Goal: Find contact information: Find contact information

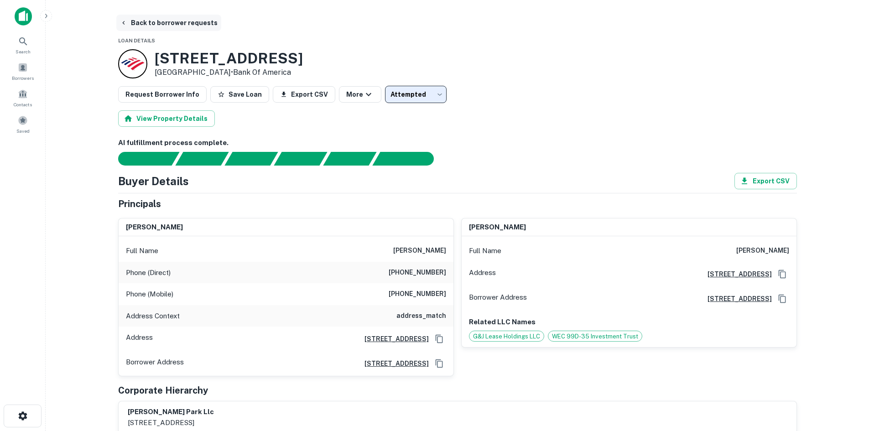
click at [174, 22] on button "Back to borrower requests" at bounding box center [168, 23] width 105 height 16
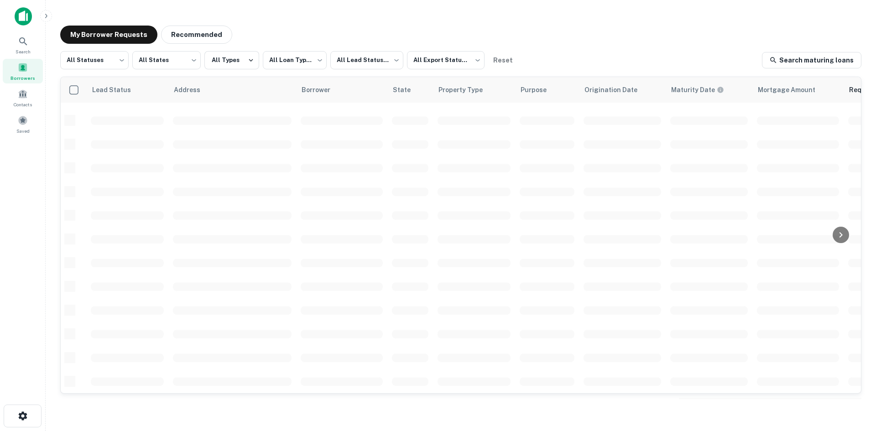
scroll to position [309, 0]
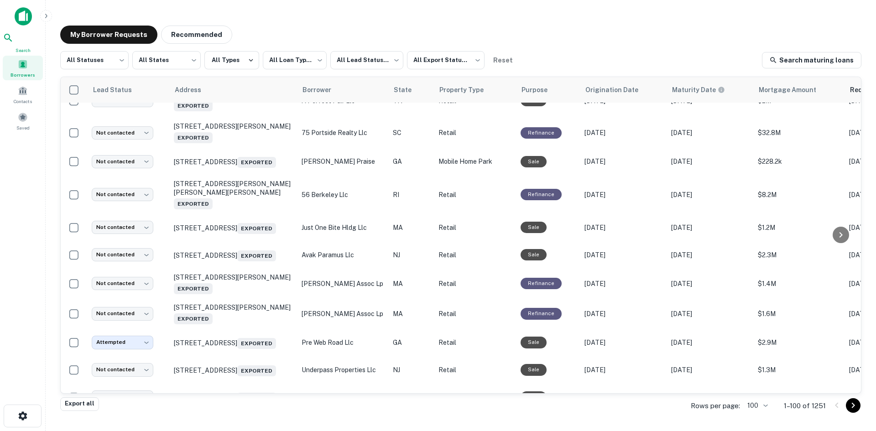
click at [34, 42] on div "Search" at bounding box center [23, 42] width 40 height 21
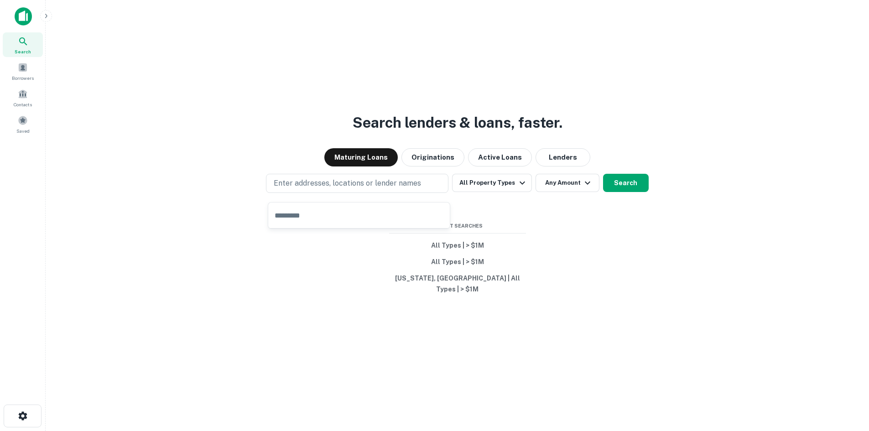
type input "**********"
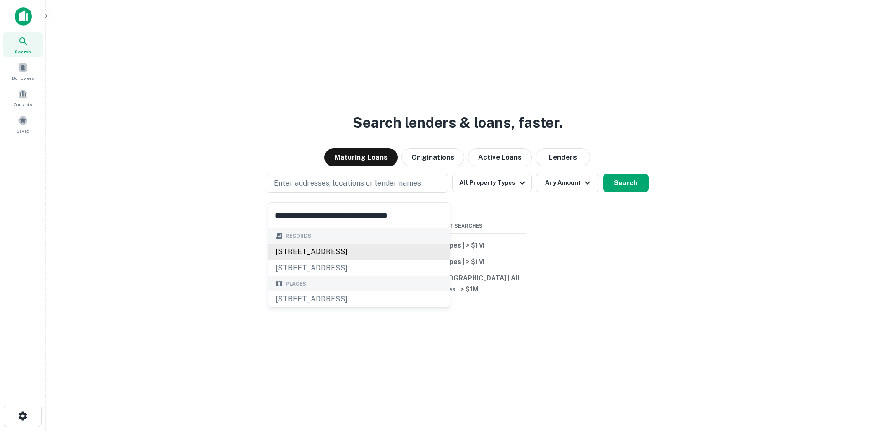
click at [344, 249] on div "1035 blue valley dr, pen argyl, pa, 18072" at bounding box center [359, 252] width 182 height 16
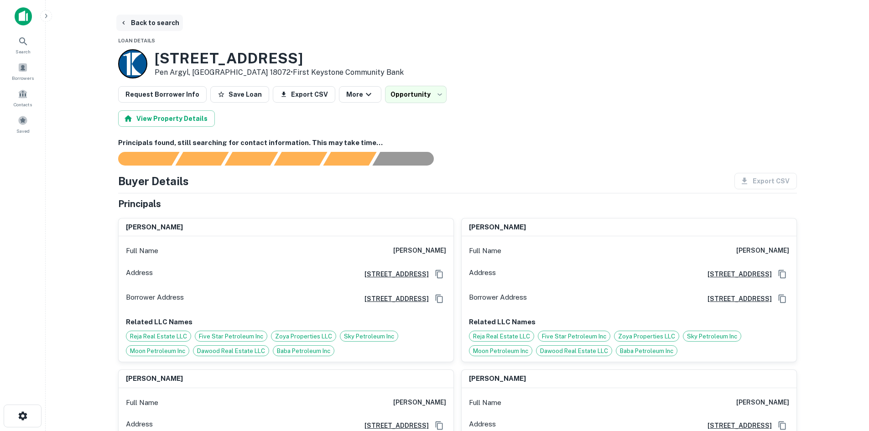
click at [140, 22] on button "Back to search" at bounding box center [149, 23] width 67 height 16
click at [153, 22] on button "Back to search" at bounding box center [149, 23] width 67 height 16
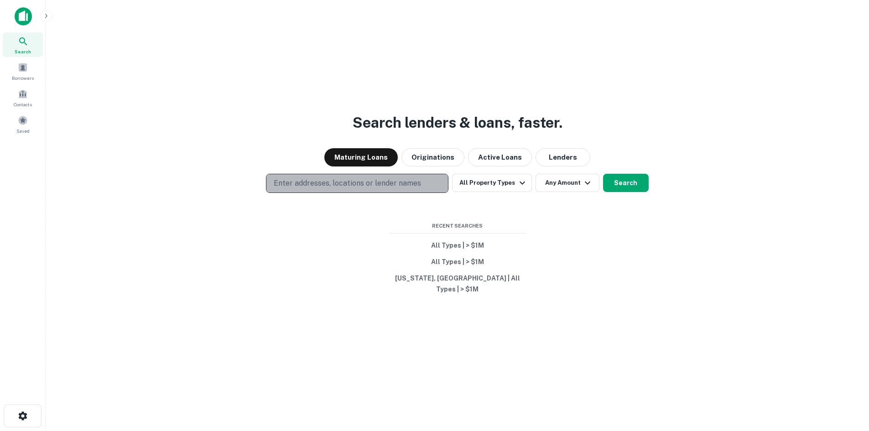
click at [308, 189] on p "Enter addresses, locations or lender names" at bounding box center [347, 183] width 147 height 11
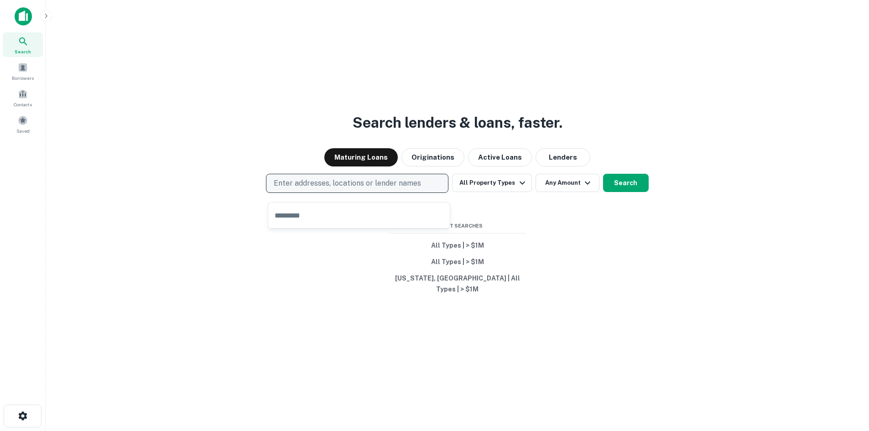
type input "**********"
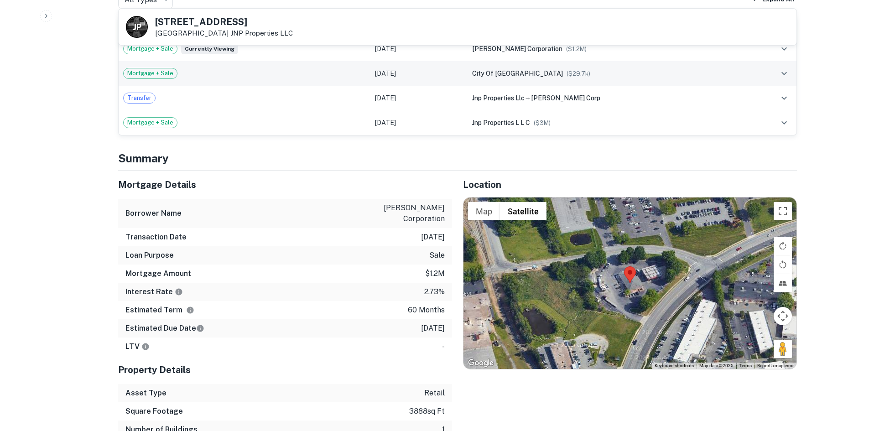
scroll to position [547, 0]
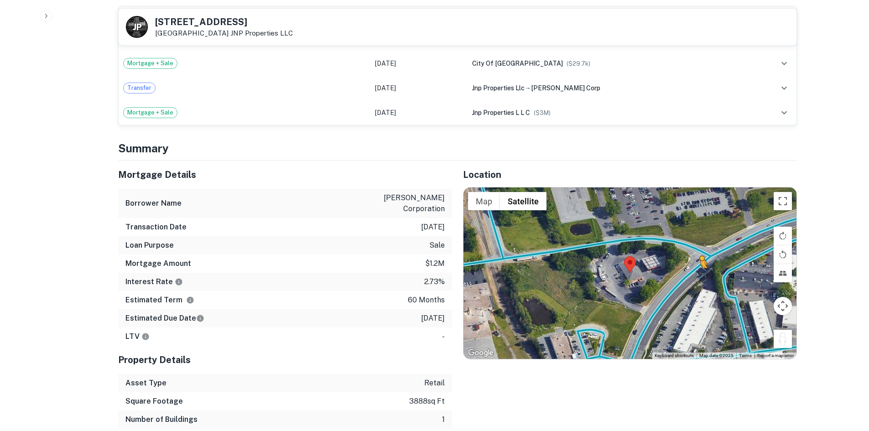
drag, startPoint x: 783, startPoint y: 345, endPoint x: 693, endPoint y: 271, distance: 116.0
click at [693, 271] on div "To activate drag with keyboard, press Alt + Enter. Once in keyboard drag state,…" at bounding box center [629, 273] width 333 height 172
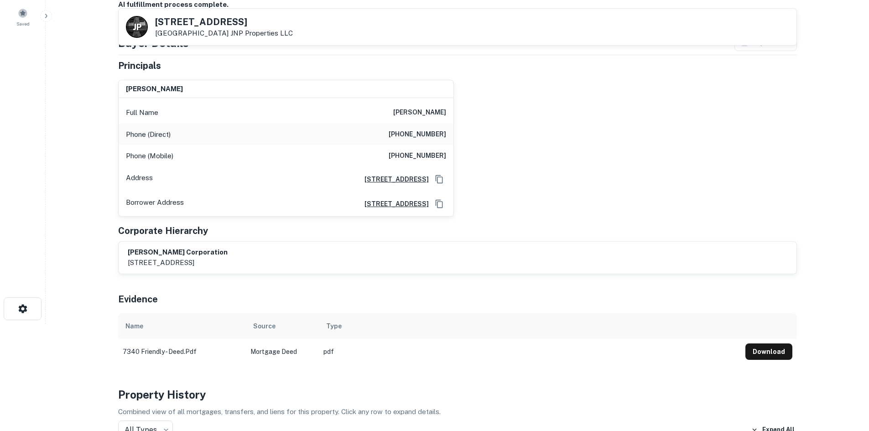
scroll to position [0, 0]
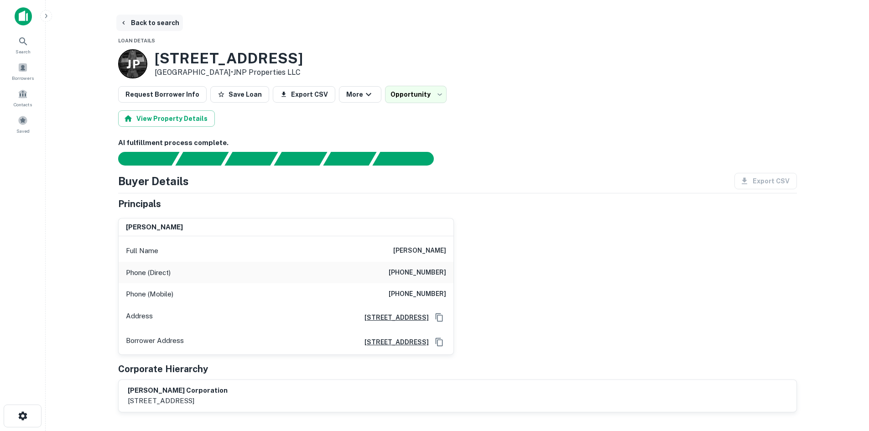
click at [167, 21] on button "Back to search" at bounding box center [149, 23] width 67 height 16
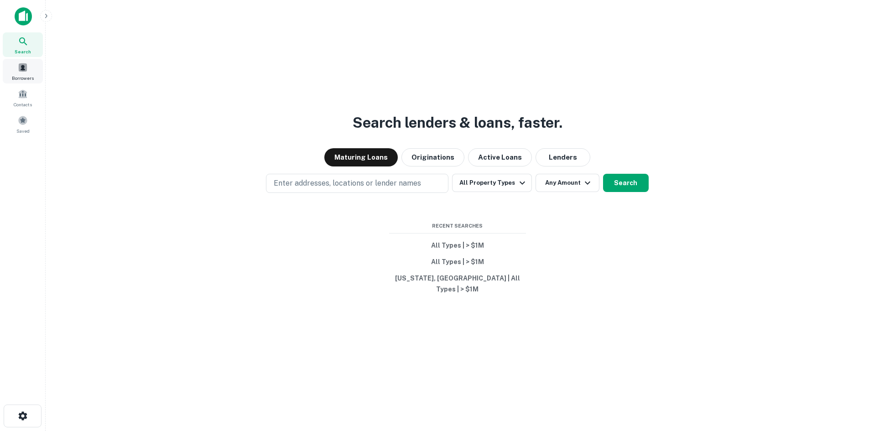
click at [28, 80] on span "Borrowers" at bounding box center [23, 77] width 22 height 7
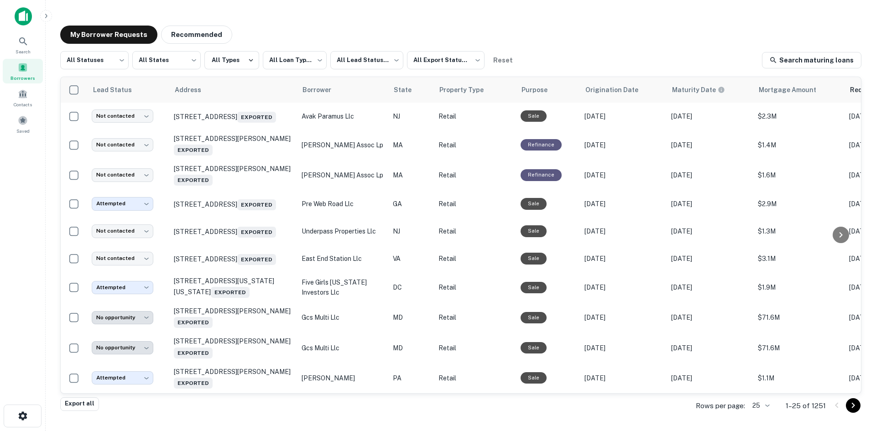
scroll to position [470, 0]
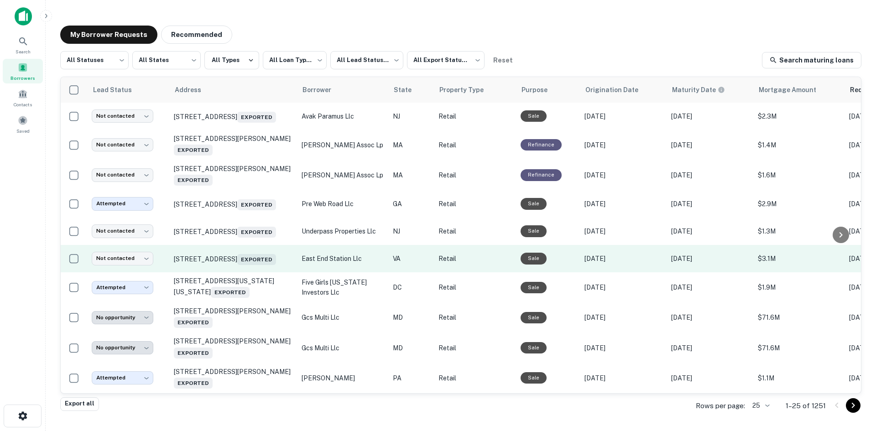
click at [233, 263] on td "404 N 25th St Richmond, VA 23223 Exported" at bounding box center [233, 258] width 128 height 27
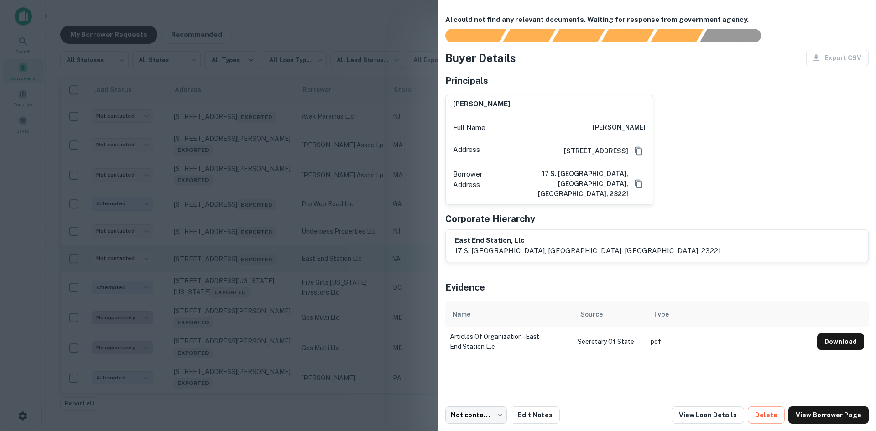
click at [233, 263] on div at bounding box center [438, 215] width 876 height 431
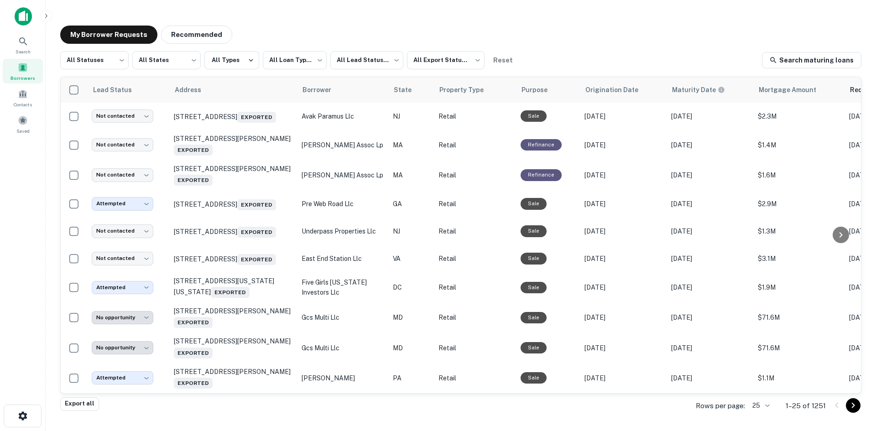
click at [760, 406] on body "**********" at bounding box center [438, 215] width 876 height 431
click at [759, 378] on li "250" at bounding box center [760, 379] width 31 height 16
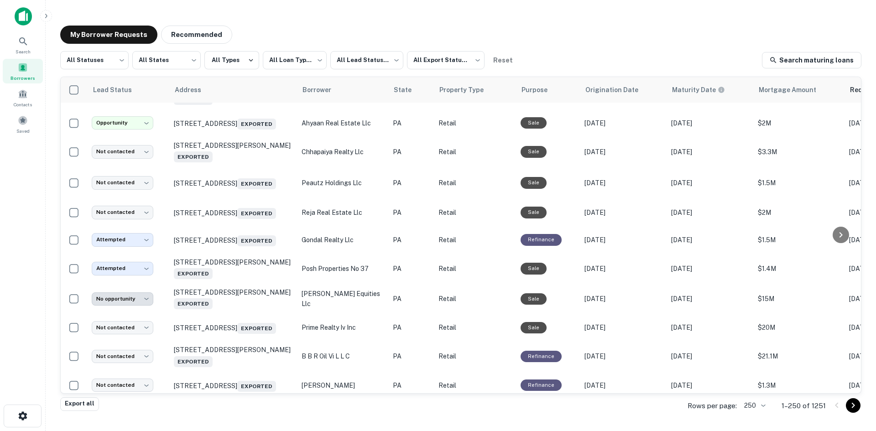
scroll to position [743, 0]
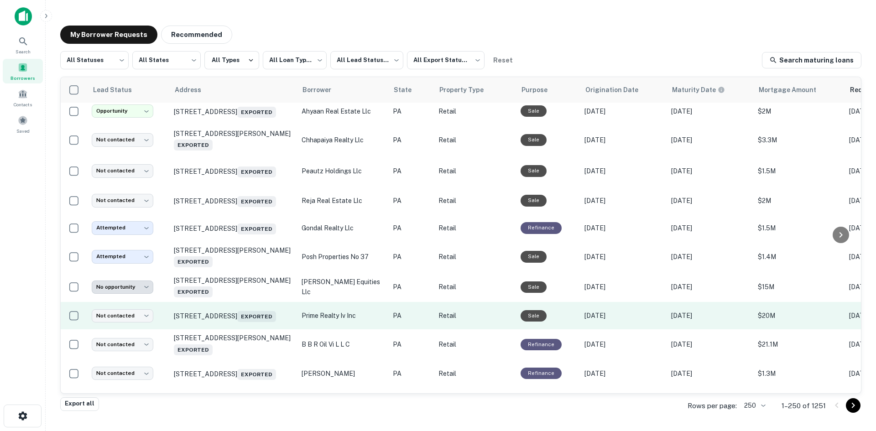
click at [255, 329] on td "107 N German St Dushore, PA 18614 Exported" at bounding box center [233, 315] width 128 height 27
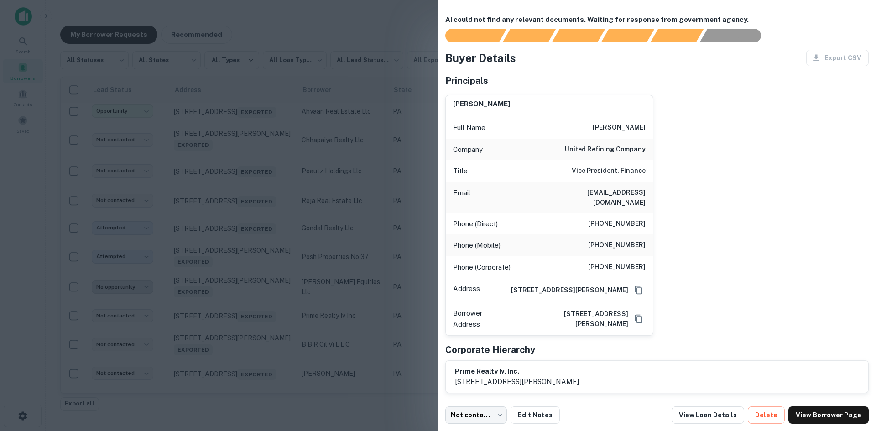
click at [255, 354] on div at bounding box center [438, 215] width 876 height 431
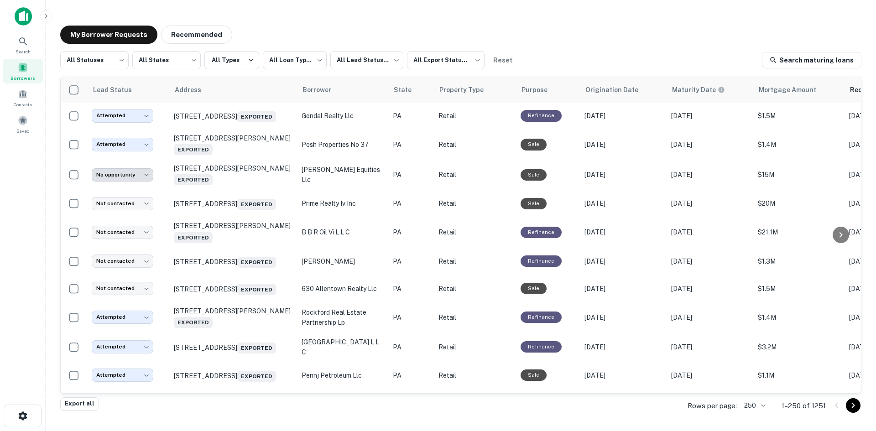
scroll to position [880, 0]
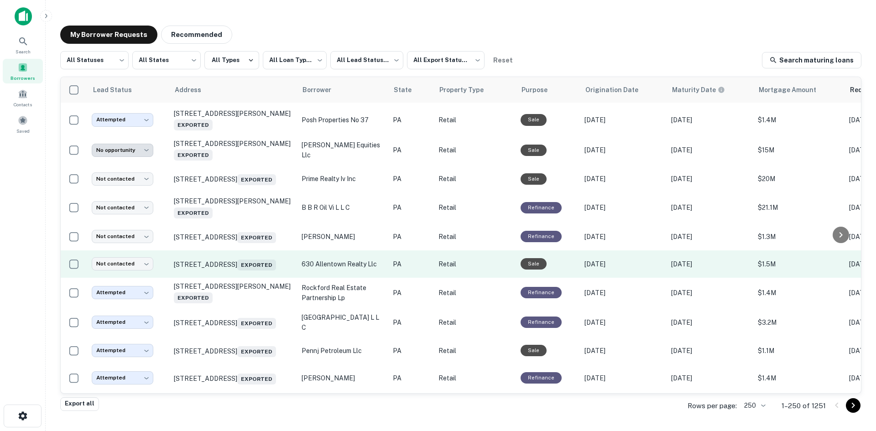
click at [257, 278] on td "620-634 N 7th St Allentown, PA 18102 Exported" at bounding box center [233, 263] width 128 height 27
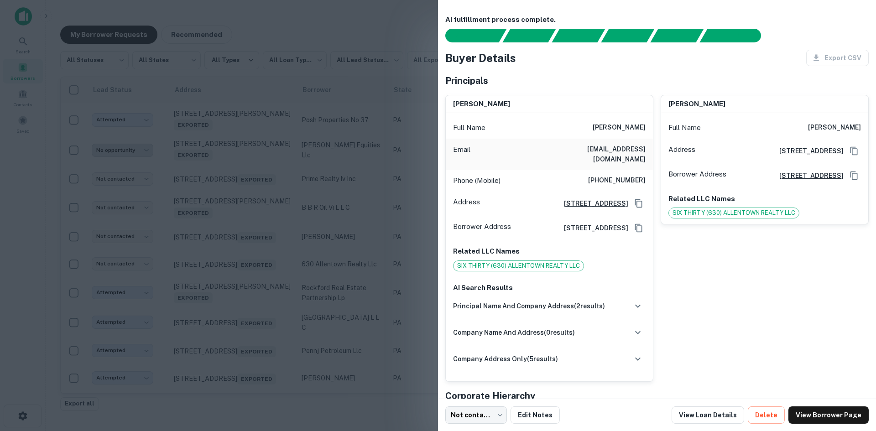
click at [257, 305] on div at bounding box center [438, 215] width 876 height 431
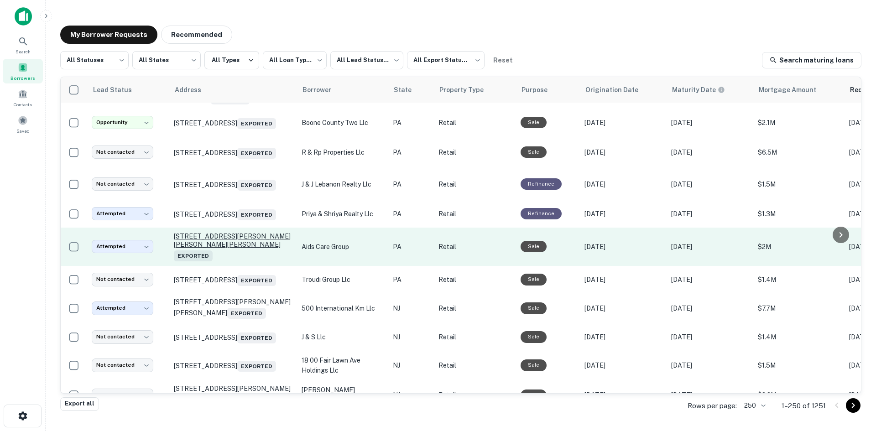
scroll to position [1428, 0]
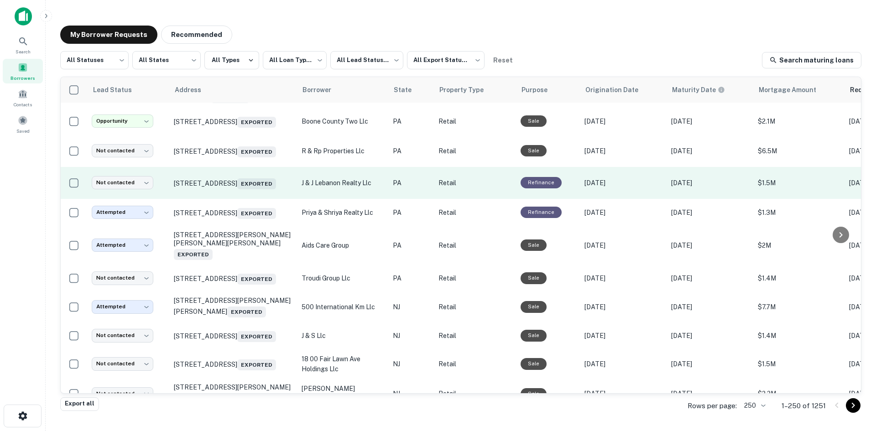
click at [233, 199] on td "640 N 7th St Lebanon, PA 17046 Exported" at bounding box center [233, 183] width 128 height 32
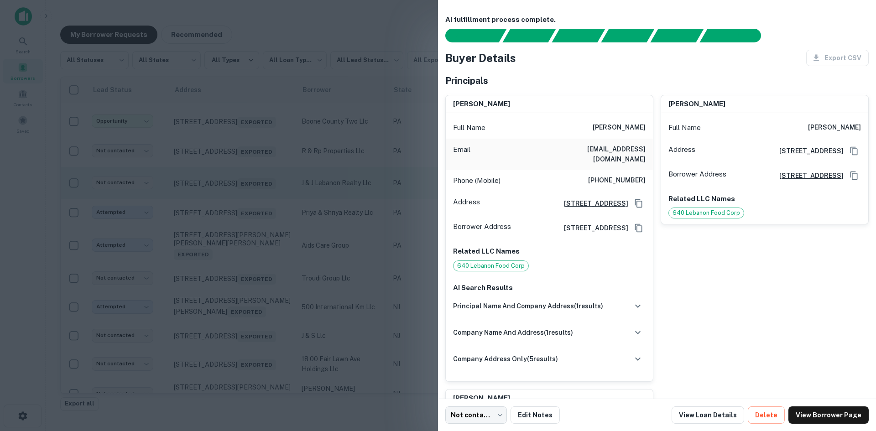
click at [233, 267] on div at bounding box center [438, 215] width 876 height 431
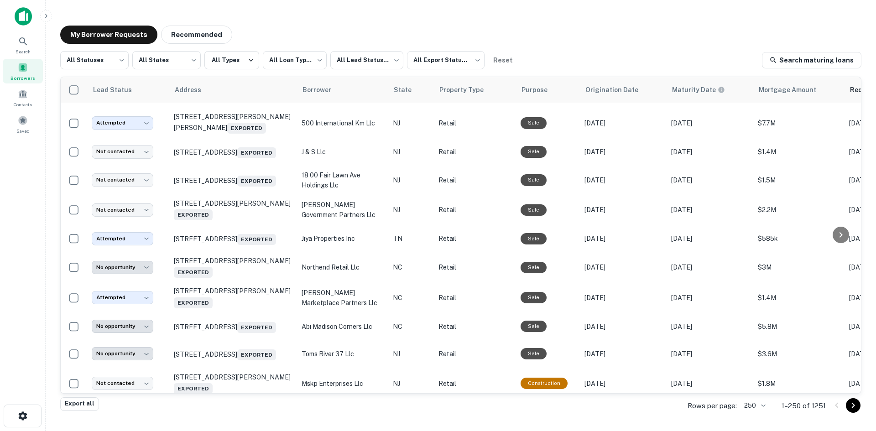
scroll to position [1656, 0]
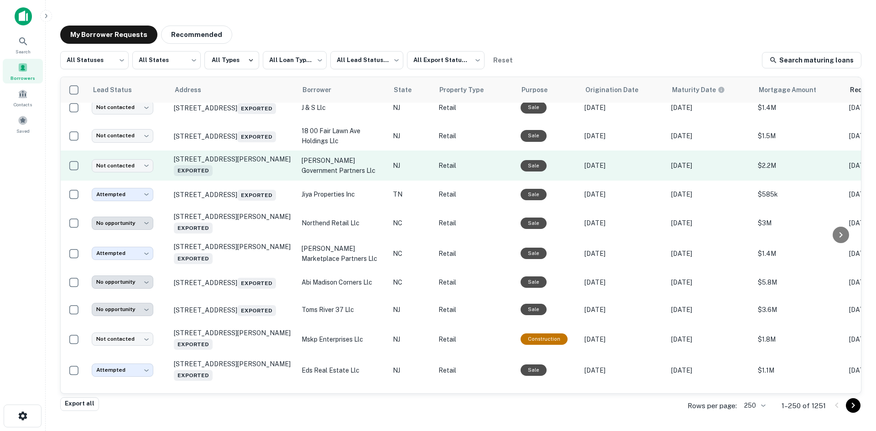
click at [233, 181] on td "547 Morris Ave Elizabeth, NJ 07208 Exported" at bounding box center [233, 166] width 128 height 30
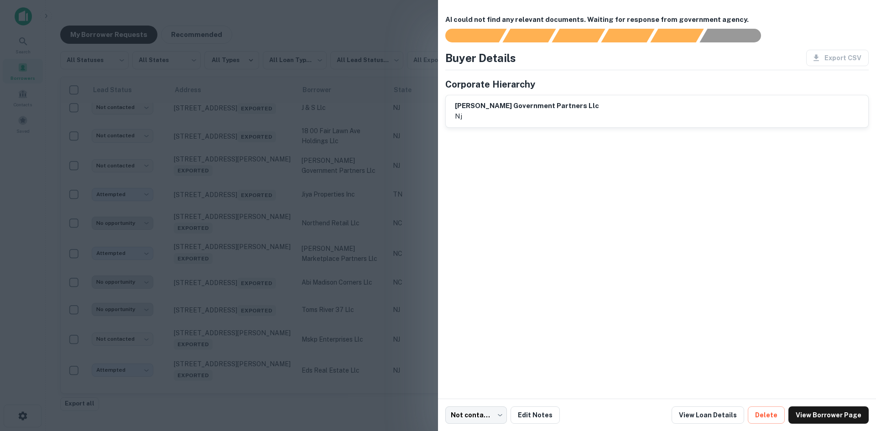
click at [230, 251] on div at bounding box center [438, 215] width 876 height 431
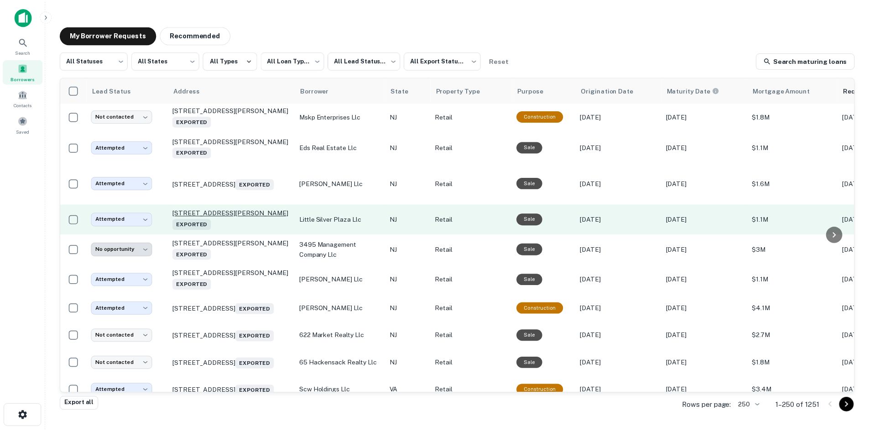
scroll to position [1884, 0]
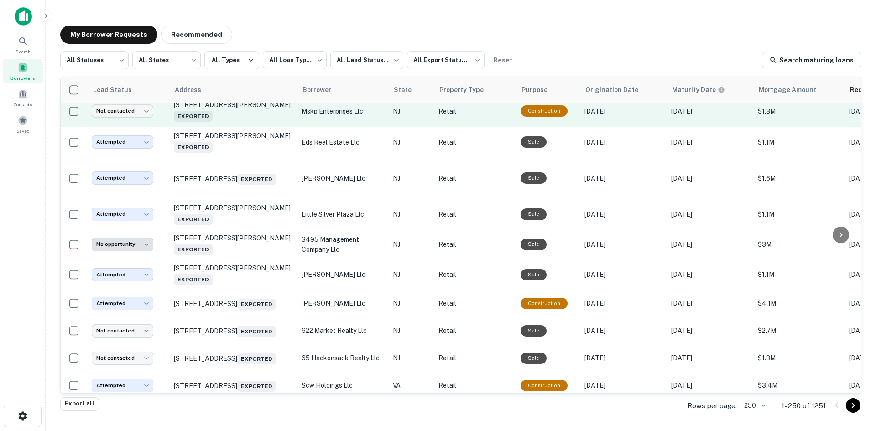
click at [245, 127] on td "2338 State Rt 4 Fort Lee, NJ 07024 Exported" at bounding box center [233, 111] width 128 height 32
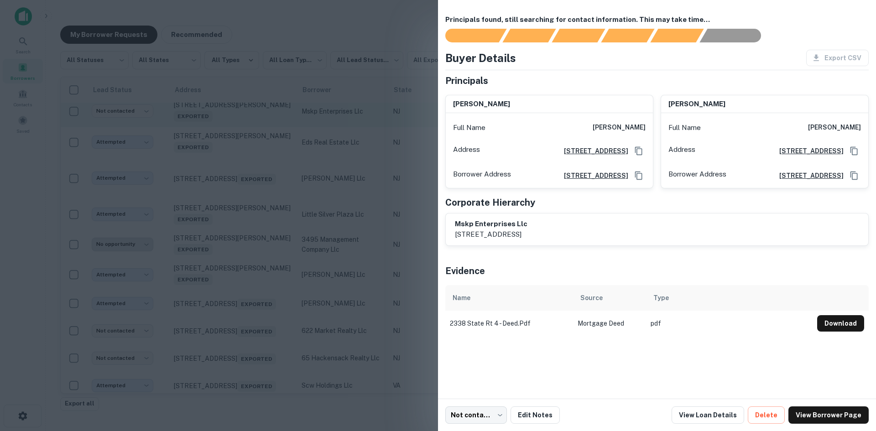
click at [245, 202] on div at bounding box center [438, 215] width 876 height 431
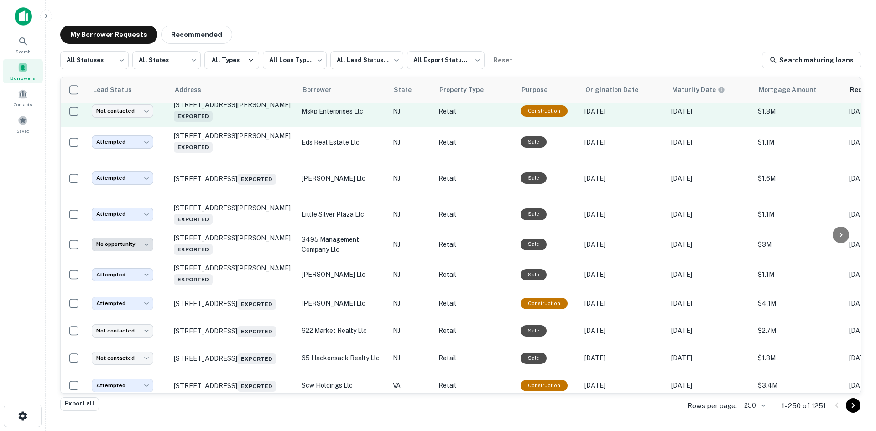
click at [244, 122] on p "2338 State Rt 4 Fort Lee, NJ 07024 Exported" at bounding box center [233, 111] width 119 height 21
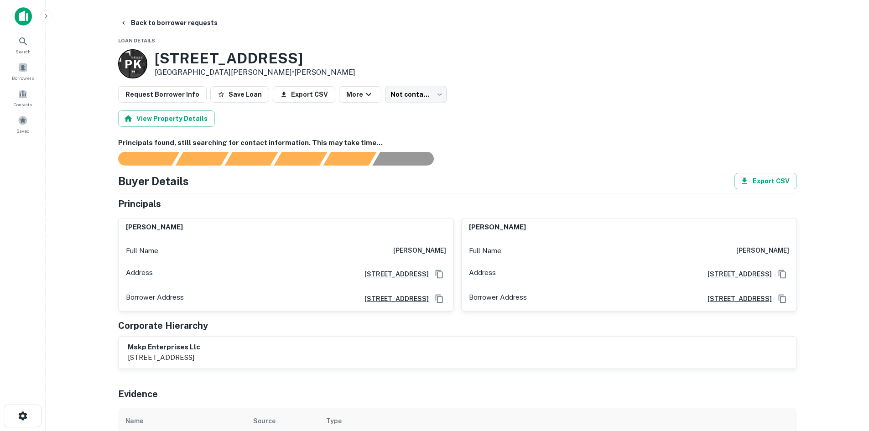
drag, startPoint x: 408, startPoint y: 250, endPoint x: 446, endPoint y: 252, distance: 38.4
click at [446, 252] on div "Full Name kuldip patwalia" at bounding box center [286, 251] width 335 height 22
copy h6 "kuldip patwalia"
click at [144, 23] on button "Back to borrower requests" at bounding box center [168, 23] width 105 height 16
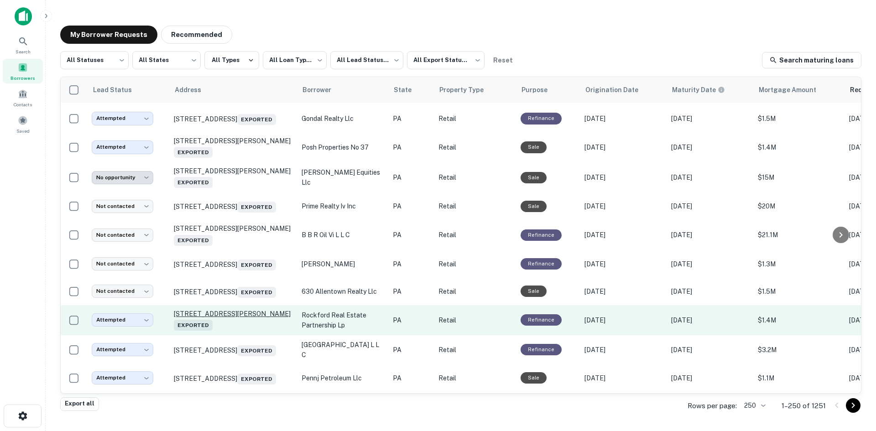
scroll to position [902, 0]
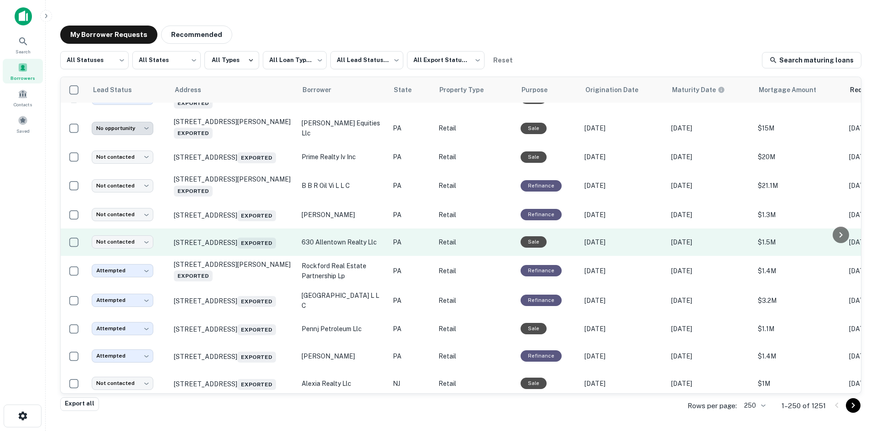
click at [240, 256] on td "620-634 N 7th St Allentown, PA 18102 Exported" at bounding box center [233, 242] width 128 height 27
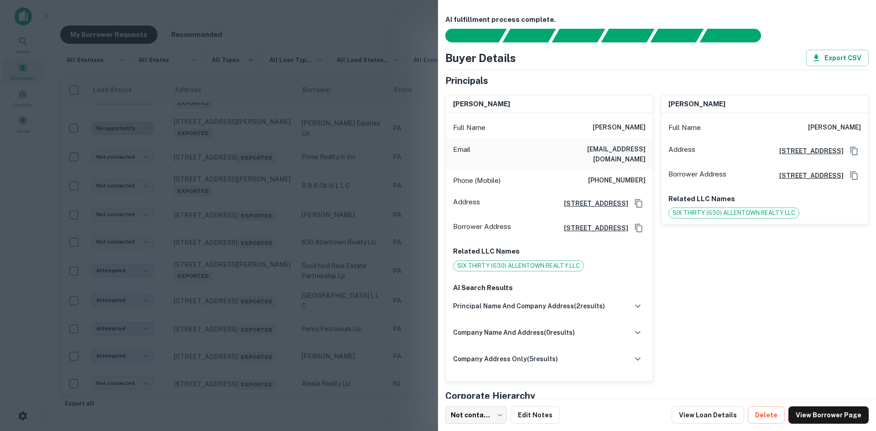
click at [241, 288] on div at bounding box center [438, 215] width 876 height 431
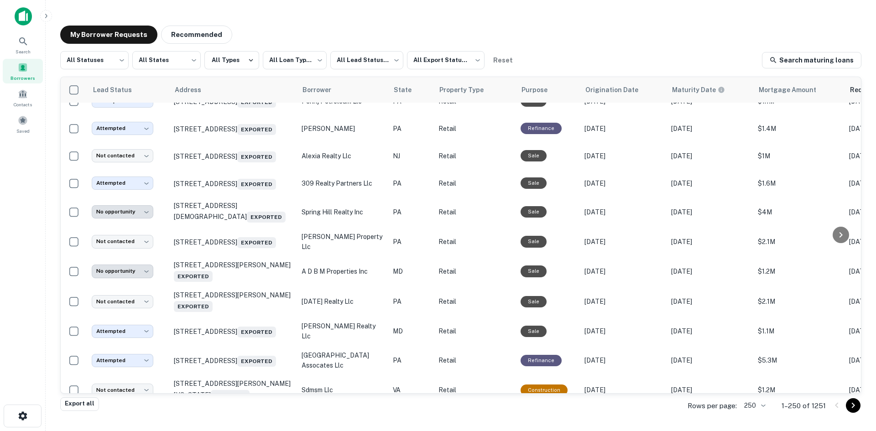
scroll to position [1130, 0]
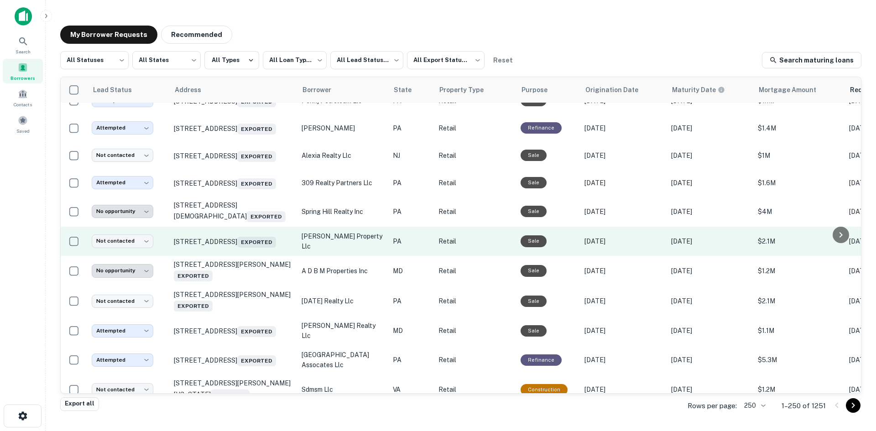
click at [242, 256] on td "301 S Main St Sellersville, PA 18960 Exported" at bounding box center [233, 241] width 128 height 29
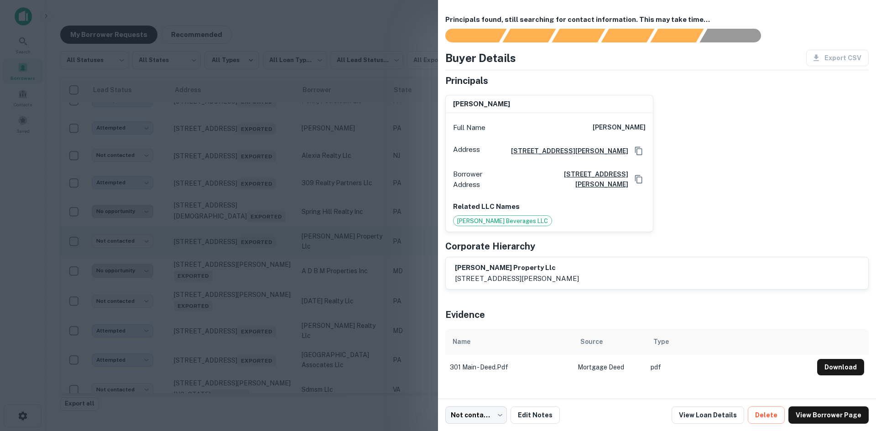
click at [242, 297] on div at bounding box center [438, 215] width 876 height 431
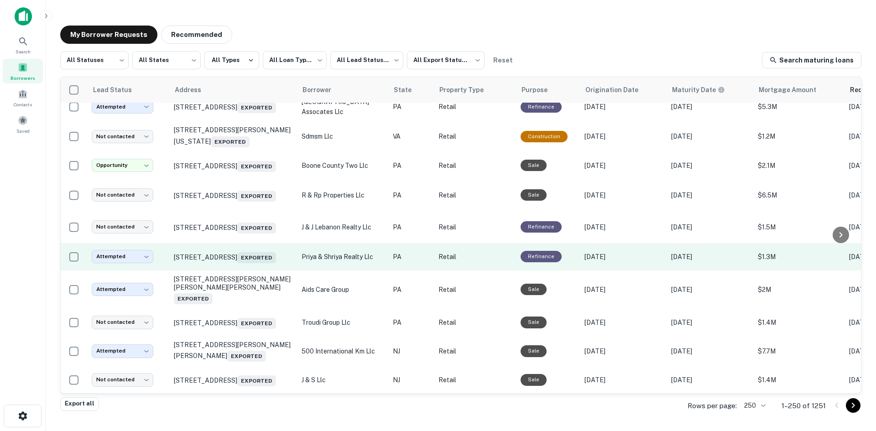
scroll to position [1404, 0]
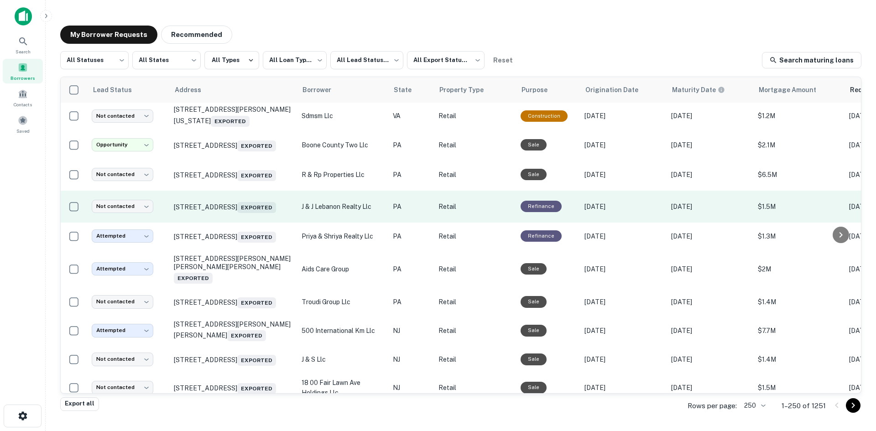
click at [241, 223] on td "640 N 7th St Lebanon, PA 17046 Exported" at bounding box center [233, 207] width 128 height 32
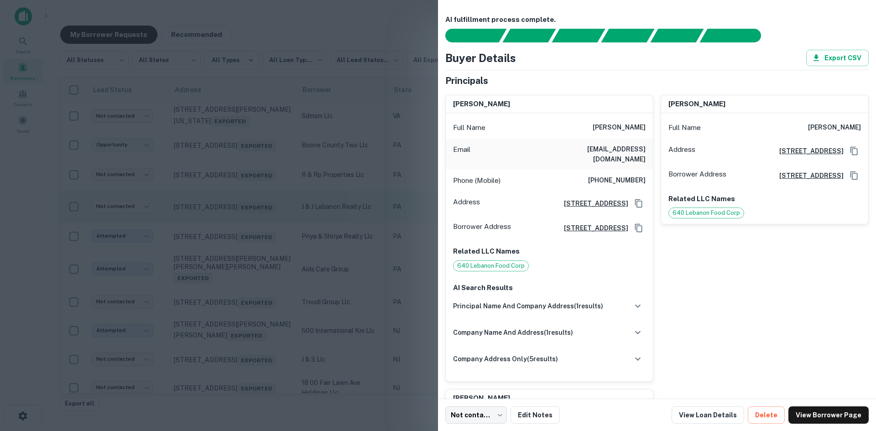
click at [241, 291] on div at bounding box center [438, 215] width 876 height 431
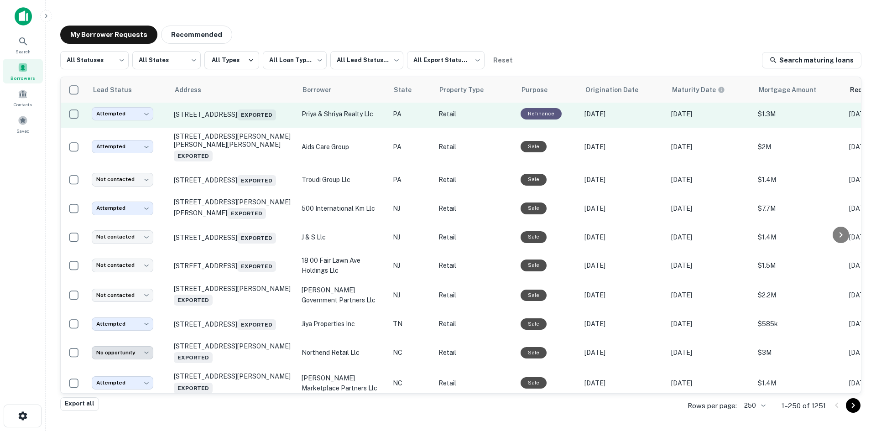
scroll to position [1541, 0]
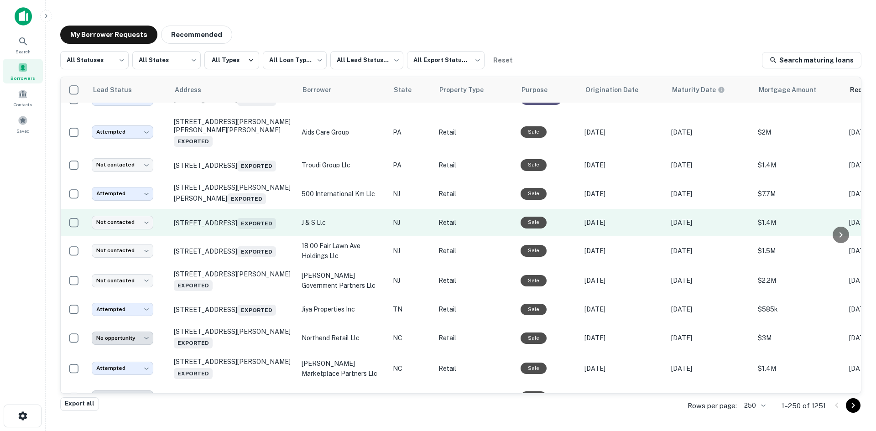
click at [249, 236] on td "450a Broad Ave Palisades Park, NJ 07650 Exported" at bounding box center [233, 222] width 128 height 27
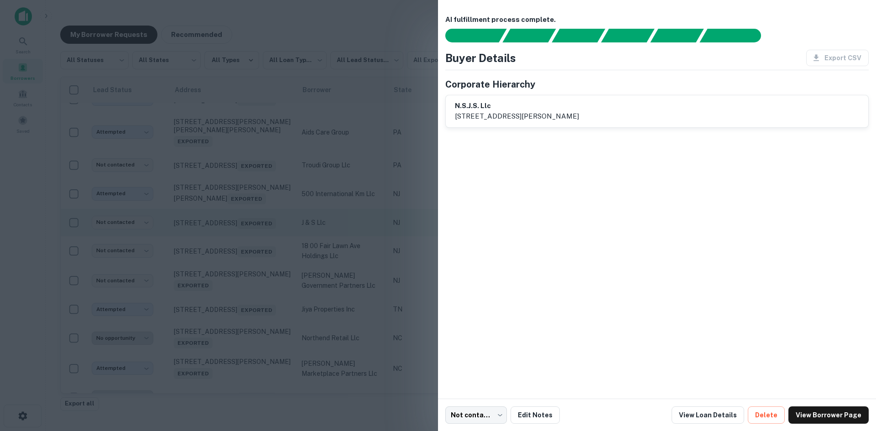
click at [249, 304] on div at bounding box center [438, 215] width 876 height 431
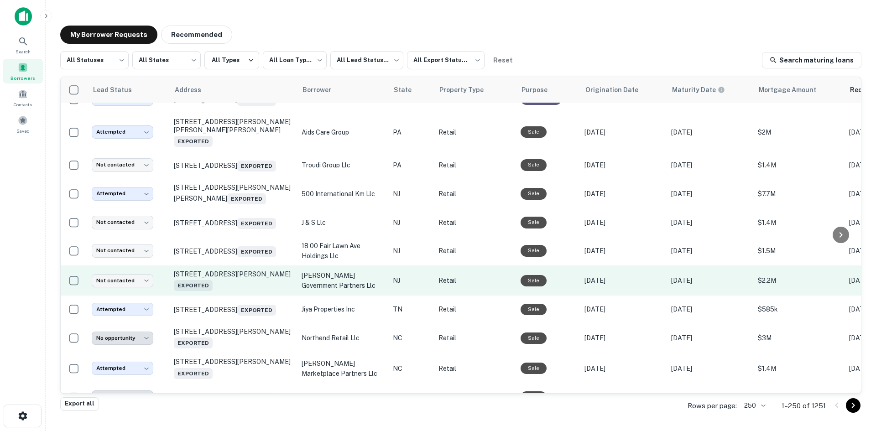
click at [241, 296] on td "547 Morris Ave Elizabeth, NJ 07208 Exported" at bounding box center [233, 280] width 128 height 30
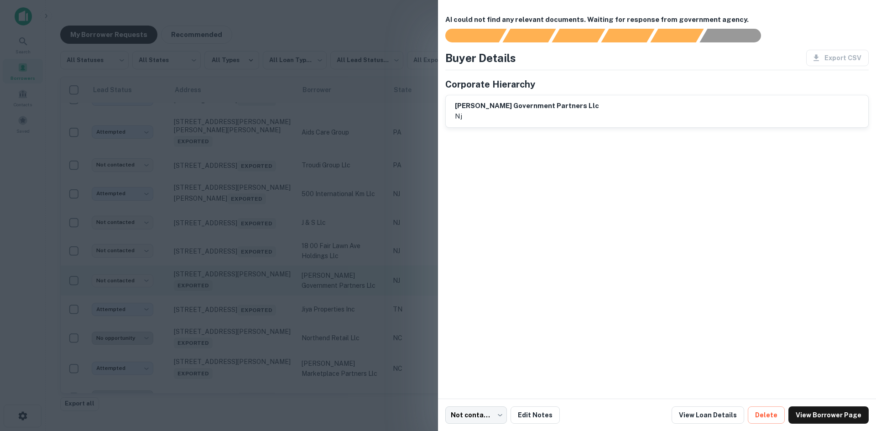
click at [241, 364] on div at bounding box center [438, 215] width 876 height 431
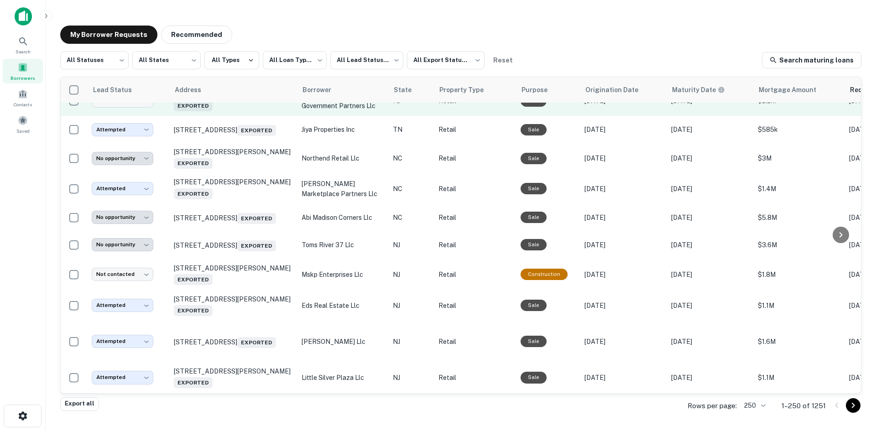
scroll to position [1723, 0]
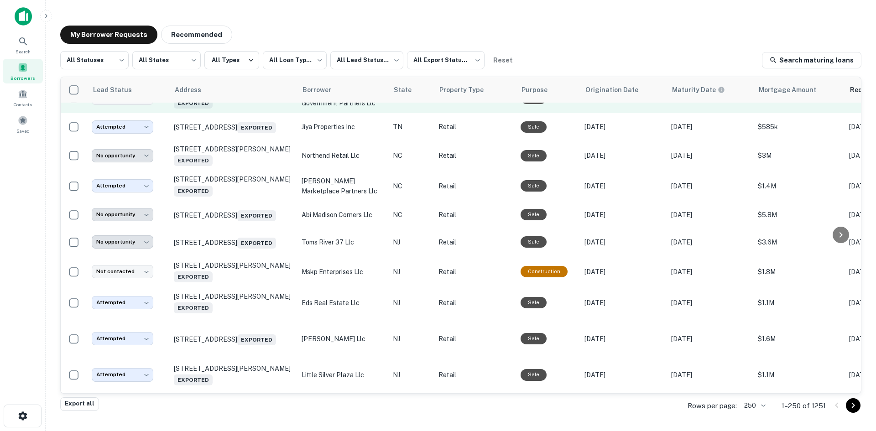
click at [241, 288] on td "2338 State Rt 4 Fort Lee, NJ 07024 Exported" at bounding box center [233, 272] width 128 height 32
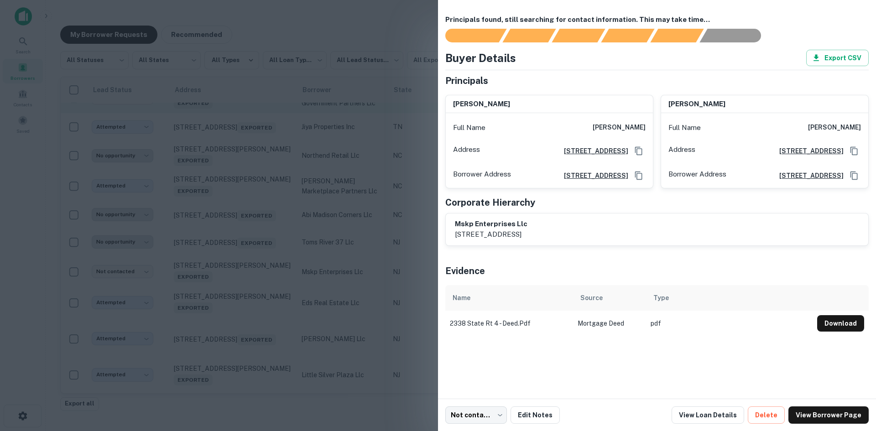
click at [233, 362] on div at bounding box center [438, 215] width 876 height 431
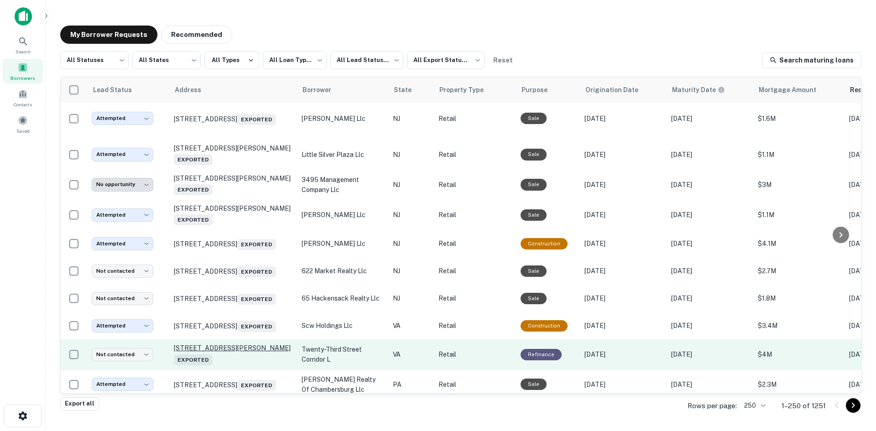
scroll to position [1997, 0]
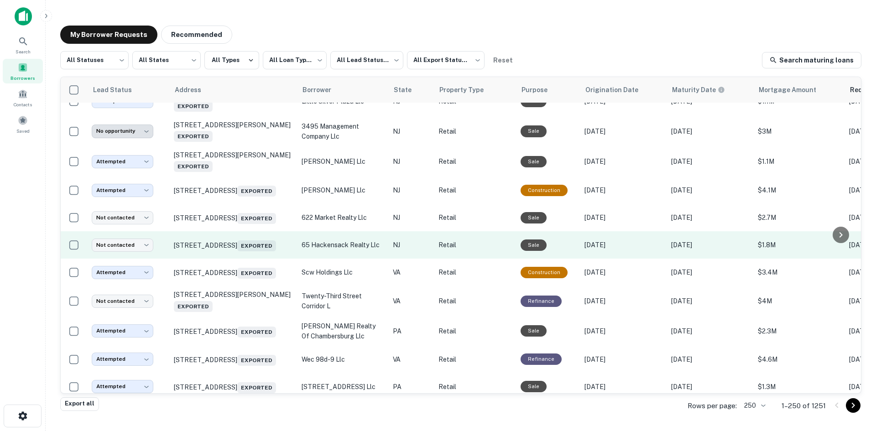
click at [246, 259] on td "65 Hackensack Ave Hackensack, NJ 07601 Exported" at bounding box center [233, 244] width 128 height 27
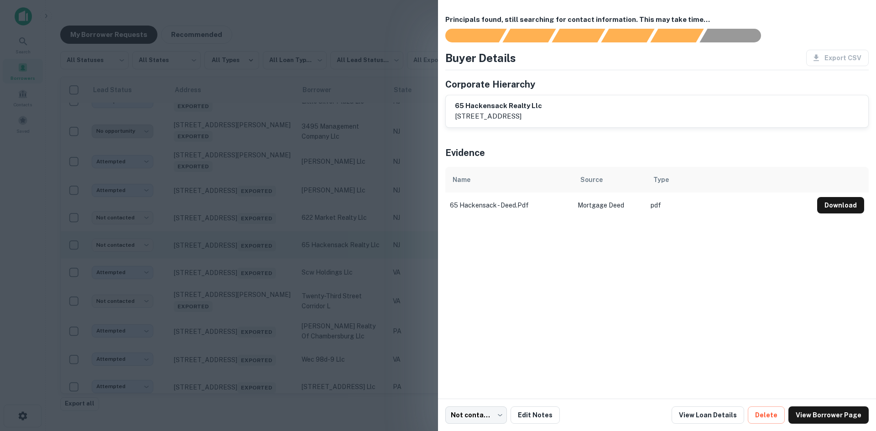
click at [246, 337] on div at bounding box center [438, 215] width 876 height 431
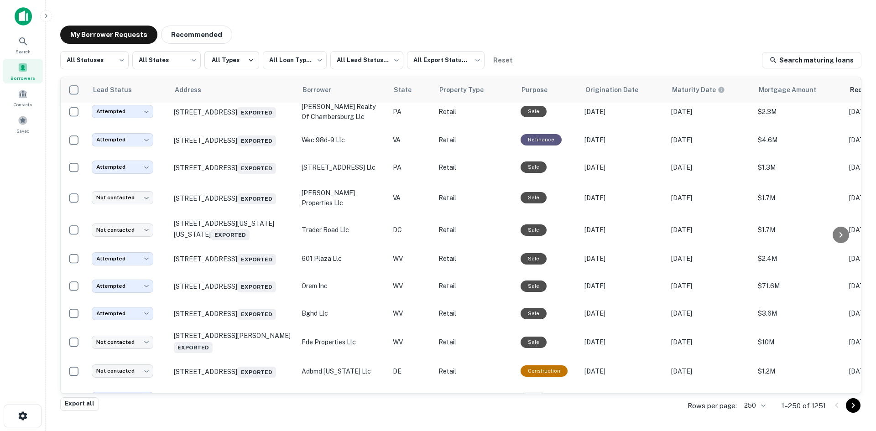
scroll to position [2225, 0]
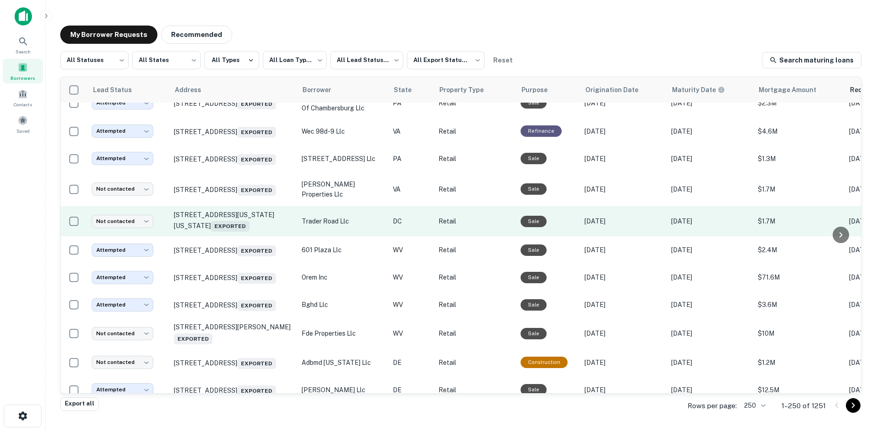
click at [250, 236] on td "3630 Georgia Ave Nw Washington, DC 20010 Exported" at bounding box center [233, 221] width 128 height 30
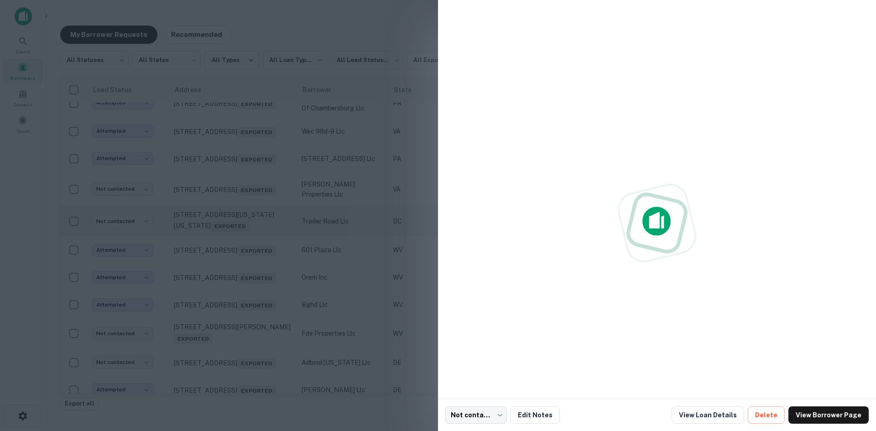
click at [250, 325] on div at bounding box center [438, 215] width 876 height 431
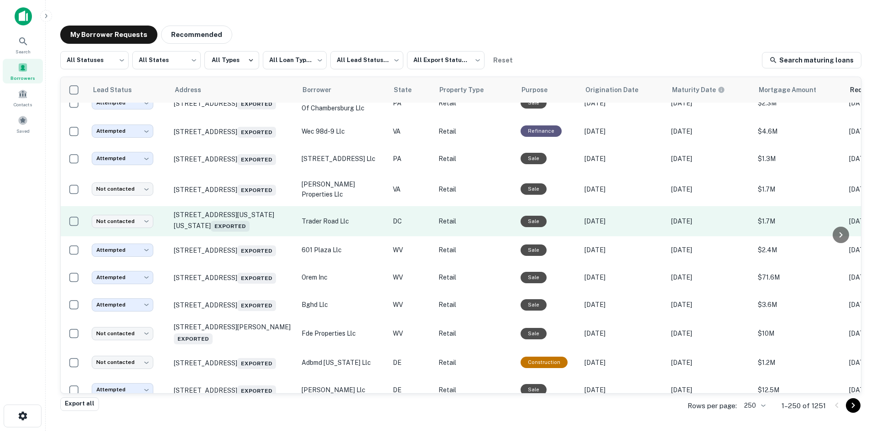
click at [250, 236] on td "3630 Georgia Ave Nw Washington, DC 20010 Exported" at bounding box center [233, 221] width 128 height 30
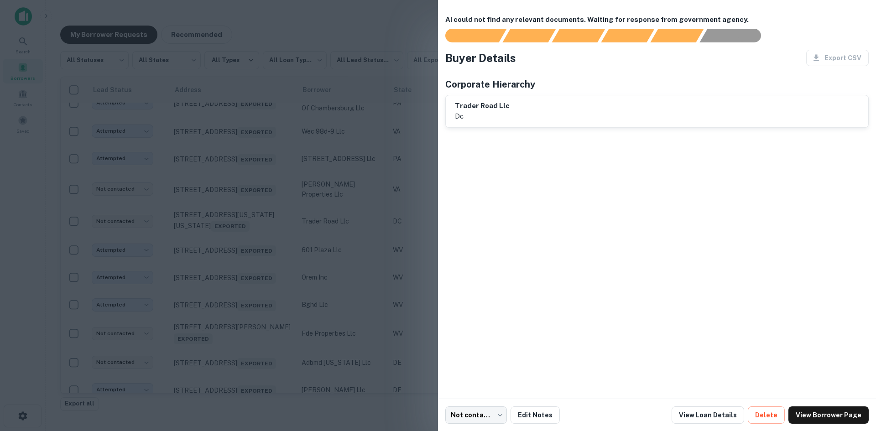
click at [287, 256] on div at bounding box center [438, 215] width 876 height 431
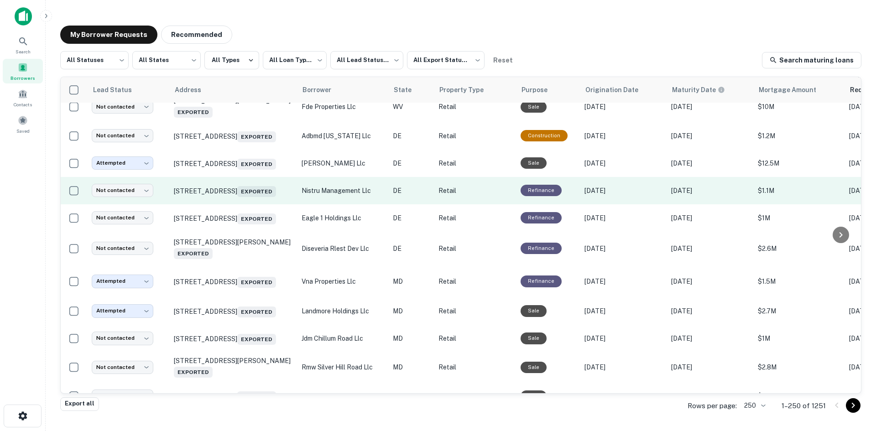
scroll to position [2453, 0]
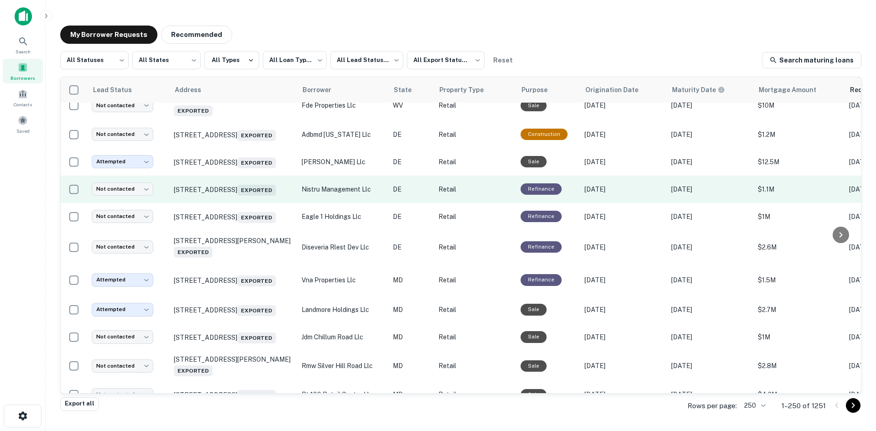
click at [263, 203] on td "329 Savannah Rd Lewes, DE 19958 Exported" at bounding box center [233, 189] width 128 height 27
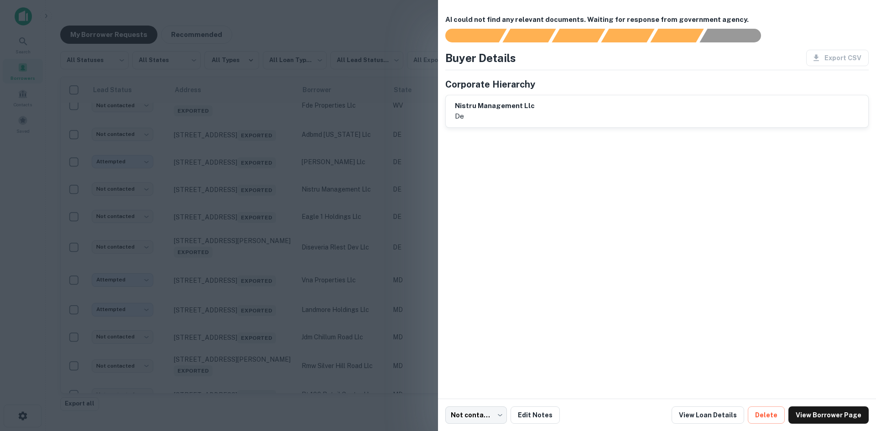
click at [296, 298] on div at bounding box center [438, 215] width 876 height 431
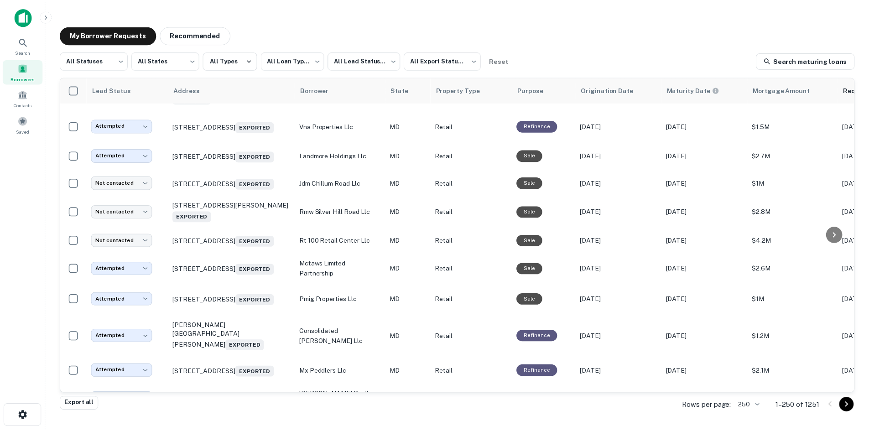
scroll to position [2636, 0]
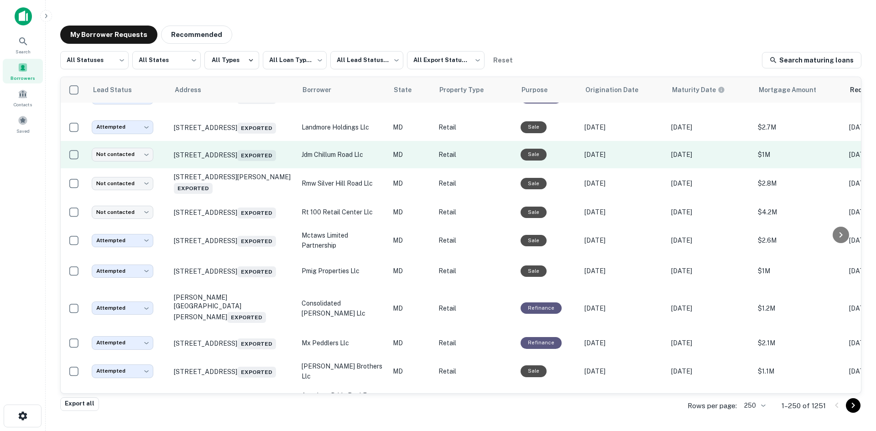
click at [242, 168] on td "2460 Chillum Rd Hyattsville, MD 20782 Exported" at bounding box center [233, 154] width 128 height 27
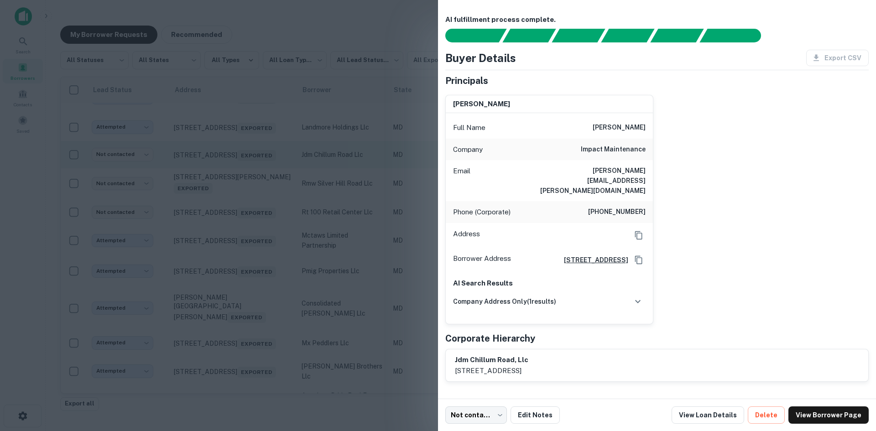
click at [242, 294] on div at bounding box center [438, 215] width 876 height 431
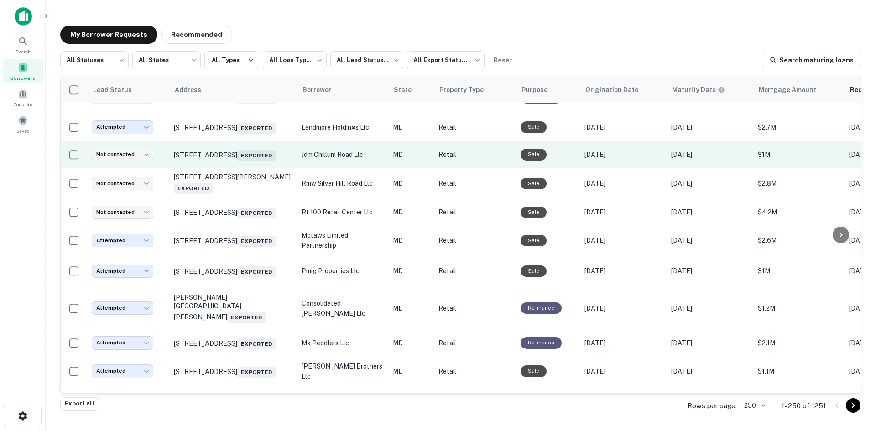
click at [239, 161] on p "2460 Chillum Rd Hyattsville, MD 20782 Exported" at bounding box center [233, 154] width 119 height 13
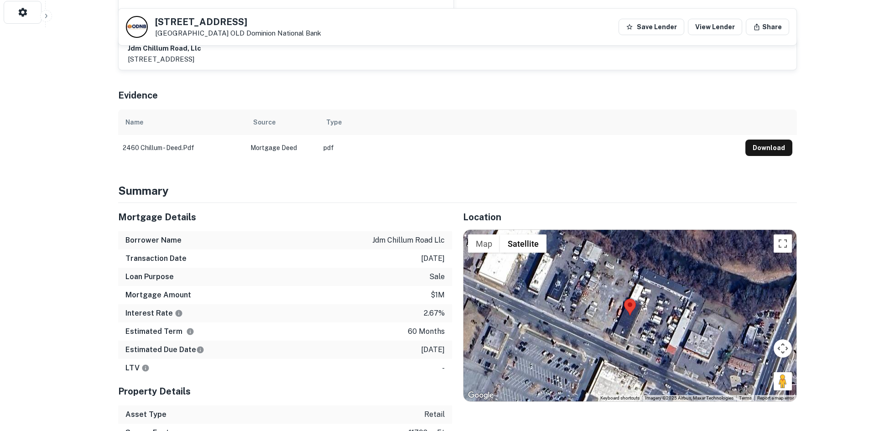
scroll to position [411, 0]
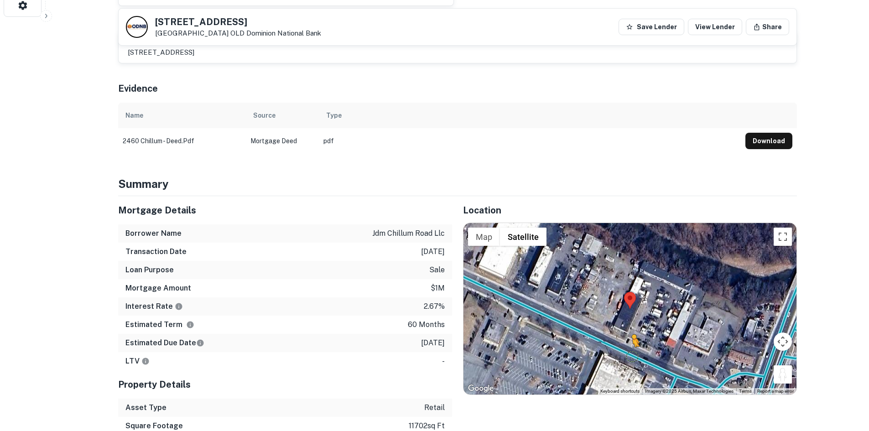
drag, startPoint x: 785, startPoint y: 356, endPoint x: 626, endPoint y: 334, distance: 160.2
click at [626, 335] on div "To activate drag with keyboard, press Alt + Enter. Once in keyboard drag state,…" at bounding box center [629, 309] width 333 height 172
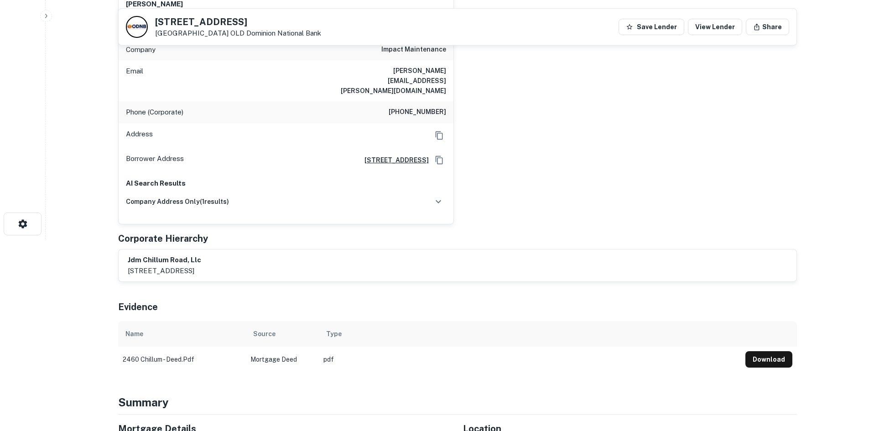
scroll to position [182, 0]
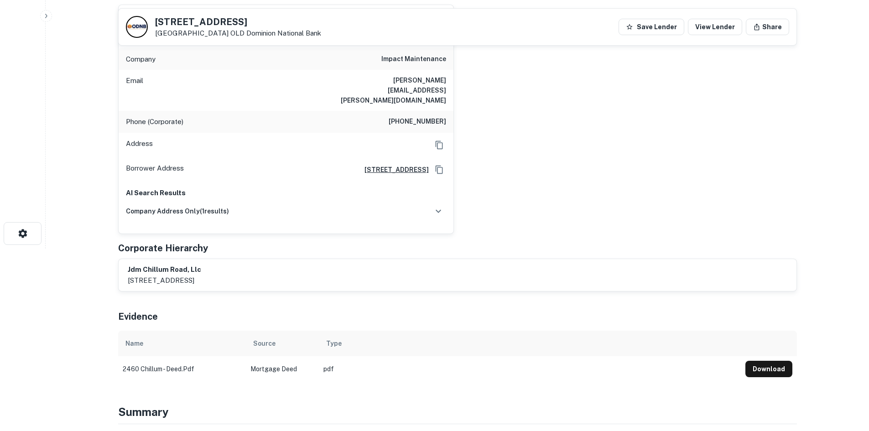
drag, startPoint x: 153, startPoint y: 18, endPoint x: 225, endPoint y: 33, distance: 73.6
click at [225, 33] on div "2460 Chillum Rd Hyattsville, MD 20782 OLD Dominion National Bank" at bounding box center [223, 27] width 195 height 22
copy div "2460 Chillum Rd Hyattsville, MD 20782"
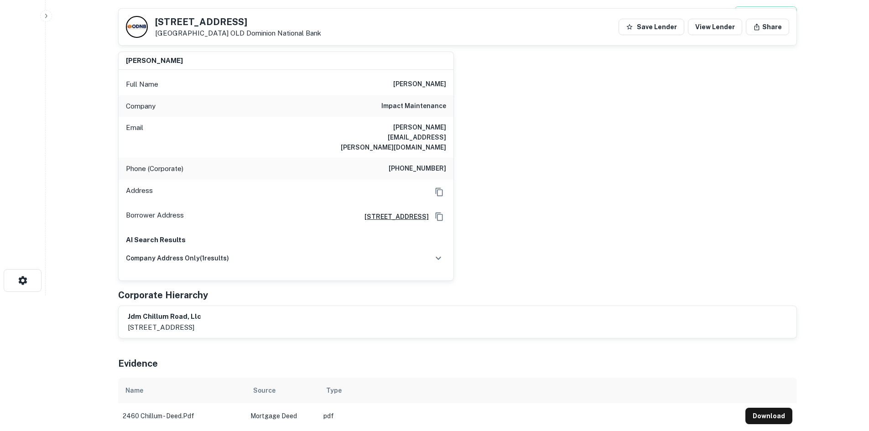
scroll to position [91, 0]
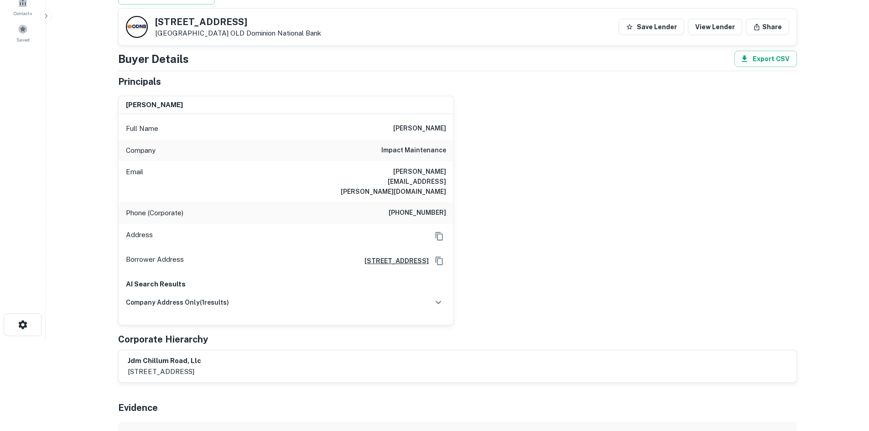
click at [425, 208] on h6 "(240) 467-2265" at bounding box center [417, 213] width 57 height 11
copy h6 "(240) 467-2265"
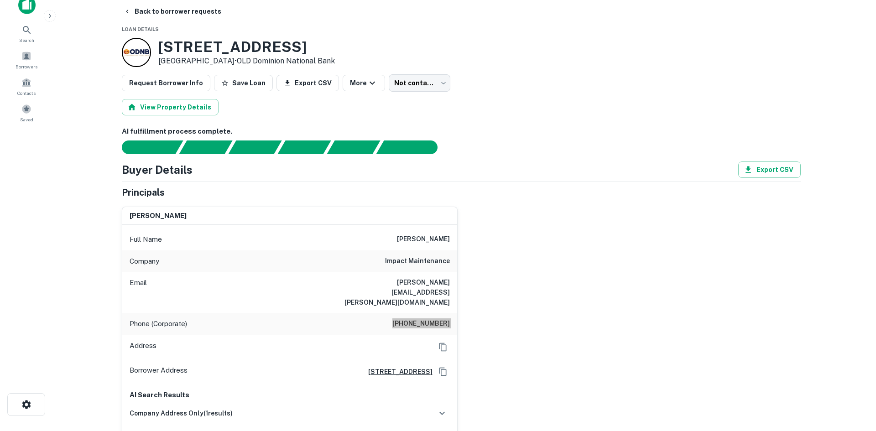
scroll to position [0, 0]
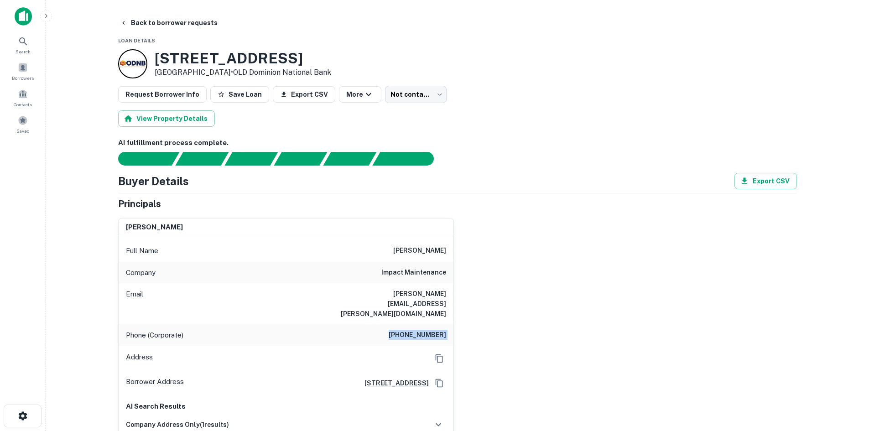
click at [421, 290] on h6 "marty.janis@impactmaint.com" at bounding box center [391, 304] width 109 height 30
copy h6 "marty.janis@impactmaint.com"
click at [182, 20] on button "Back to borrower requests" at bounding box center [168, 23] width 105 height 16
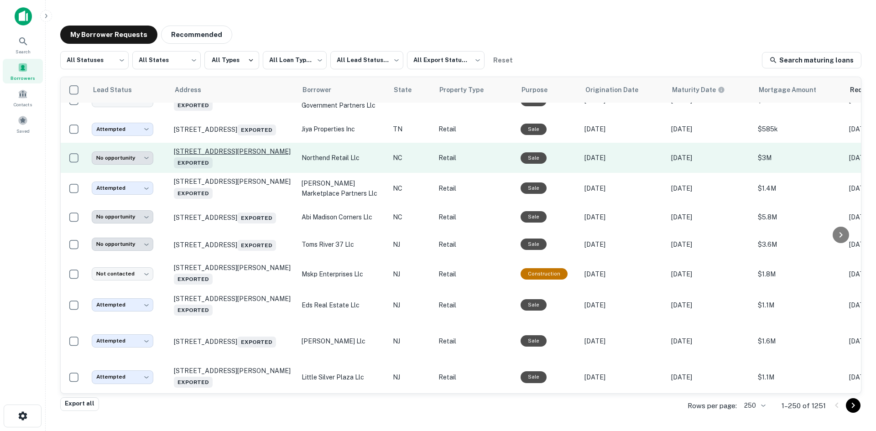
scroll to position [1723, 0]
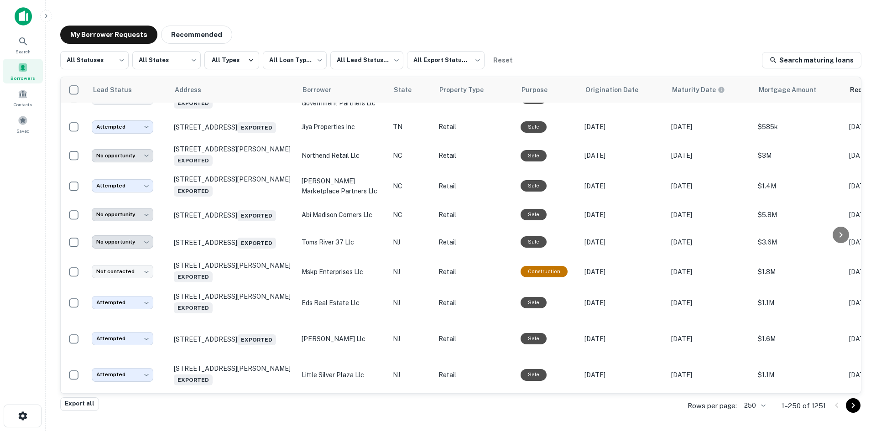
click at [223, 83] on td "1810 Fair Lawn Ave Fair Lawn, NJ 07410 Exported" at bounding box center [233, 68] width 128 height 29
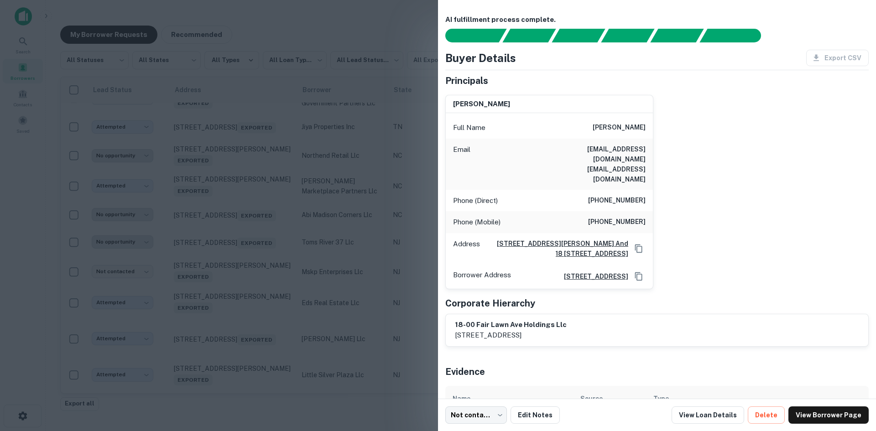
click at [186, 188] on div at bounding box center [438, 215] width 876 height 431
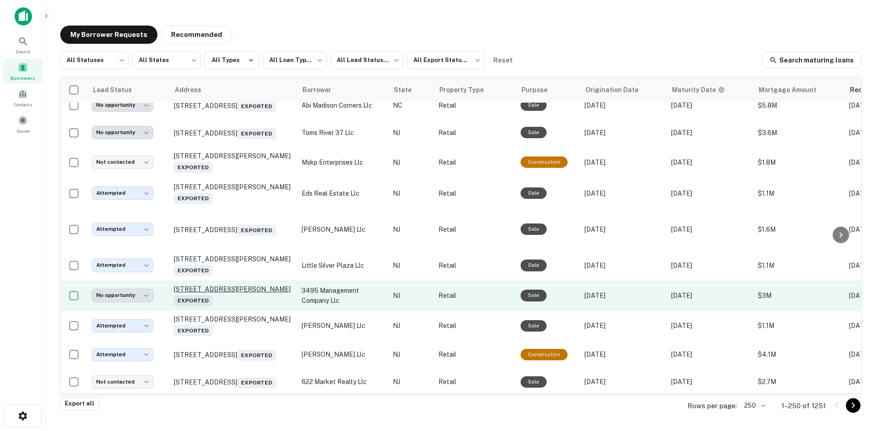
scroll to position [1906, 0]
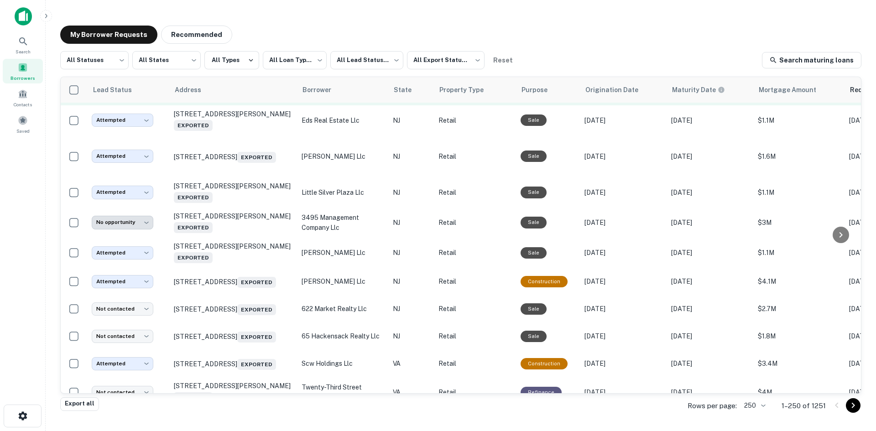
click at [218, 105] on td "2338 State Rt 4 Fort Lee, NJ 07024 Exported" at bounding box center [233, 89] width 128 height 32
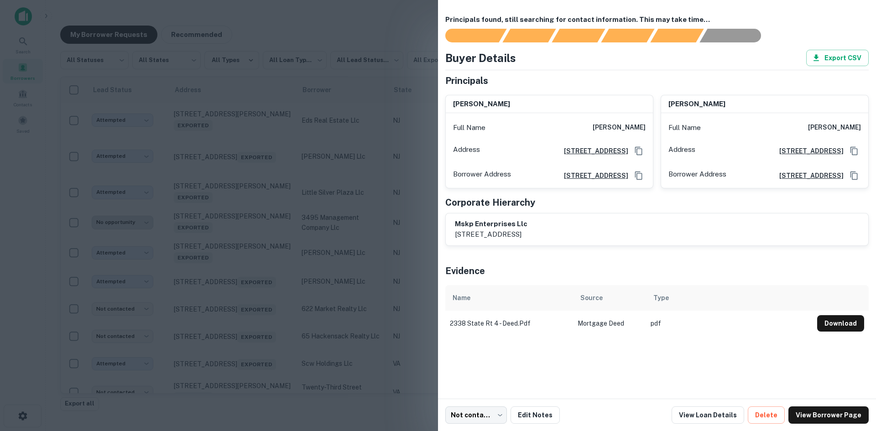
click at [219, 182] on div at bounding box center [438, 215] width 876 height 431
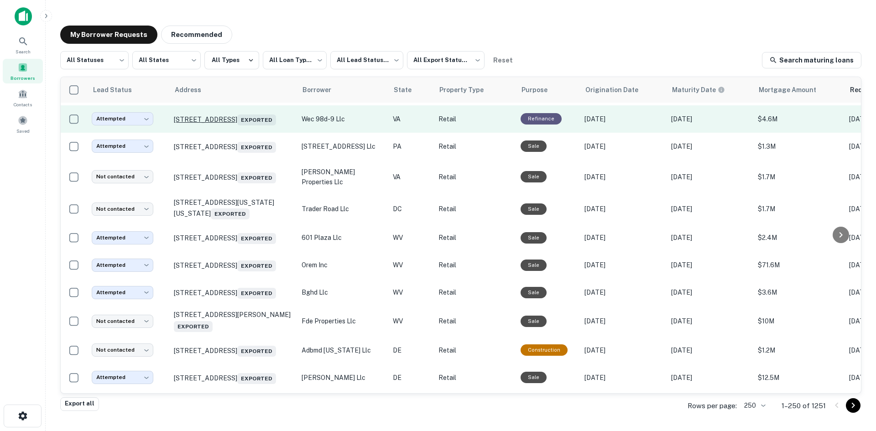
scroll to position [2316, 0]
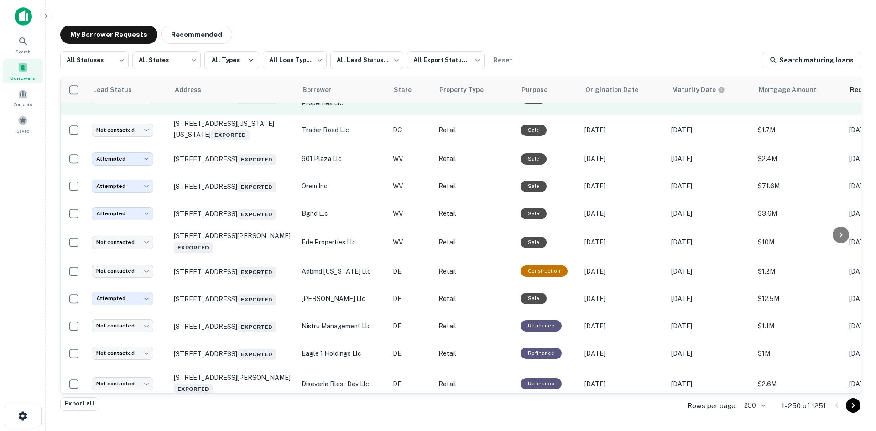
click at [244, 115] on td "10065 Patriot Hwy Fredericksburg, VA 22407 Exported" at bounding box center [233, 98] width 128 height 34
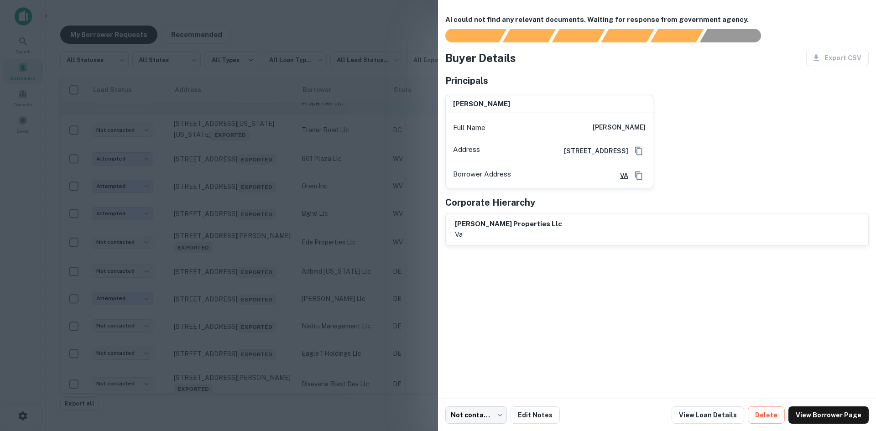
click at [244, 201] on div at bounding box center [438, 215] width 876 height 431
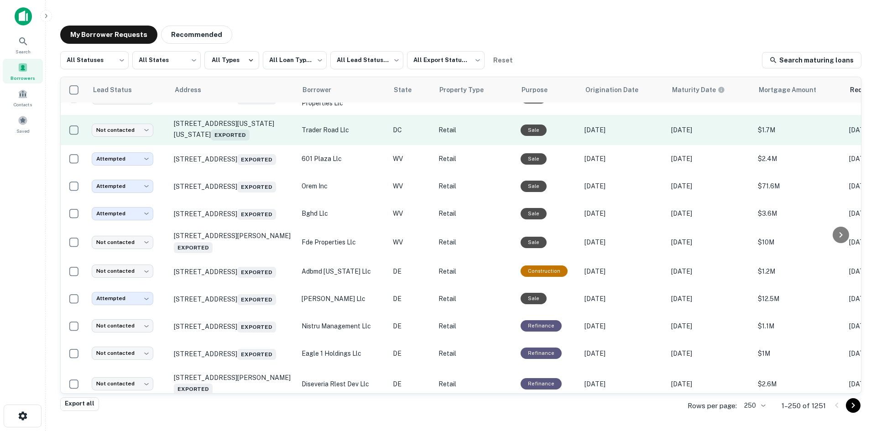
click at [245, 145] on td "3630 Georgia Ave Nw Washington, DC 20010 Exported" at bounding box center [233, 130] width 128 height 30
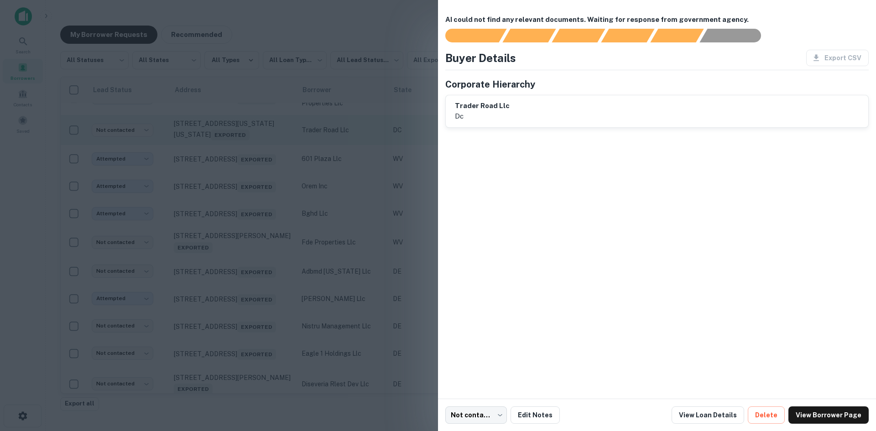
click at [245, 233] on div at bounding box center [438, 215] width 876 height 431
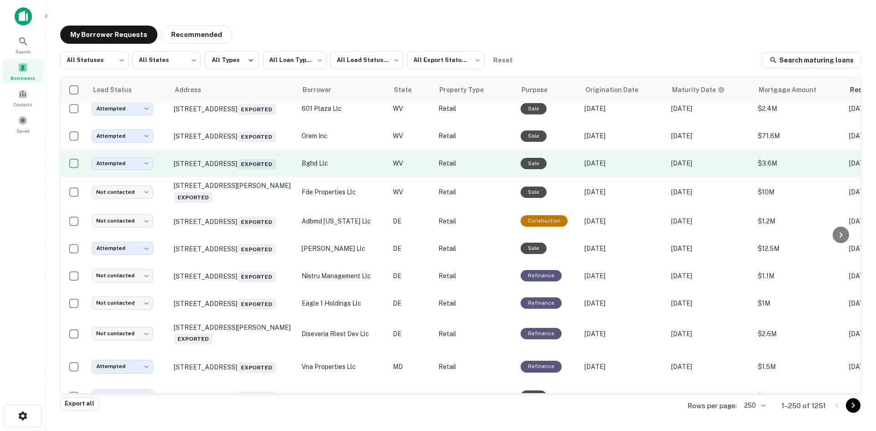
scroll to position [2499, 0]
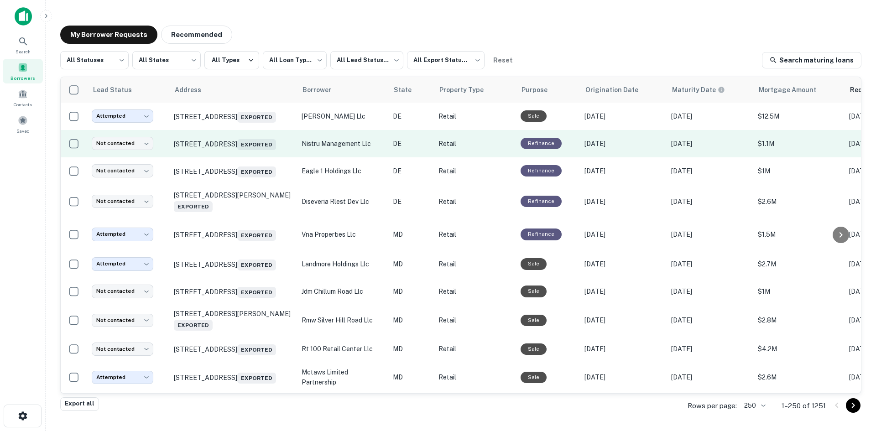
click at [245, 157] on td "329 Savannah Rd Lewes, DE 19958 Exported" at bounding box center [233, 143] width 128 height 27
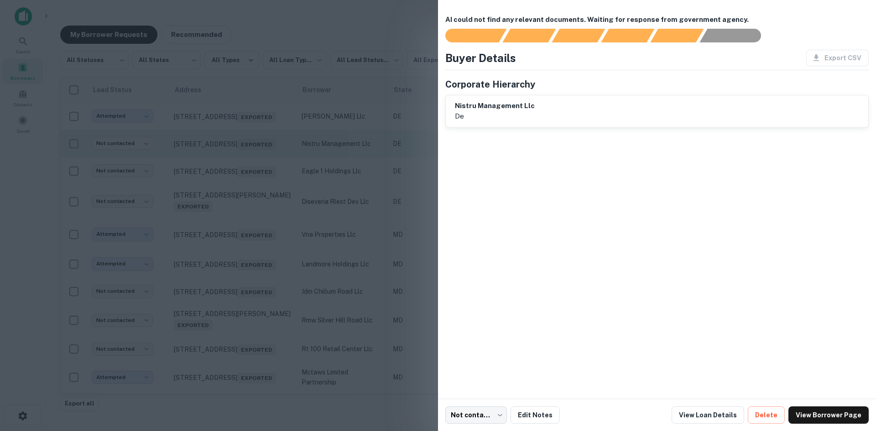
click at [245, 265] on div at bounding box center [438, 215] width 876 height 431
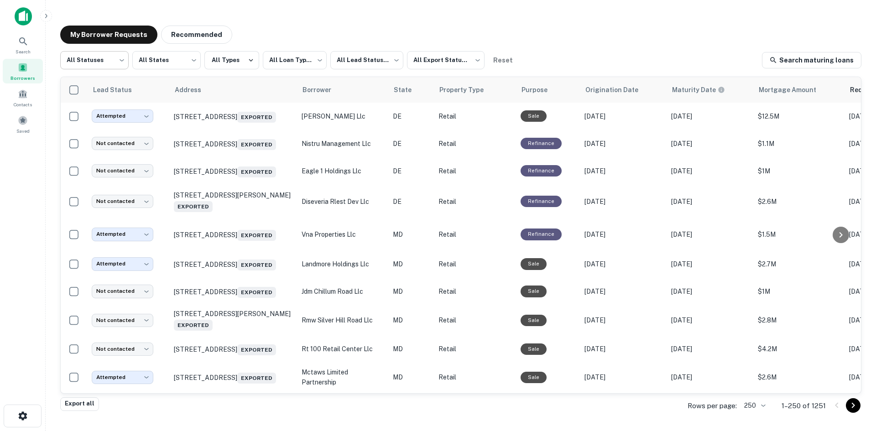
click at [112, 66] on body "**********" at bounding box center [438, 215] width 876 height 431
click at [102, 120] on li "Fulfilled" at bounding box center [94, 117] width 68 height 16
type input "*********"
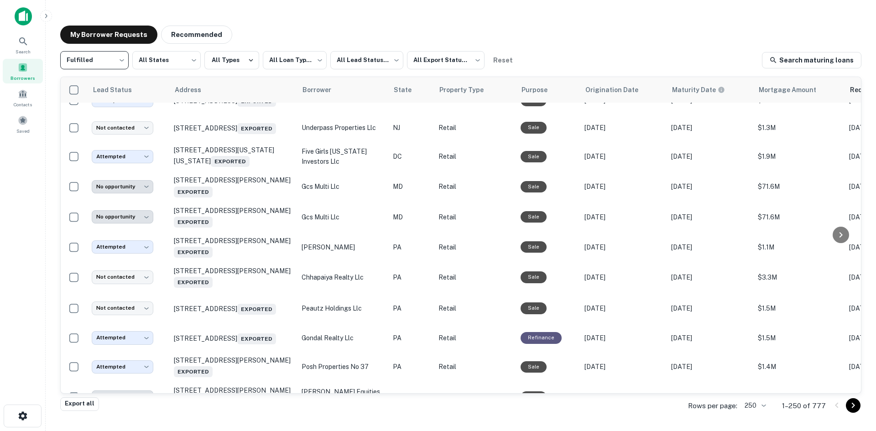
scroll to position [2499, 0]
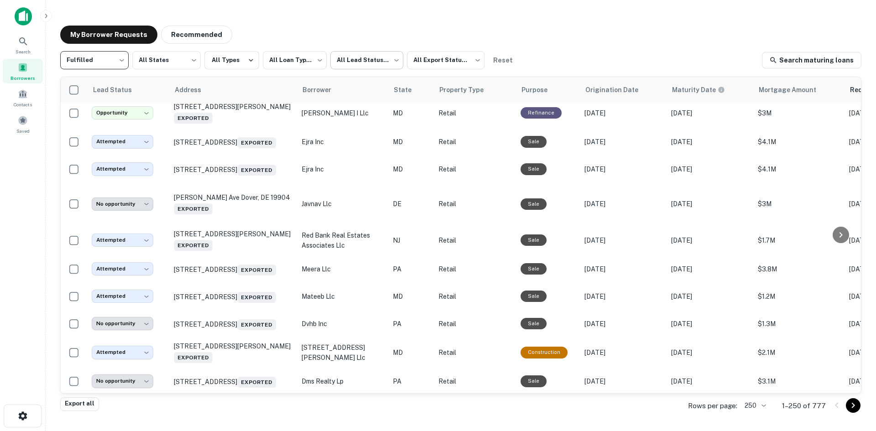
click at [376, 62] on body "**********" at bounding box center [438, 215] width 876 height 431
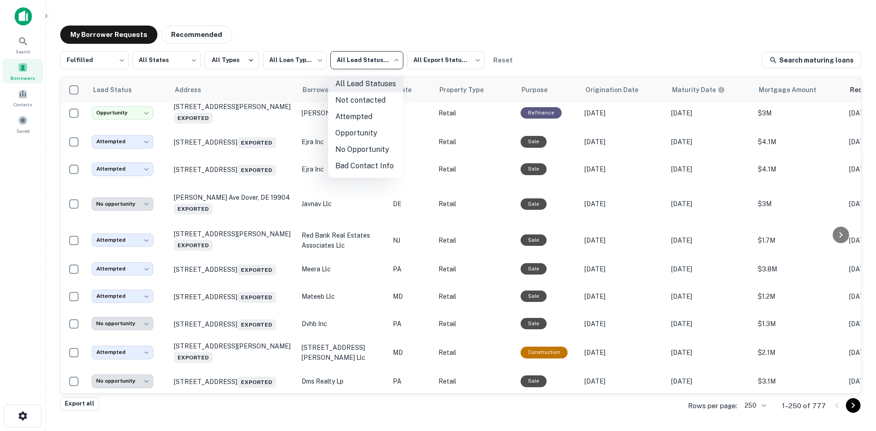
click at [254, 144] on div at bounding box center [438, 215] width 876 height 431
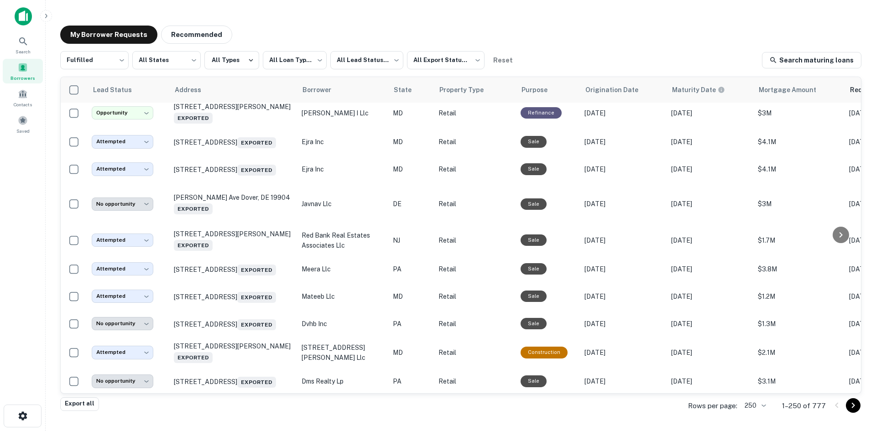
click at [253, 71] on td "12102 Georgia Ave Silver Spring, MD 20902 Exported" at bounding box center [233, 56] width 128 height 30
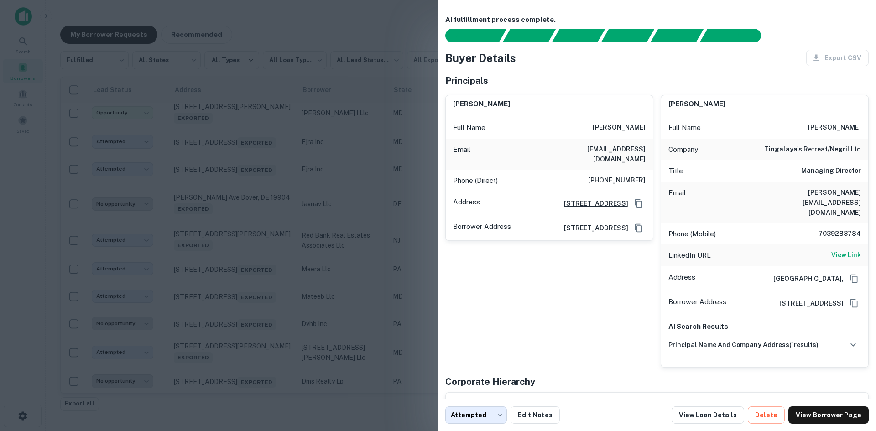
click at [252, 138] on div at bounding box center [438, 215] width 876 height 431
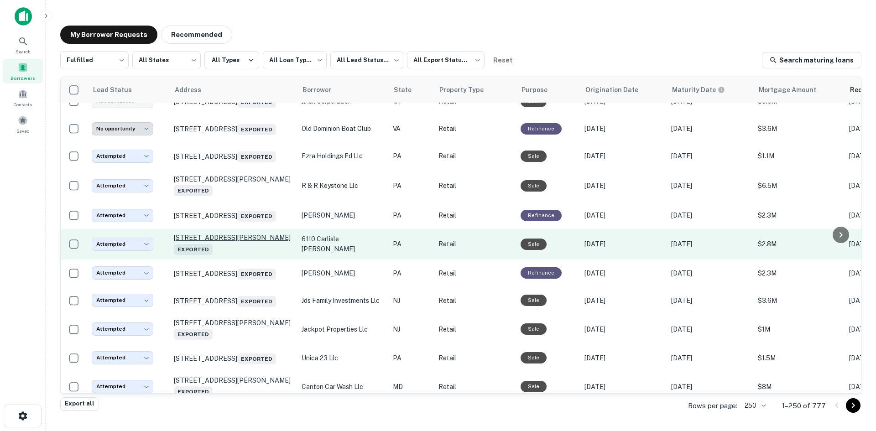
scroll to position [3000, 0]
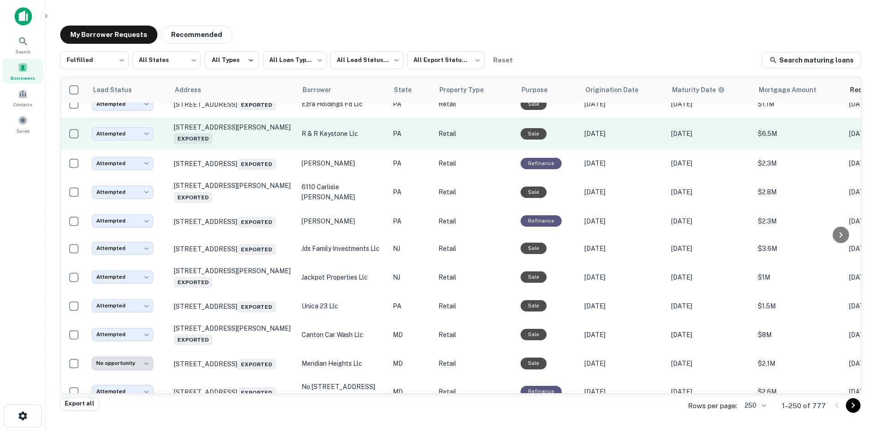
click at [261, 150] on td "8003 Old York Rd Elkins Park, PA 19027 Exported" at bounding box center [233, 134] width 128 height 32
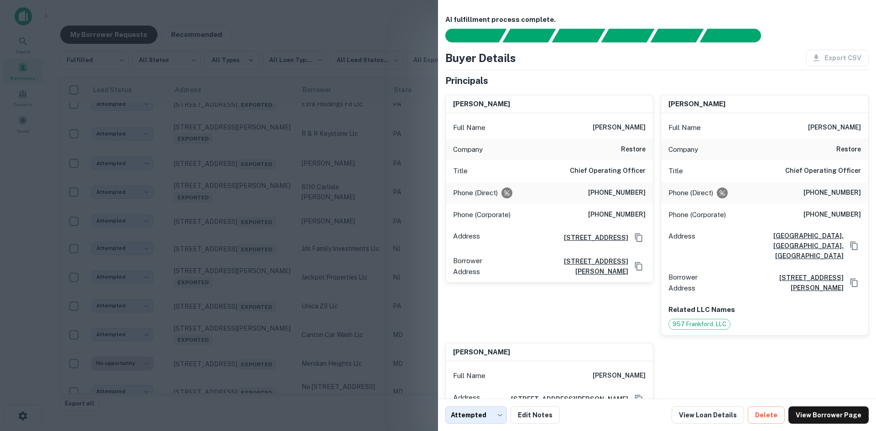
click at [257, 256] on div at bounding box center [438, 215] width 876 height 431
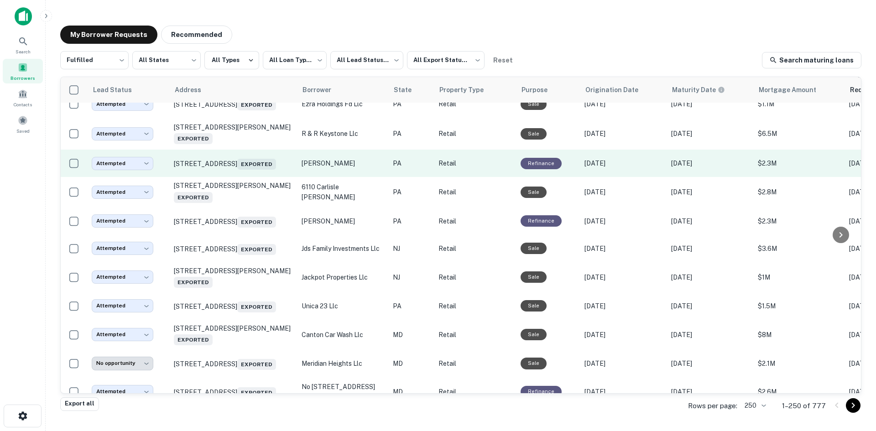
click at [245, 177] on td "6900 State Rd Philadelphia, PA 19135 Exported" at bounding box center [233, 163] width 128 height 27
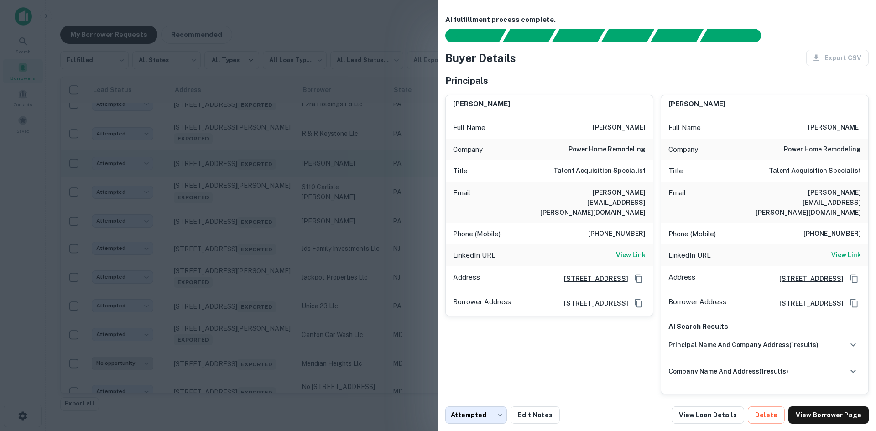
click at [234, 292] on div at bounding box center [438, 215] width 876 height 431
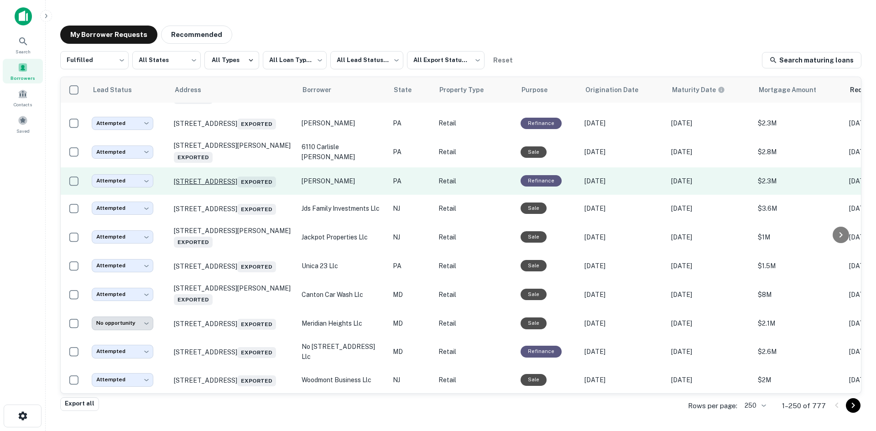
scroll to position [3137, 0]
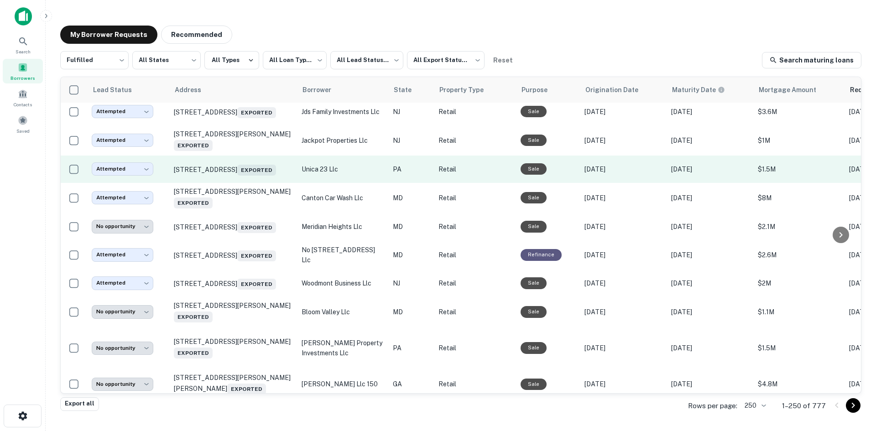
click at [245, 183] on td "182 W Lehigh Ave Philadelphia, PA 19133 Exported" at bounding box center [233, 169] width 128 height 27
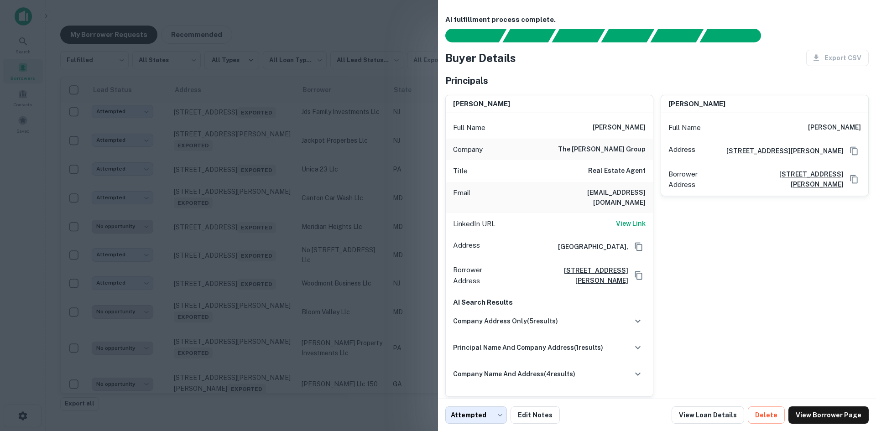
click at [252, 5] on div at bounding box center [438, 215] width 876 height 431
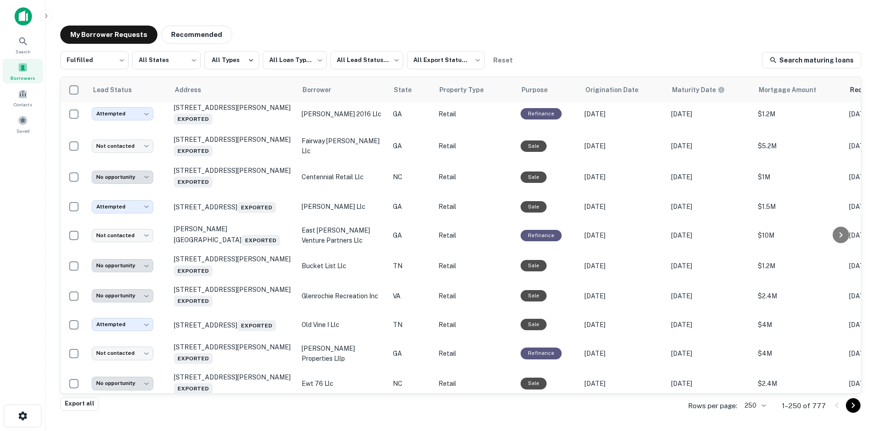
scroll to position [3502, 0]
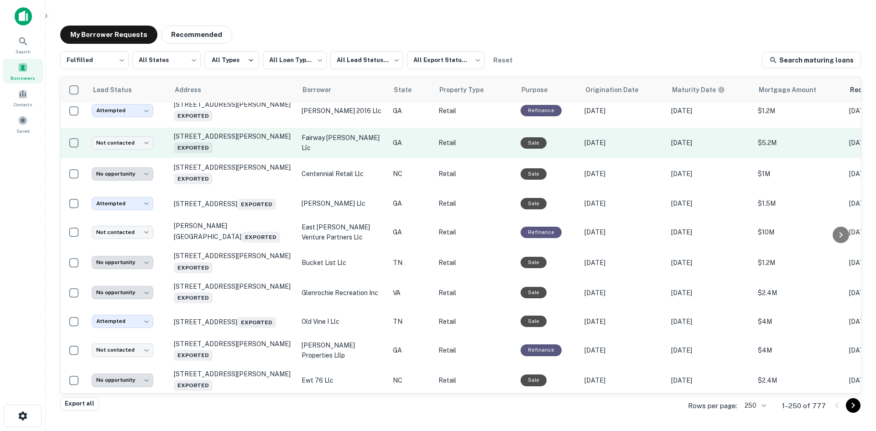
click at [242, 158] on td "1615 Ridenour Blvd Nw Kennesaw, GA 30152 Exported" at bounding box center [233, 143] width 128 height 30
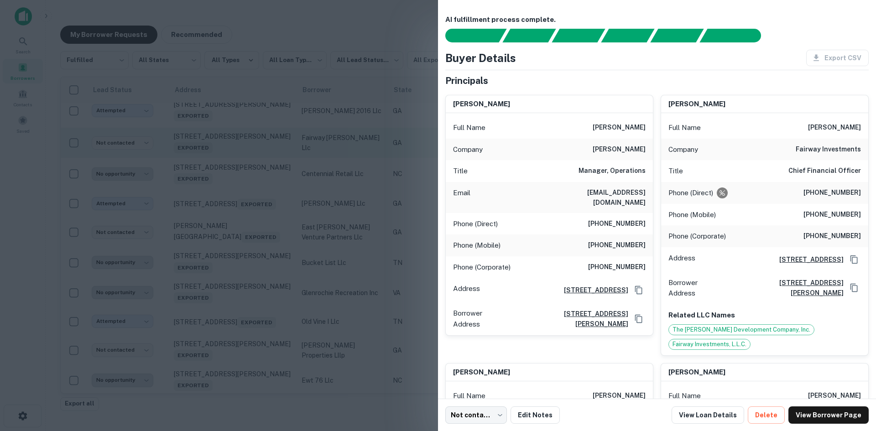
click at [242, 295] on div at bounding box center [438, 215] width 876 height 431
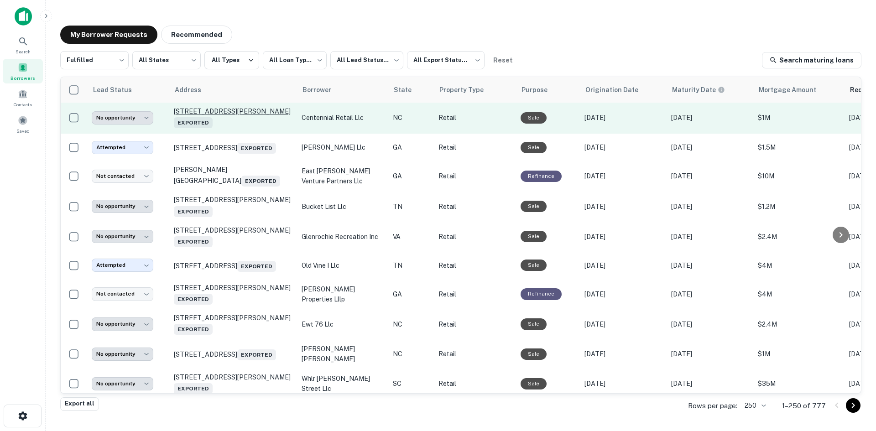
scroll to position [3685, 0]
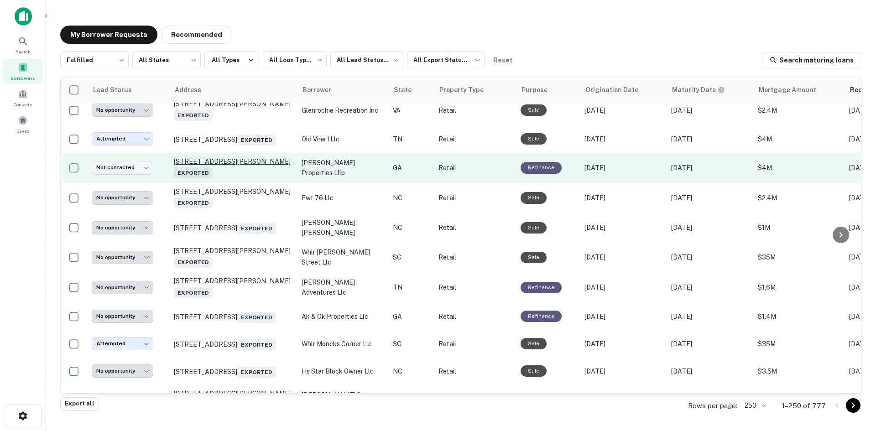
click at [239, 178] on p "94 Cobb Pkwy N Marietta, GA 30062 Exported" at bounding box center [233, 167] width 119 height 21
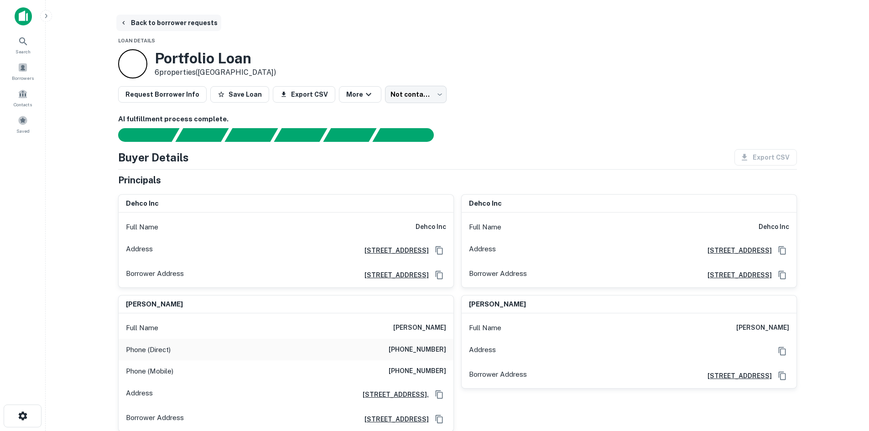
click at [150, 21] on button "Back to borrower requests" at bounding box center [168, 23] width 105 height 16
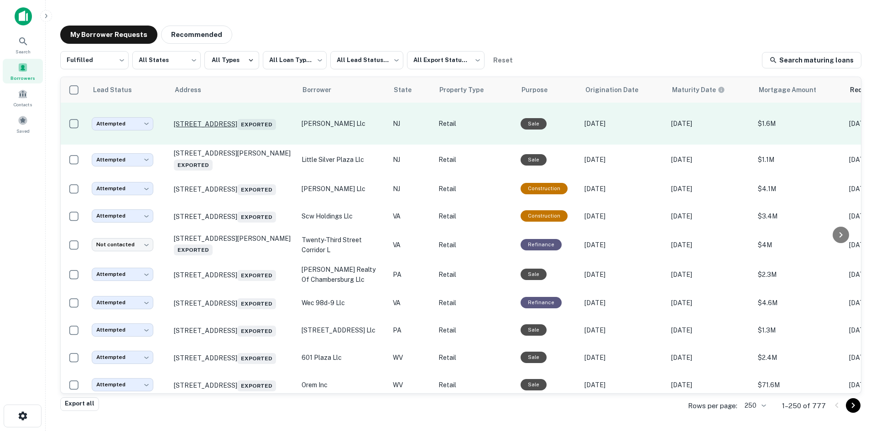
scroll to position [1450, 0]
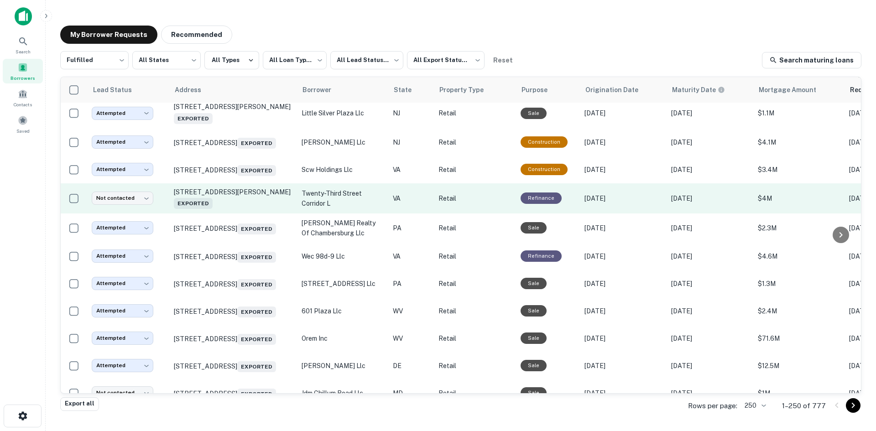
click at [238, 213] on td "1503 Mount Vernon Ave Alexandria, VA 22301 Exported" at bounding box center [233, 198] width 128 height 30
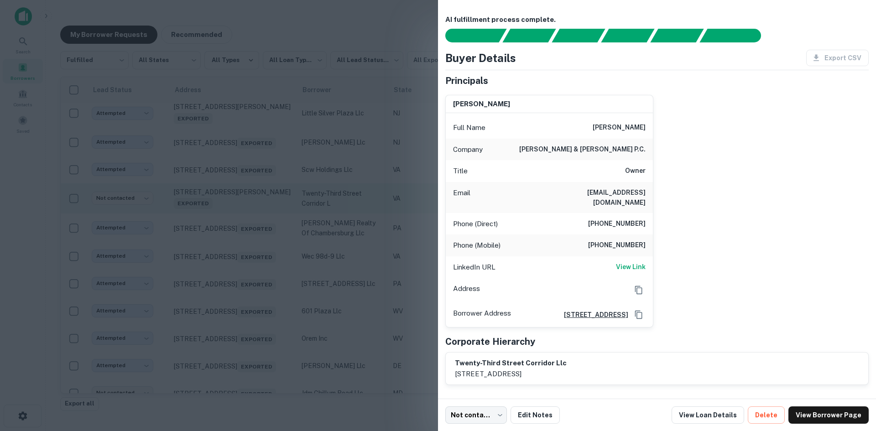
click at [238, 263] on div at bounding box center [438, 215] width 876 height 431
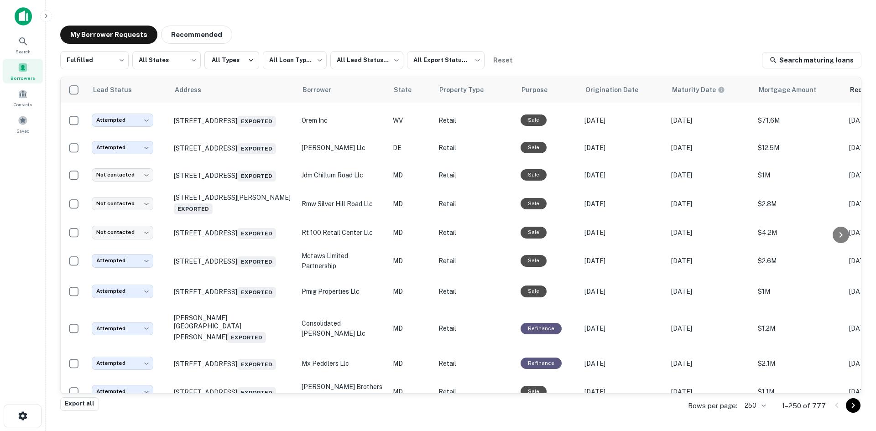
scroll to position [1678, 0]
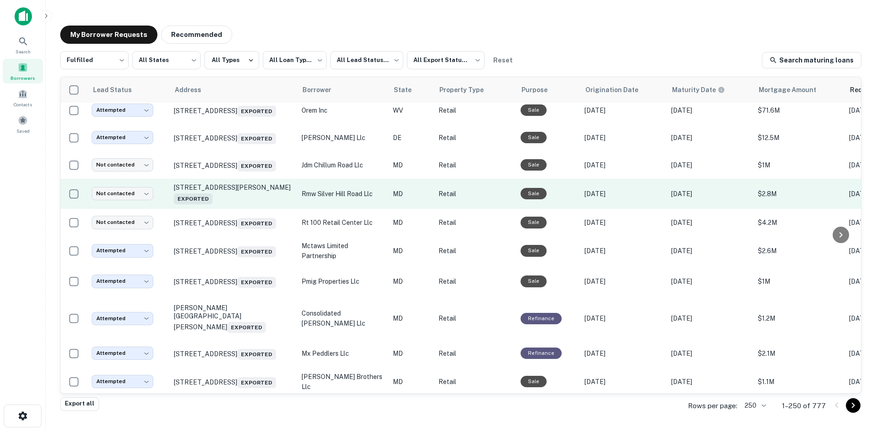
click at [236, 209] on td "4025 Silver Hill Rd Suitland, MD 20746 Exported" at bounding box center [233, 194] width 128 height 30
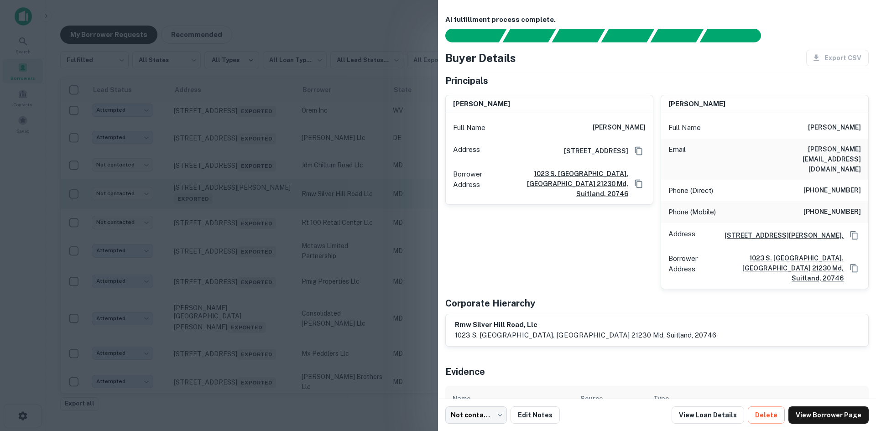
click at [236, 281] on div at bounding box center [438, 215] width 876 height 431
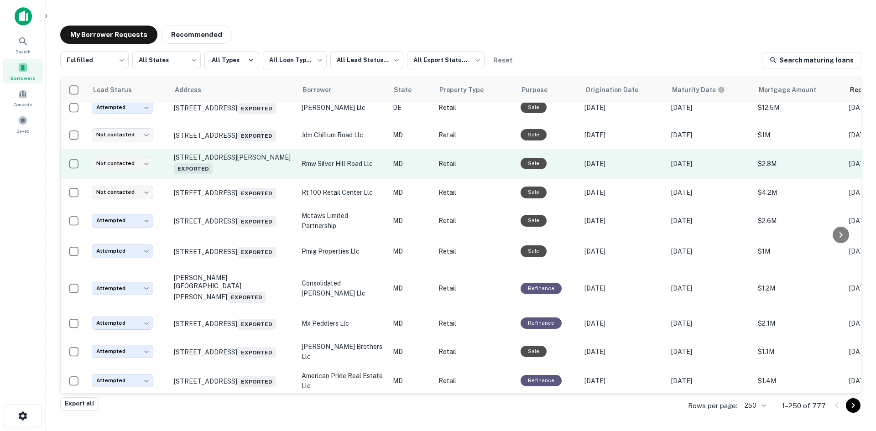
scroll to position [1723, 0]
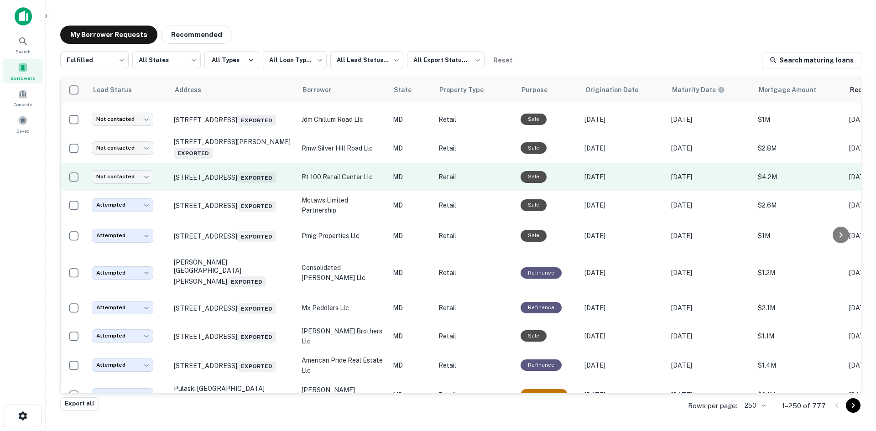
click at [249, 191] on td "28 Magothy Beach Rd Pasadena, MD 21122 Exported" at bounding box center [233, 176] width 128 height 27
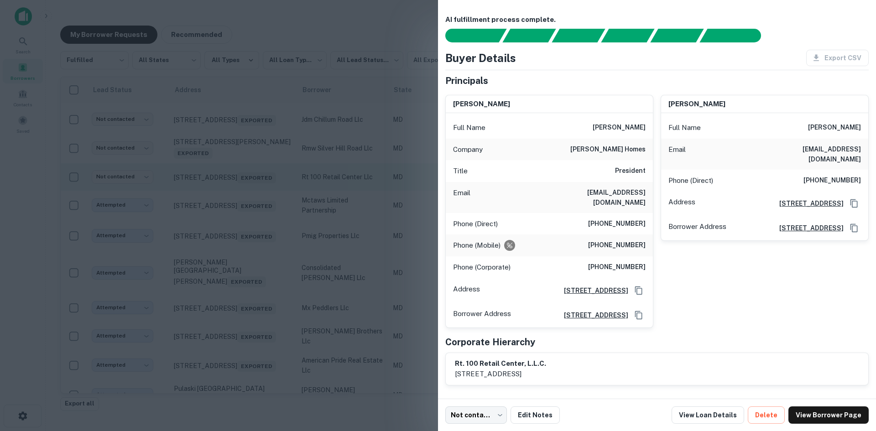
click at [249, 266] on div at bounding box center [438, 215] width 876 height 431
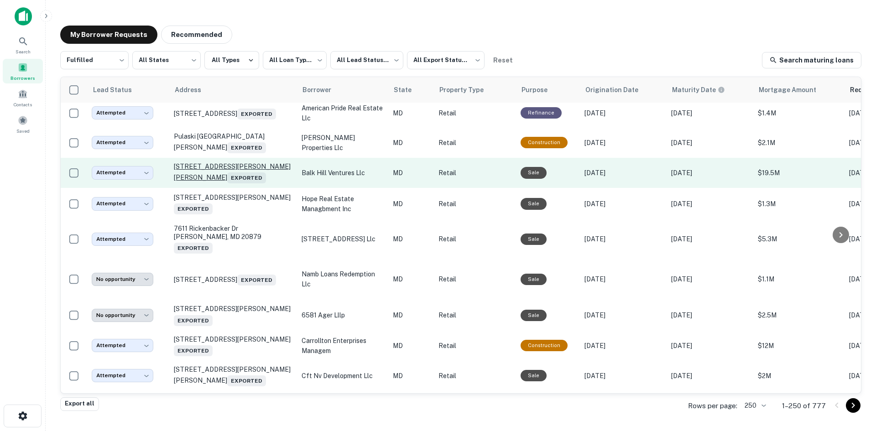
scroll to position [1997, 0]
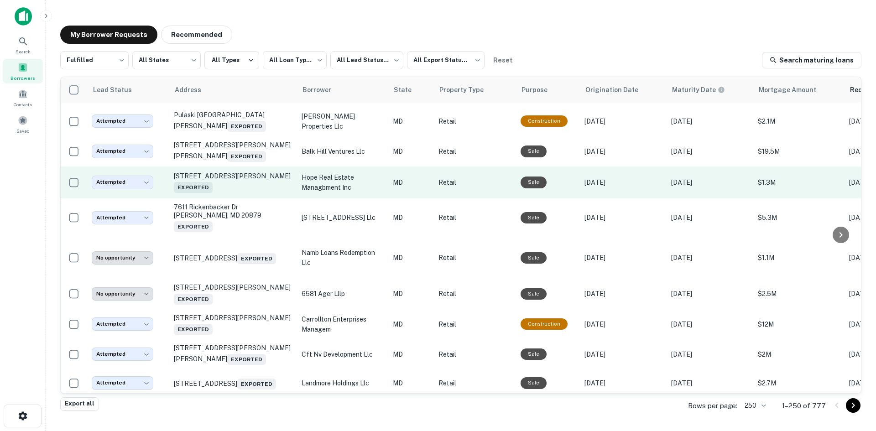
click at [239, 198] on td "8201 Fenton St Silver Spring, MD 20910 Exported" at bounding box center [233, 182] width 128 height 32
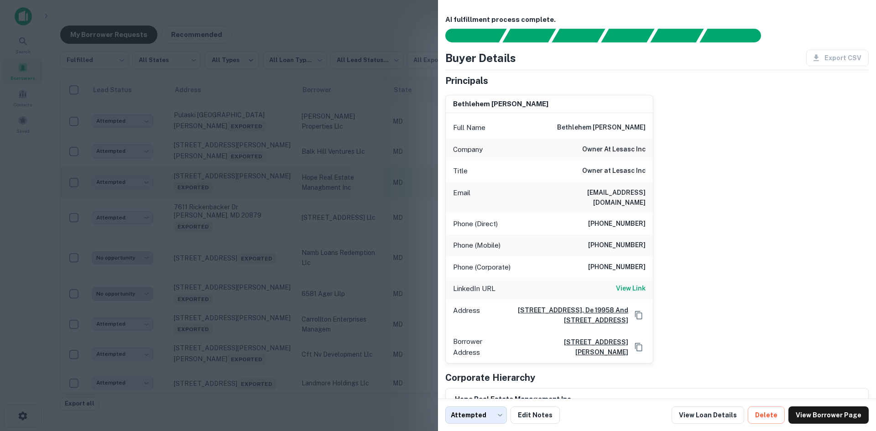
click at [239, 270] on div at bounding box center [438, 215] width 876 height 431
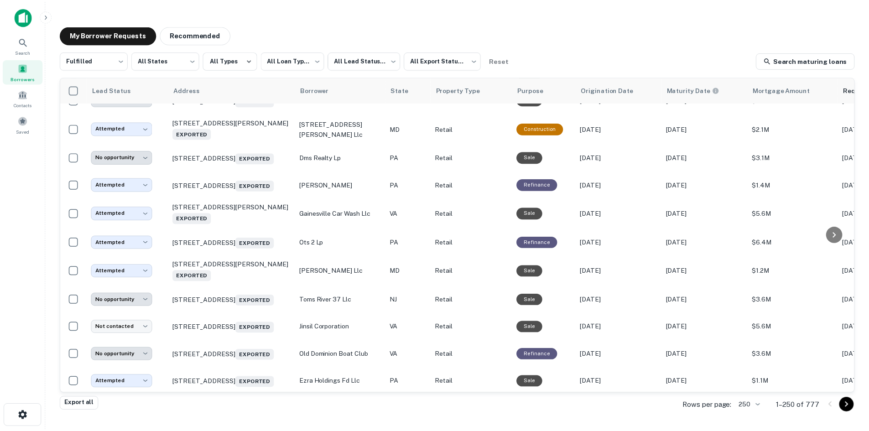
scroll to position [2727, 0]
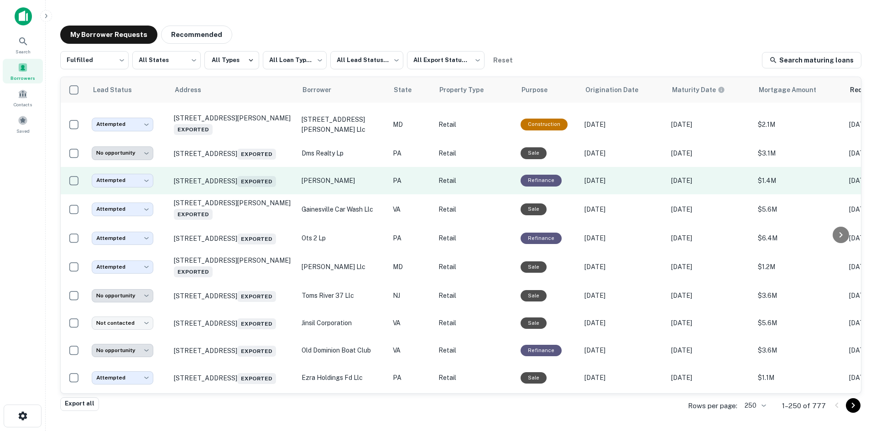
click at [242, 194] on td "2201 Edgmont Ave Chester, PA 19013 Exported" at bounding box center [233, 180] width 128 height 27
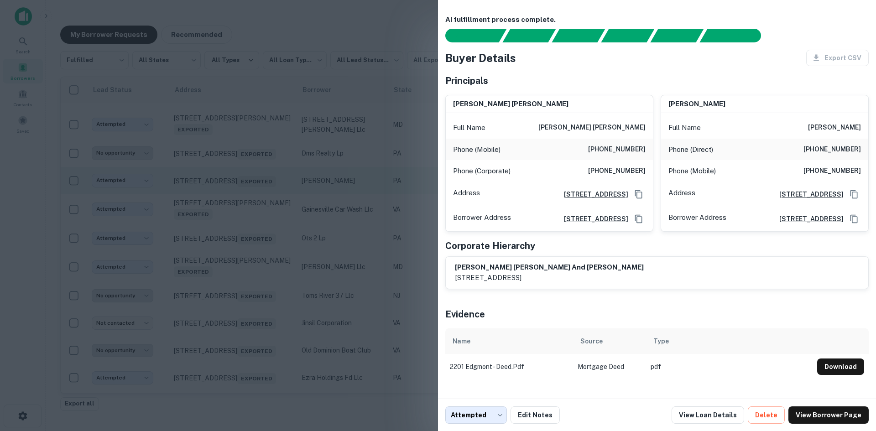
click at [242, 278] on div at bounding box center [438, 215] width 876 height 431
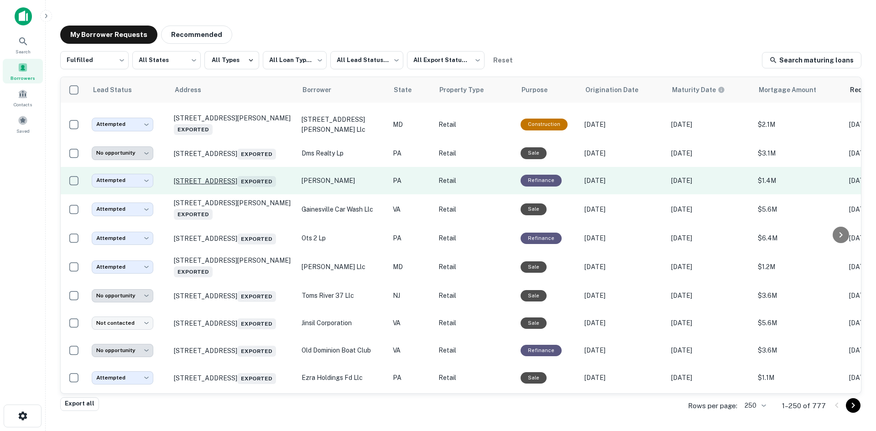
click at [242, 187] on p "2201 Edgmont Ave Chester, PA 19013 Exported" at bounding box center [233, 180] width 119 height 13
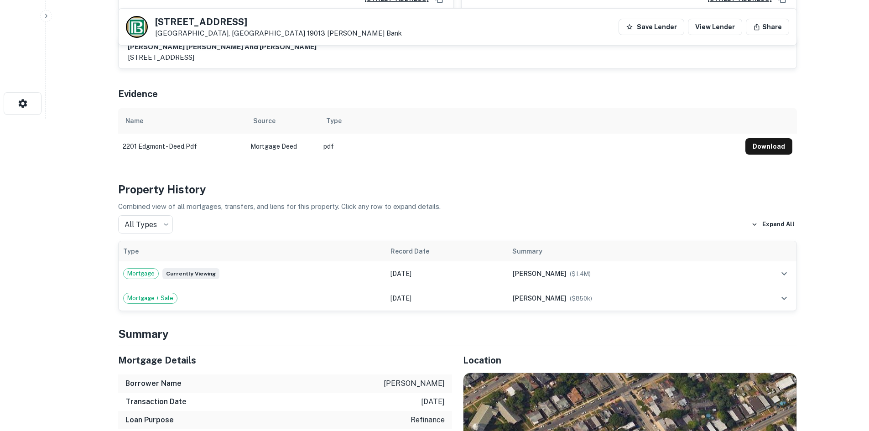
scroll to position [411, 0]
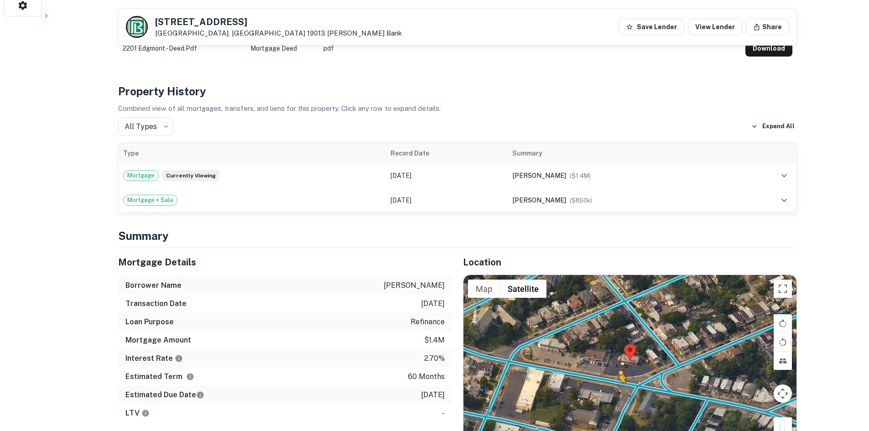
drag, startPoint x: 776, startPoint y: 424, endPoint x: 618, endPoint y: 388, distance: 162.3
click at [618, 388] on div "To activate drag with keyboard, press Alt + Enter. Once in keyboard drag state,…" at bounding box center [629, 361] width 333 height 172
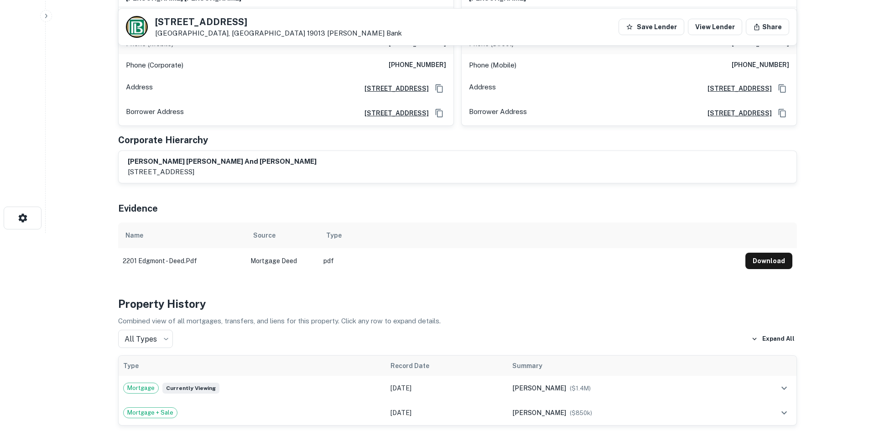
scroll to position [16, 0]
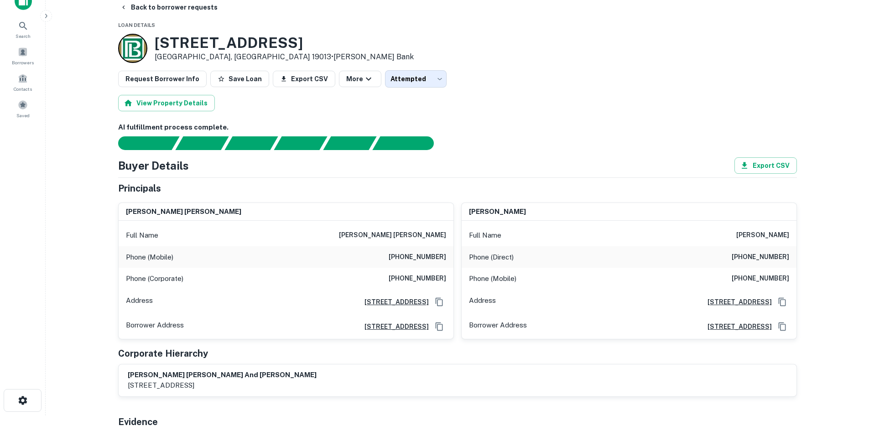
click at [441, 254] on h6 "(215) 292-4290" at bounding box center [417, 257] width 57 height 11
copy h6 "(215) 292-4290"
click at [443, 276] on h6 "(215) 453-9460" at bounding box center [417, 278] width 57 height 11
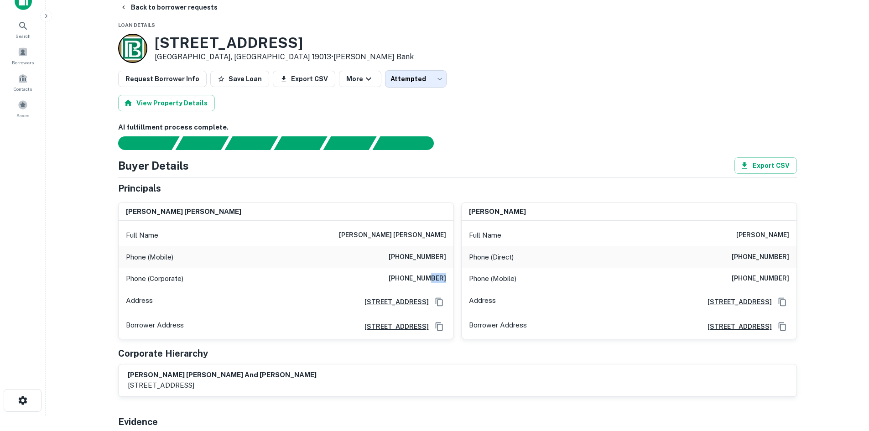
click at [443, 276] on h6 "(215) 453-9460" at bounding box center [417, 278] width 57 height 11
drag, startPoint x: 442, startPoint y: 279, endPoint x: 437, endPoint y: 279, distance: 5.0
click at [441, 279] on h6 "(215) 453-9460" at bounding box center [417, 278] width 57 height 11
click at [437, 279] on h6 "(215) 453-9460" at bounding box center [417, 278] width 57 height 11
click at [436, 279] on h6 "(215) 453-9460" at bounding box center [417, 278] width 57 height 11
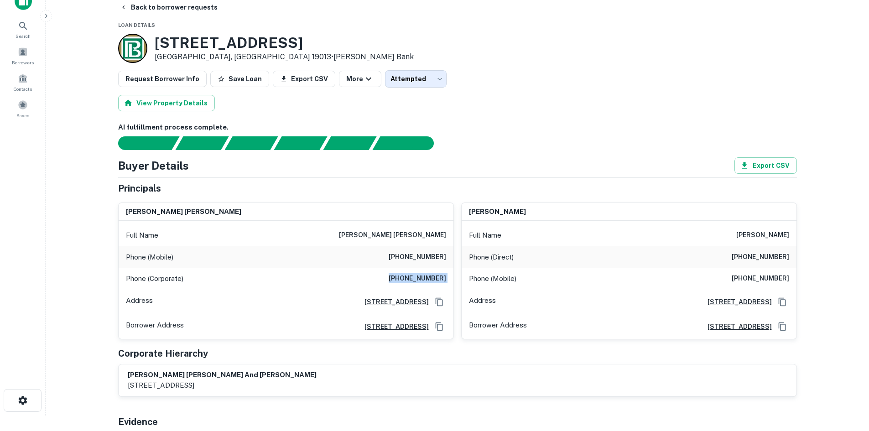
click at [436, 279] on h6 "(215) 453-9460" at bounding box center [417, 278] width 57 height 11
copy h6 "(215) 453-9460"
click at [750, 256] on h6 "(718) 217-2398" at bounding box center [760, 257] width 57 height 11
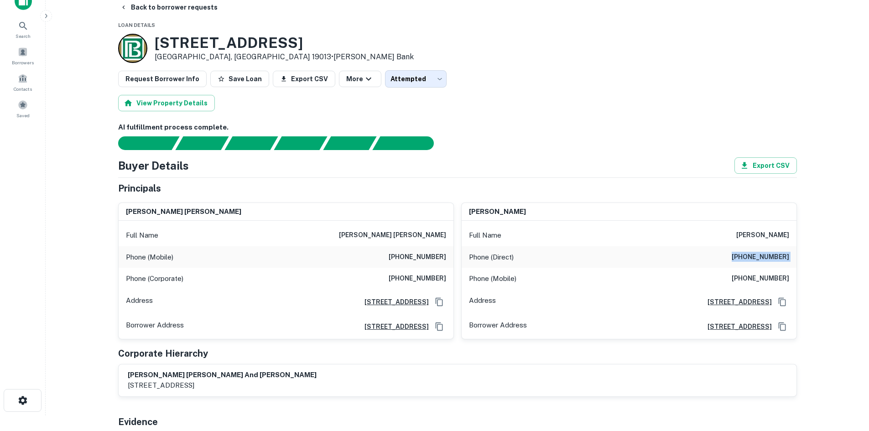
click at [750, 256] on h6 "(718) 217-2398" at bounding box center [760, 257] width 57 height 11
copy h6 "(718) 217-2398"
click at [746, 281] on h6 "(267) 614-2962" at bounding box center [760, 278] width 57 height 11
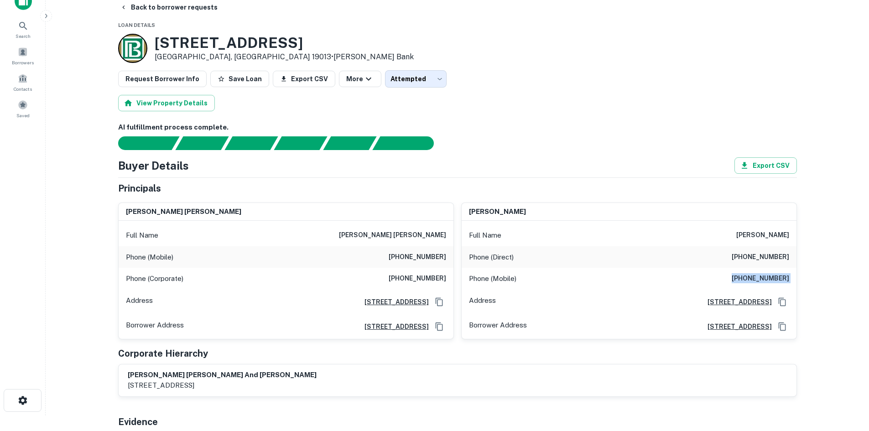
copy h6 "(267) 614-2962"
click at [416, 236] on h6 "shah m. dildar" at bounding box center [392, 235] width 107 height 11
copy h6 "shah m. dildar"
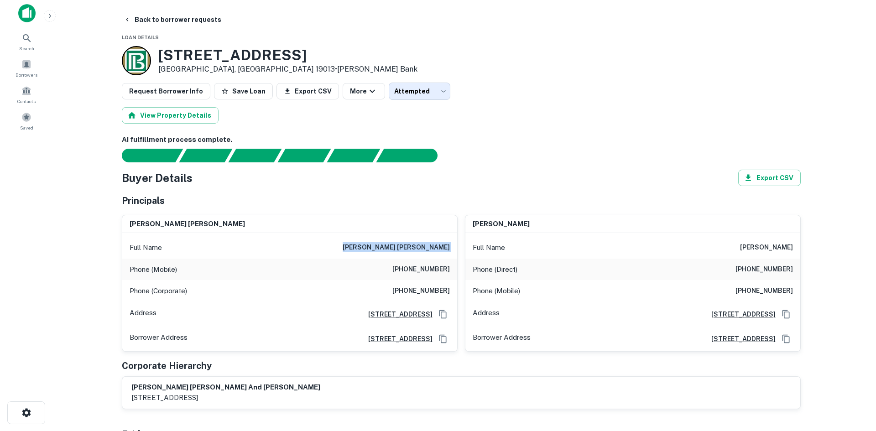
scroll to position [0, 0]
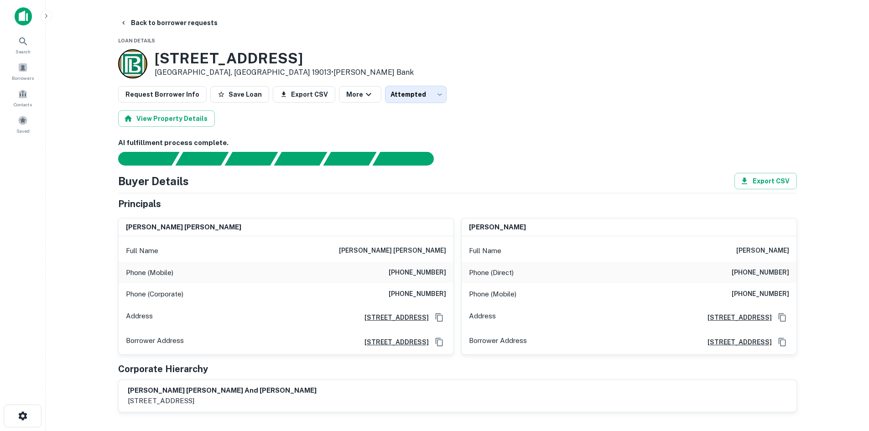
click at [166, 23] on button "Back to borrower requests" at bounding box center [168, 23] width 105 height 16
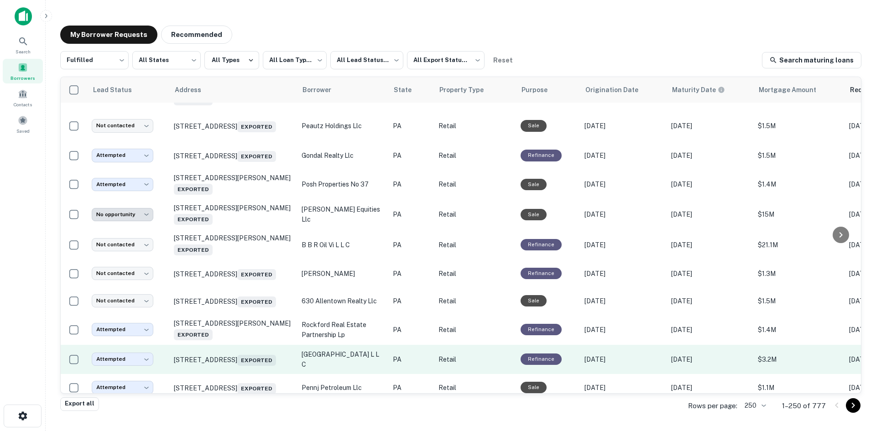
scroll to position [629, 0]
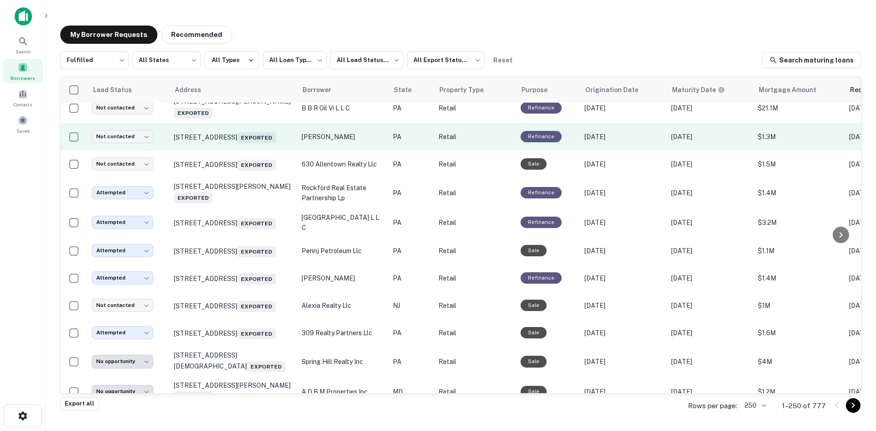
click at [237, 151] on td "15 Ogleview Rd Cranberry Township, PA 16066 Exported" at bounding box center [233, 136] width 128 height 27
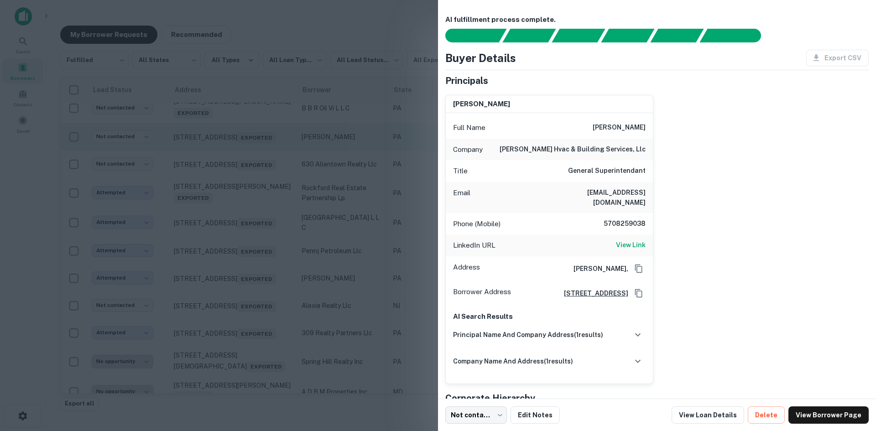
click at [237, 165] on div at bounding box center [438, 215] width 876 height 431
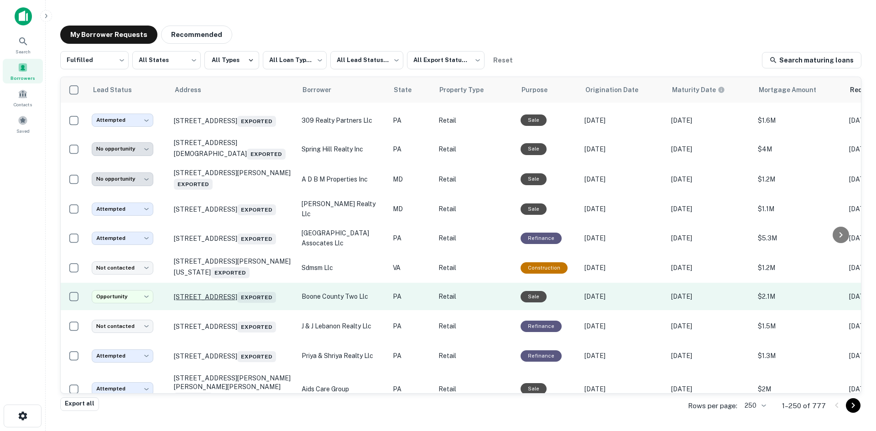
scroll to position [857, 0]
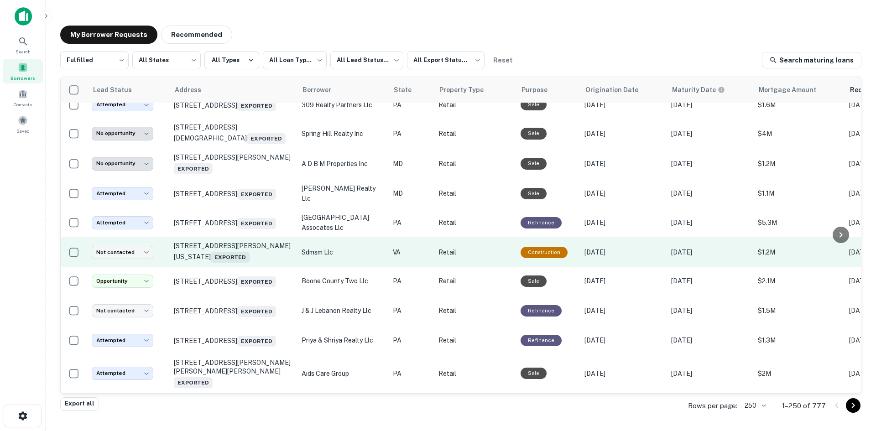
click at [201, 267] on td "7084 George Washington Memorial Hwy Gloucester, VA 23061 Exported" at bounding box center [233, 252] width 128 height 30
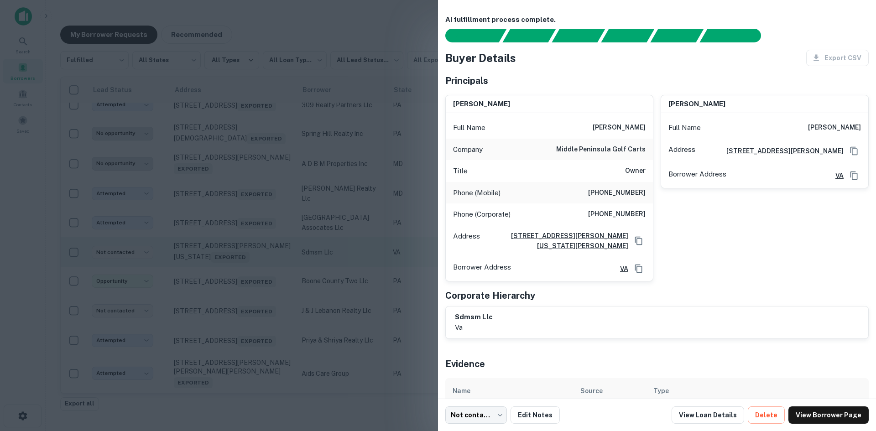
click at [201, 302] on div at bounding box center [438, 215] width 876 height 431
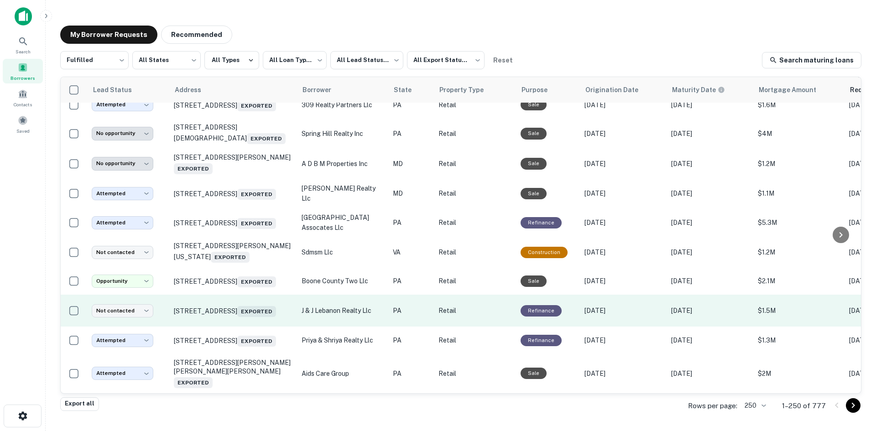
click at [217, 327] on td "640 N 7th St Lebanon, PA 17046 Exported" at bounding box center [233, 311] width 128 height 32
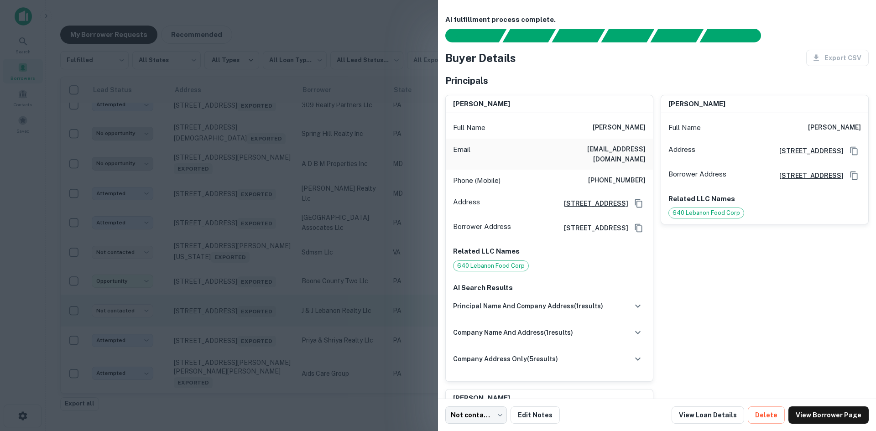
click at [217, 366] on div at bounding box center [438, 215] width 876 height 431
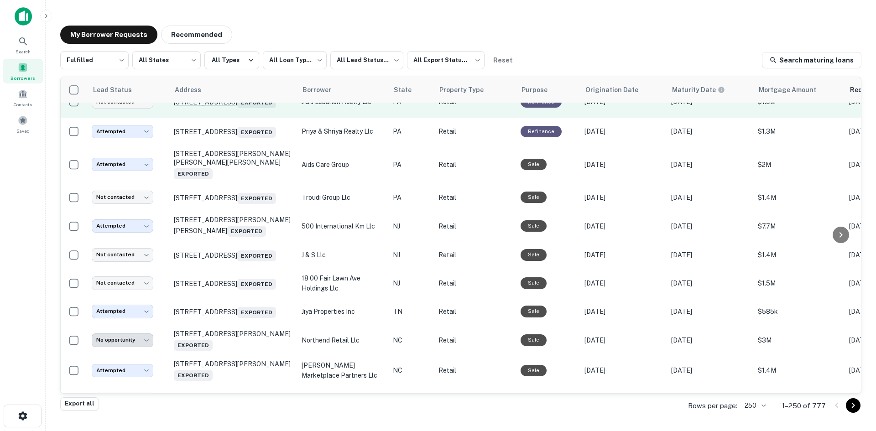
scroll to position [1130, 0]
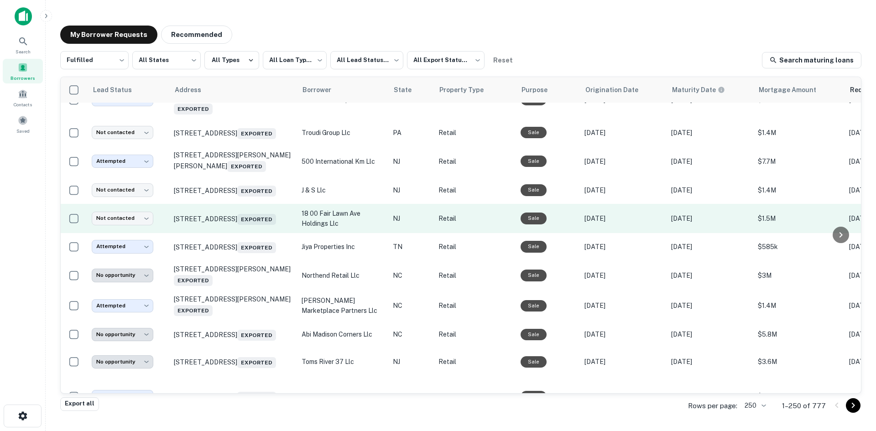
click at [230, 233] on td "1810 Fair Lawn Ave Fair Lawn, NJ 07410 Exported" at bounding box center [233, 218] width 128 height 29
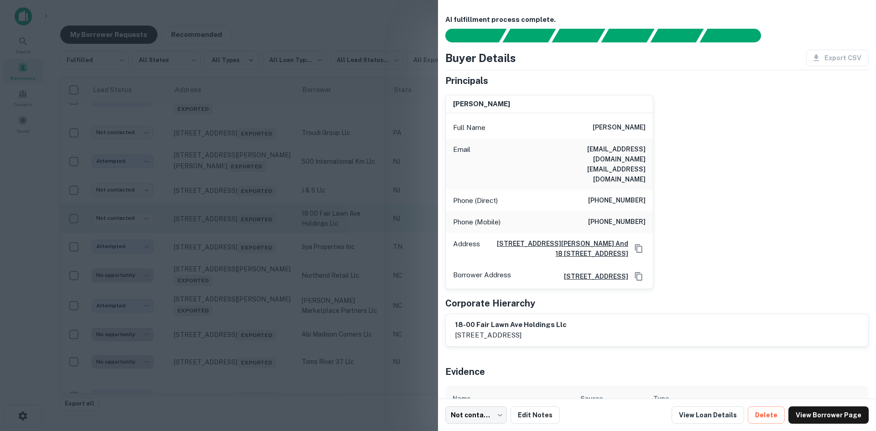
click at [230, 281] on div at bounding box center [438, 215] width 876 height 431
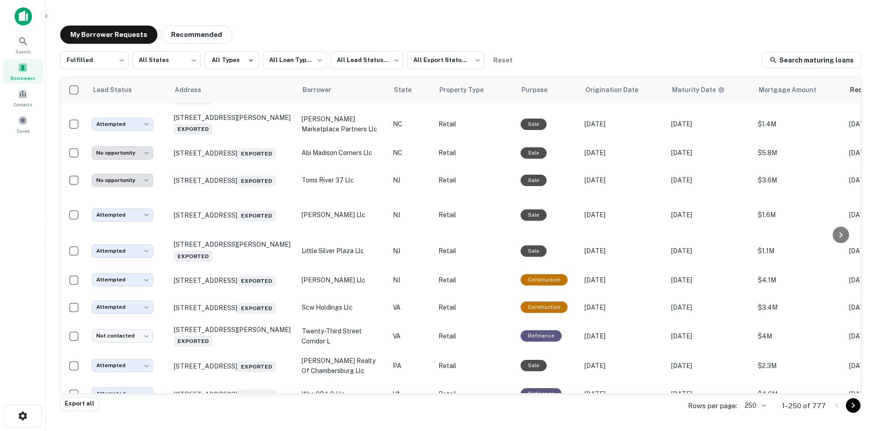
scroll to position [1313, 0]
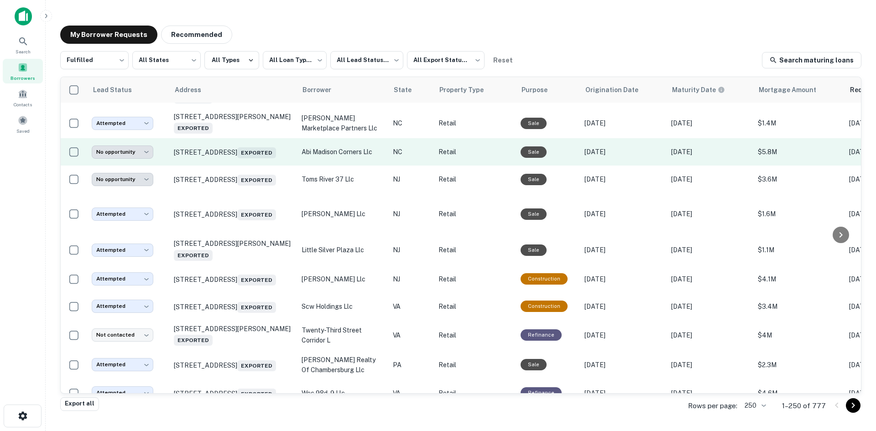
click at [236, 166] on td "5033 South Blvd Charlotte, NC 28217 Exported" at bounding box center [233, 151] width 128 height 27
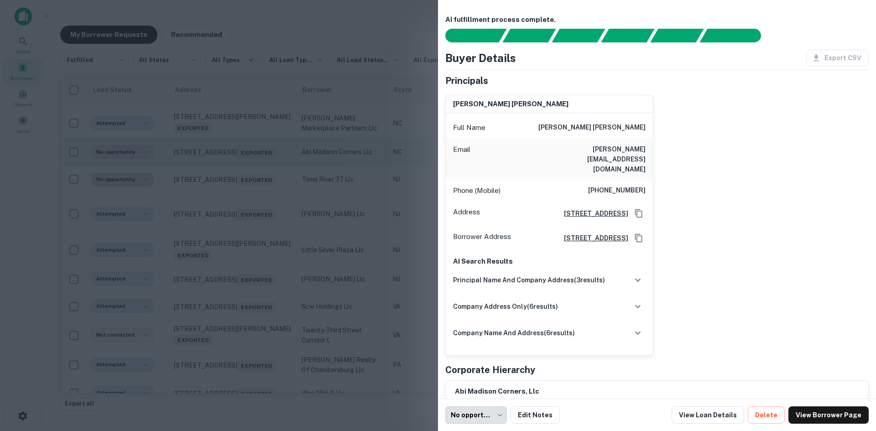
click at [236, 218] on div at bounding box center [438, 215] width 876 height 431
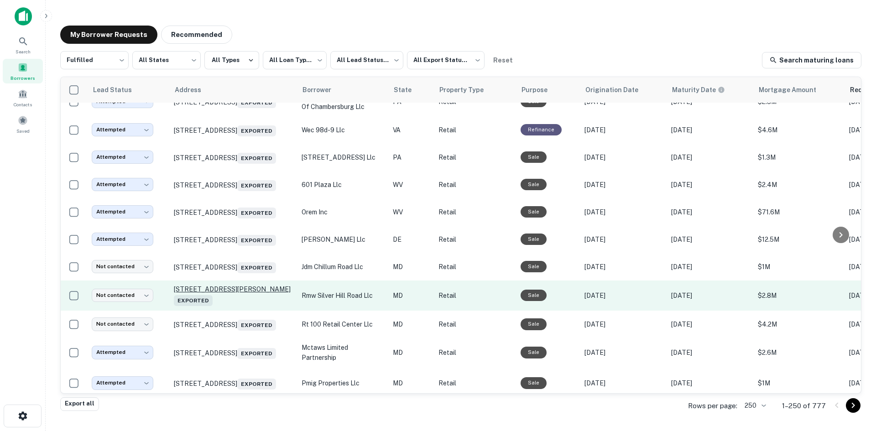
scroll to position [1678, 0]
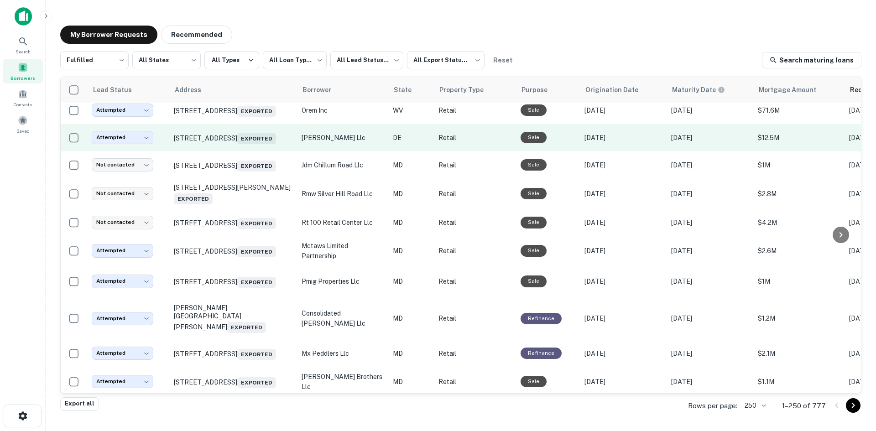
click at [220, 151] on td "999 S Dupont Blvd Milford, DE 19963 Exported" at bounding box center [233, 137] width 128 height 27
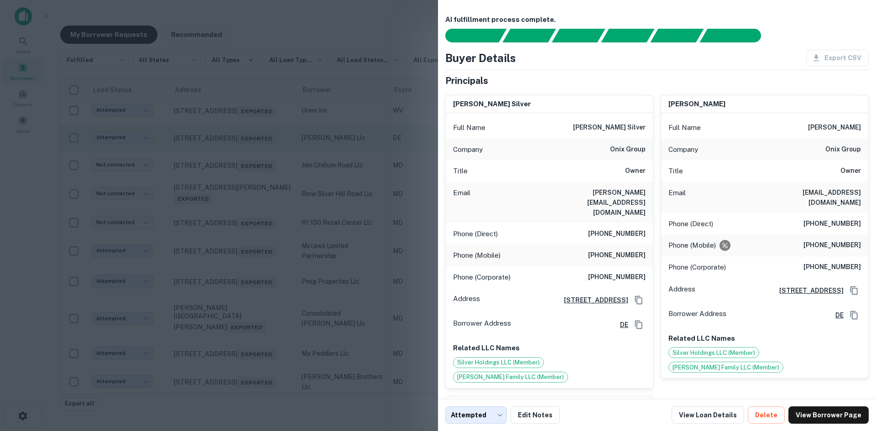
click at [220, 221] on div at bounding box center [438, 215] width 876 height 431
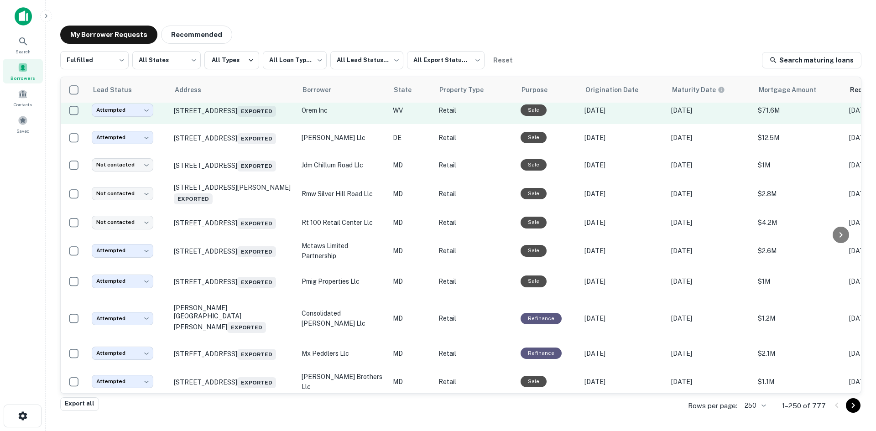
click at [256, 124] on td "7364 Martinsburg Pike Shepherdstown, WV 25443 Exported" at bounding box center [233, 110] width 128 height 27
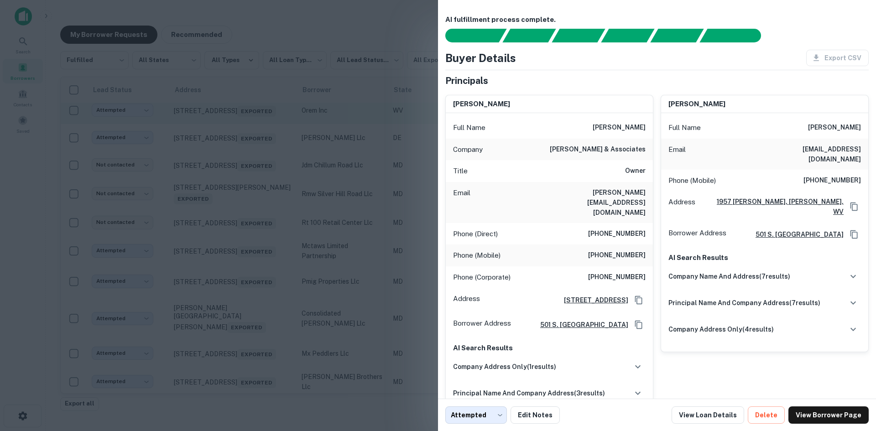
click at [256, 191] on div at bounding box center [438, 215] width 876 height 431
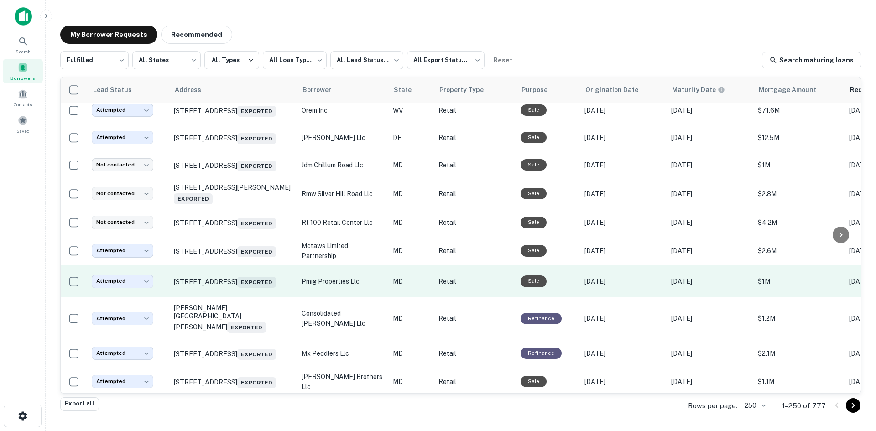
scroll to position [1723, 0]
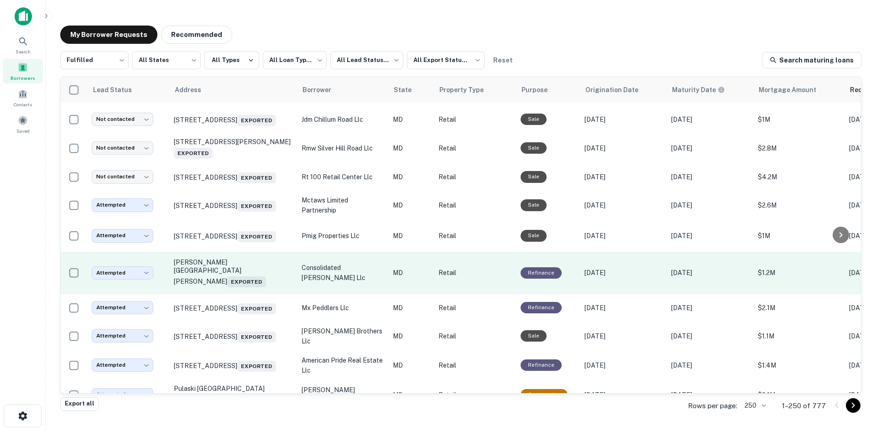
click at [250, 294] on td "Mccormick Rd Hunt Valley, MD 21031 Exported" at bounding box center [233, 273] width 128 height 42
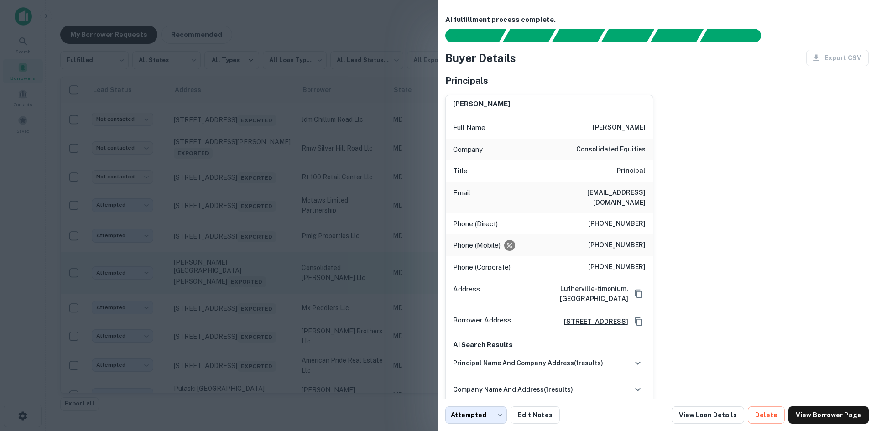
click at [250, 360] on div at bounding box center [438, 215] width 876 height 431
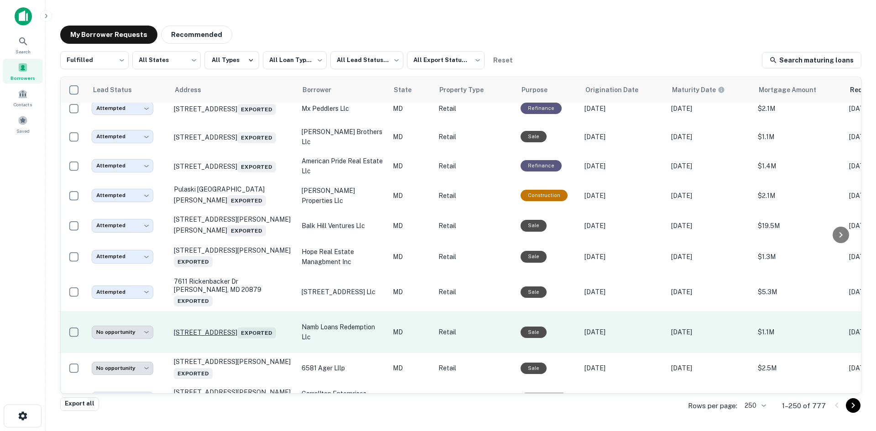
scroll to position [1951, 0]
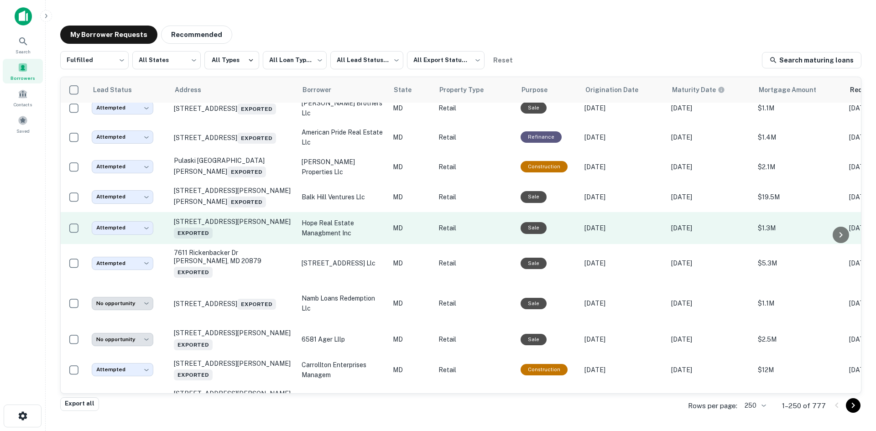
click at [239, 244] on td "8201 Fenton St Silver Spring, MD 20910 Exported" at bounding box center [233, 228] width 128 height 32
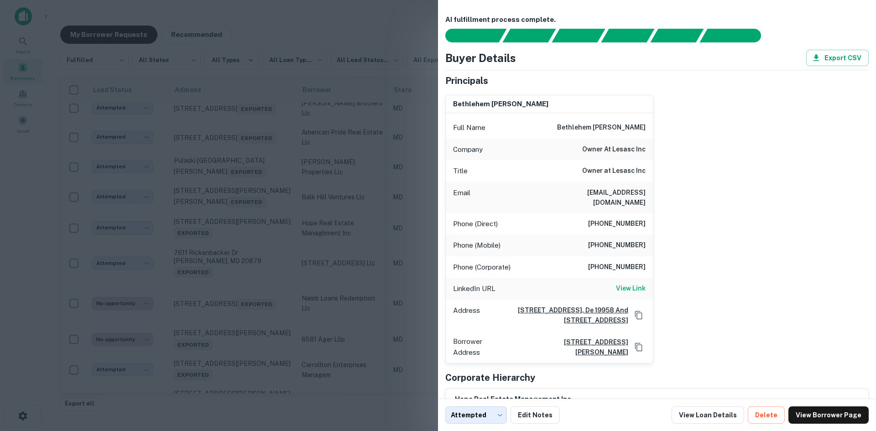
click at [238, 319] on div at bounding box center [438, 215] width 876 height 431
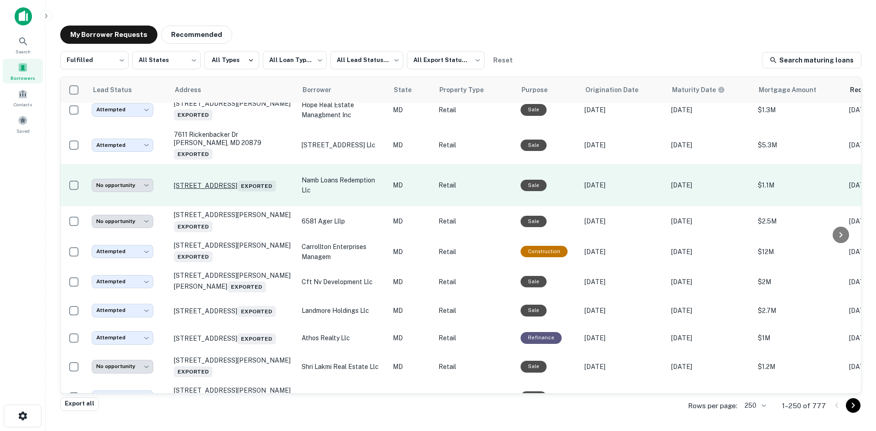
scroll to position [2134, 0]
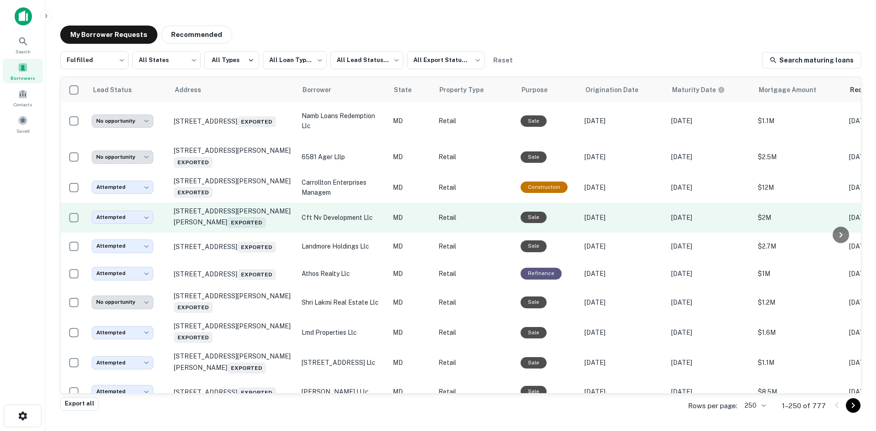
click at [266, 233] on td "10400 Martin Luther King Jr Hwy Bowie, MD 20720 Exported" at bounding box center [233, 218] width 128 height 30
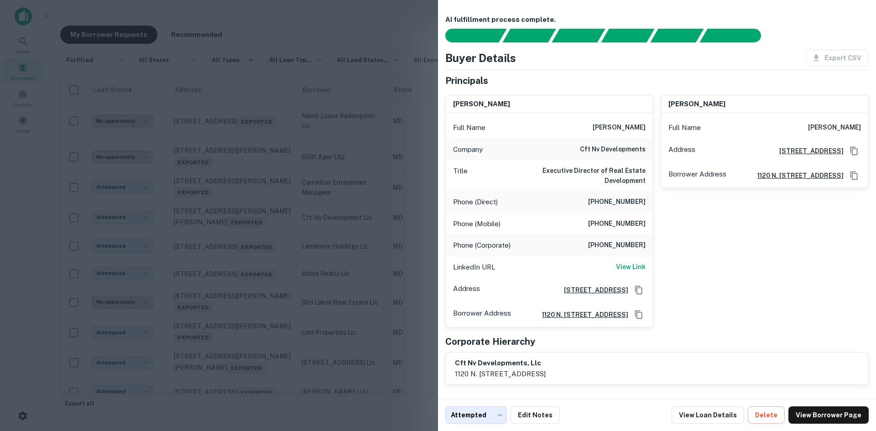
click at [222, 352] on div at bounding box center [438, 215] width 876 height 431
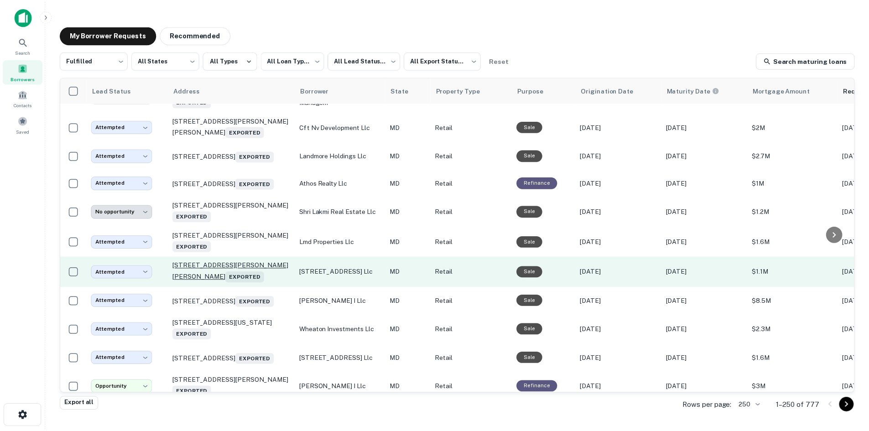
scroll to position [2225, 0]
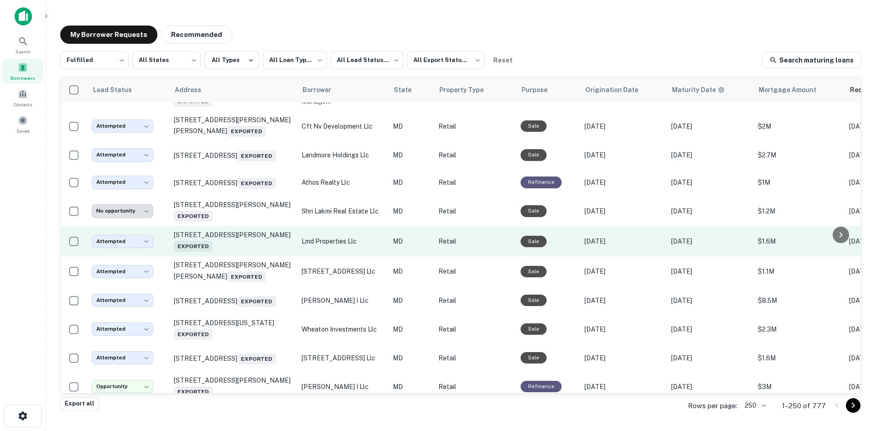
click at [250, 256] on td "105 E North Pointe Dr Salisbury, MD 21804 Exported" at bounding box center [233, 241] width 128 height 30
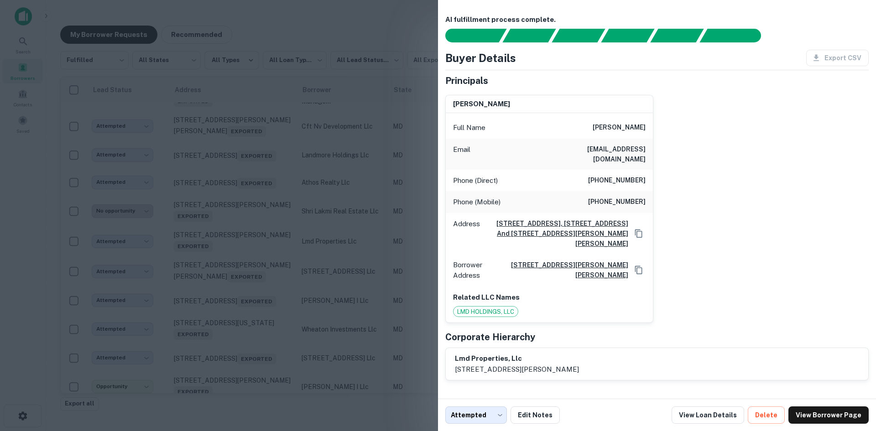
click at [243, 330] on div at bounding box center [438, 215] width 876 height 431
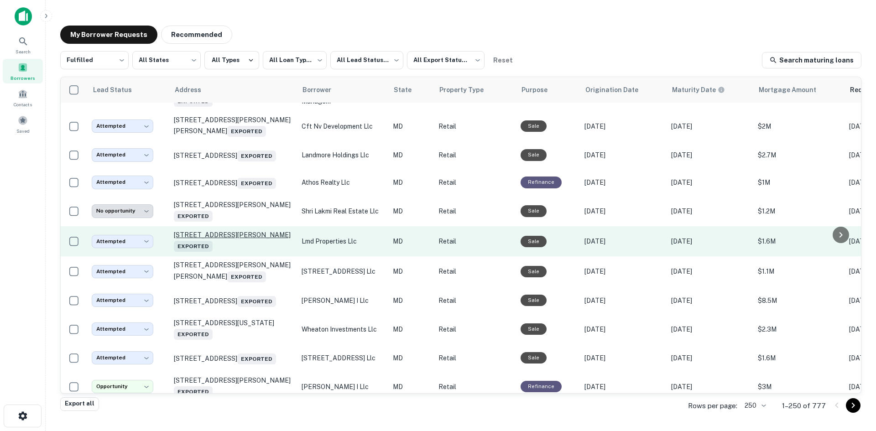
click at [243, 252] on p "105 E North Pointe Dr Salisbury, MD 21804 Exported" at bounding box center [233, 241] width 119 height 21
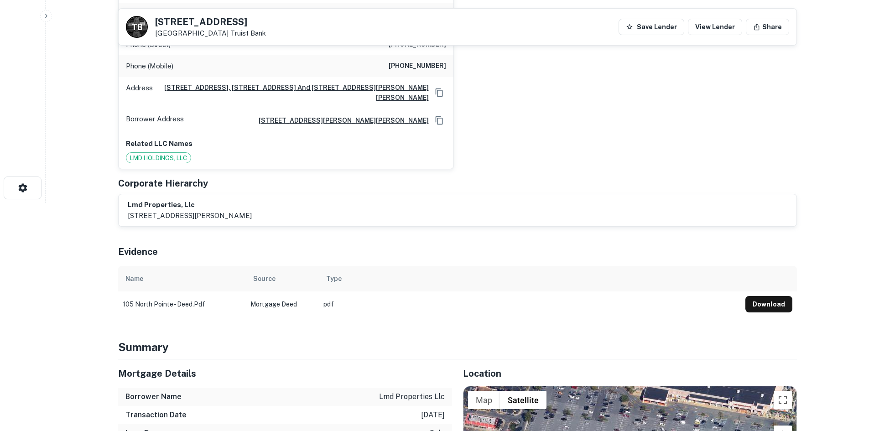
scroll to position [456, 0]
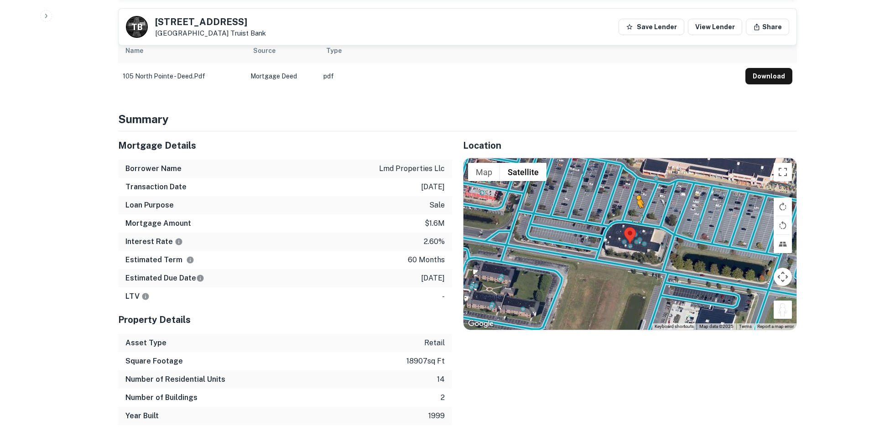
drag, startPoint x: 777, startPoint y: 296, endPoint x: 634, endPoint y: 205, distance: 169.2
click at [634, 205] on div "To activate drag with keyboard, press Alt + Enter. Once in keyboard drag state,…" at bounding box center [629, 244] width 333 height 172
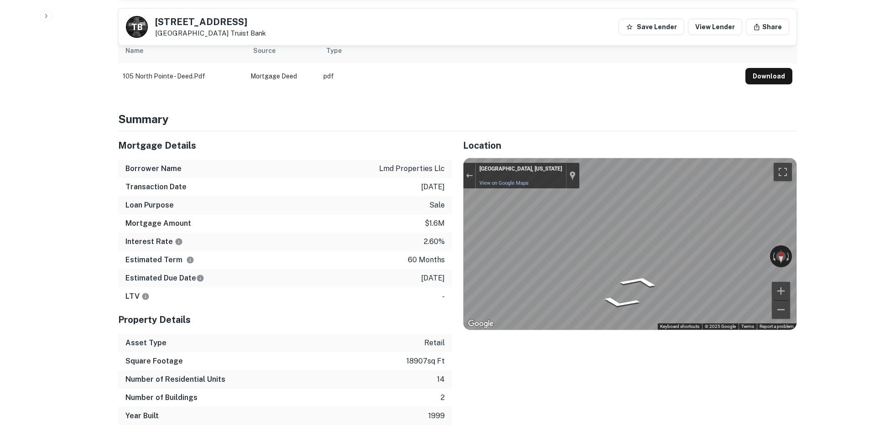
click at [762, 243] on div "← Move left → Move right ↑ Move up ↓ Move down + Zoom in - Zoom out Salisbury, …" at bounding box center [629, 244] width 333 height 172
click at [261, 198] on div "Mortgage Details Borrower Name lmd properties llc Transaction Date 1/27/2021 Lo…" at bounding box center [452, 278] width 690 height 294
click at [422, 226] on div "Mortgage Details Borrower Name lmd properties llc Transaction Date 1/27/2021 Lo…" at bounding box center [452, 278] width 690 height 294
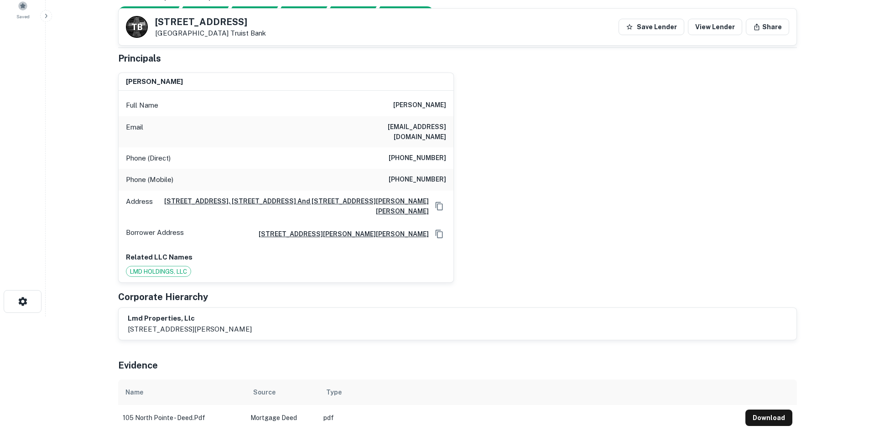
scroll to position [91, 0]
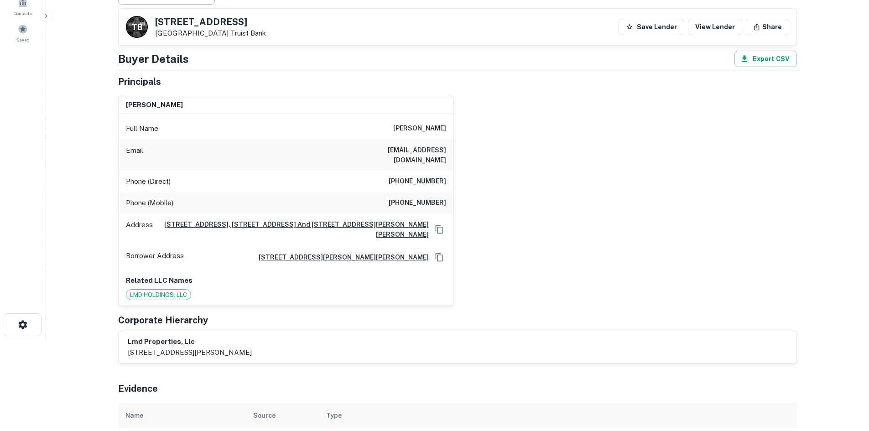
click at [416, 176] on h6 "(410) 956-2002" at bounding box center [417, 181] width 57 height 11
copy h6 "(410) 956-2002"
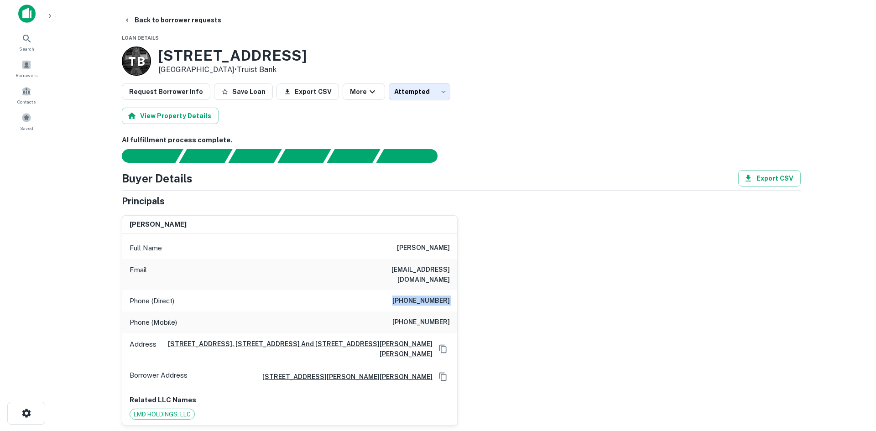
scroll to position [0, 0]
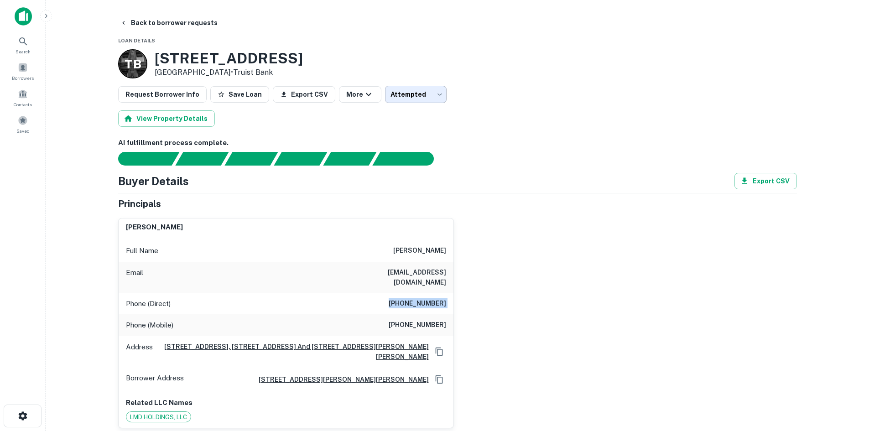
click at [393, 94] on body "Search Borrowers Contacts Saved Back to borrower requests Loan Details T B 105 …" at bounding box center [434, 215] width 869 height 431
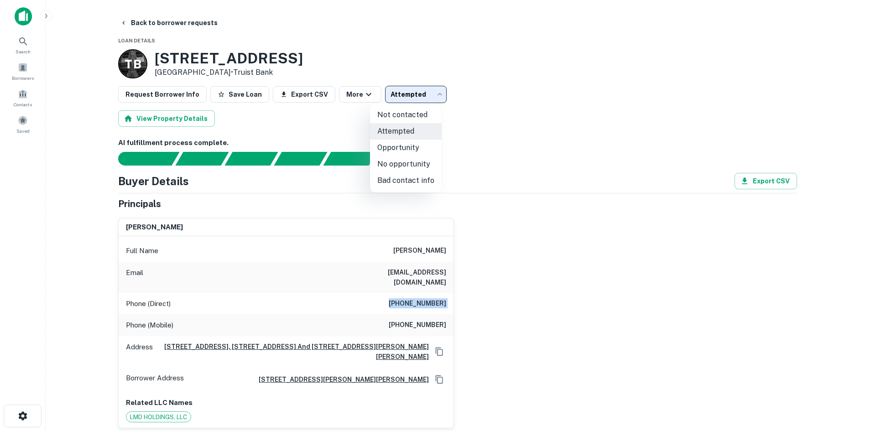
click at [389, 146] on li "Opportunity" at bounding box center [406, 148] width 72 height 16
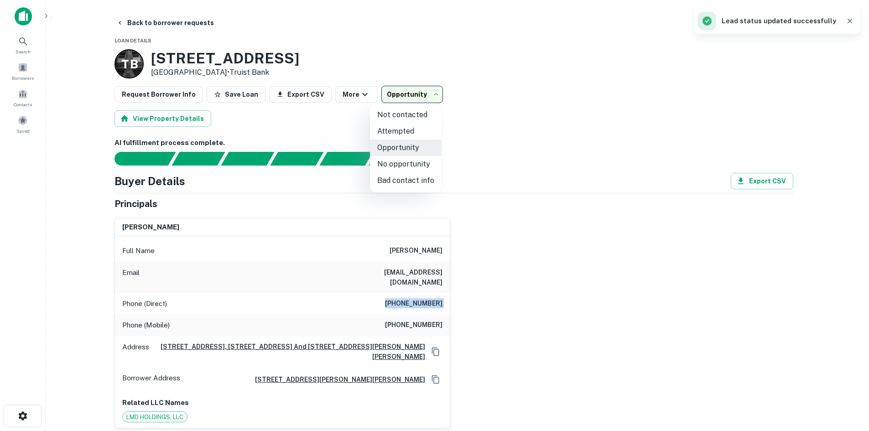
click at [391, 93] on body "**********" at bounding box center [434, 215] width 869 height 431
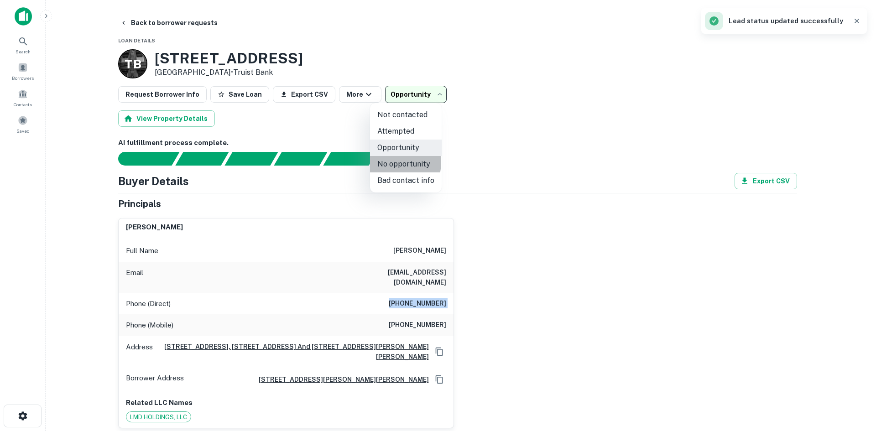
click at [396, 163] on li "No opportunity" at bounding box center [406, 164] width 72 height 16
type input "**********"
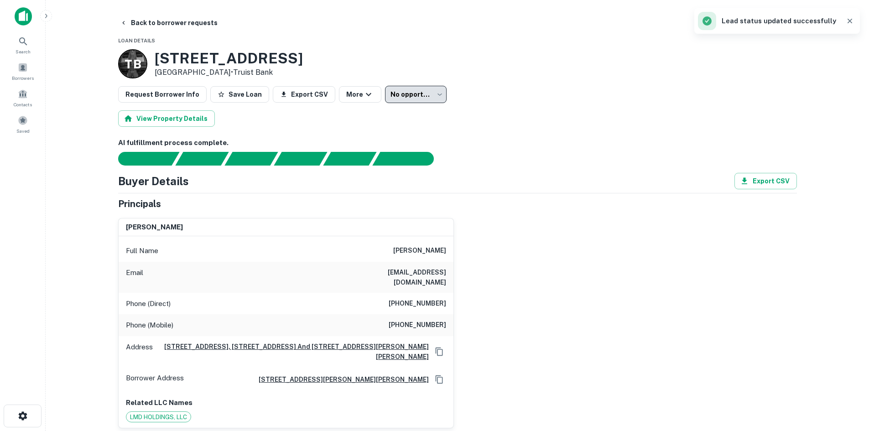
click at [204, 28] on button "Back to borrower requests" at bounding box center [168, 23] width 105 height 16
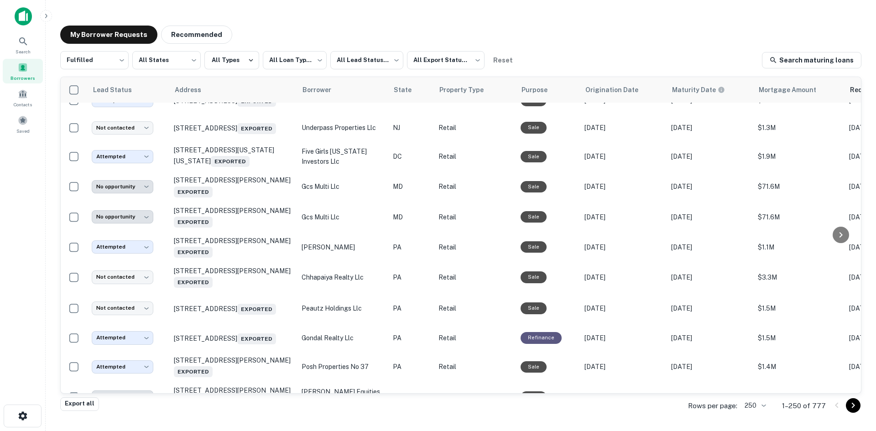
scroll to position [583, 0]
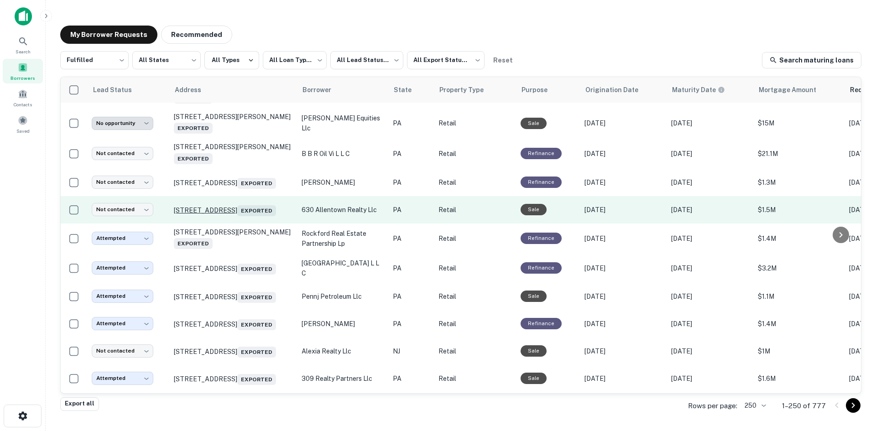
click at [225, 216] on p "620-634 N 7th St Allentown, PA 18102 Exported" at bounding box center [233, 209] width 119 height 13
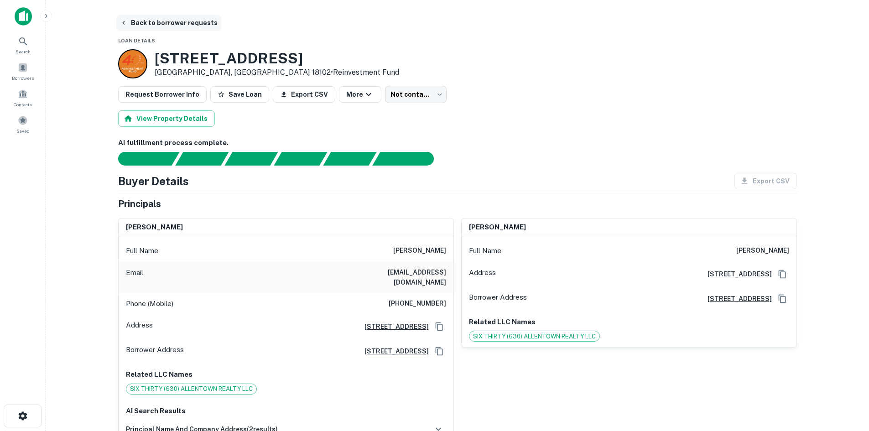
click at [182, 18] on button "Back to borrower requests" at bounding box center [168, 23] width 105 height 16
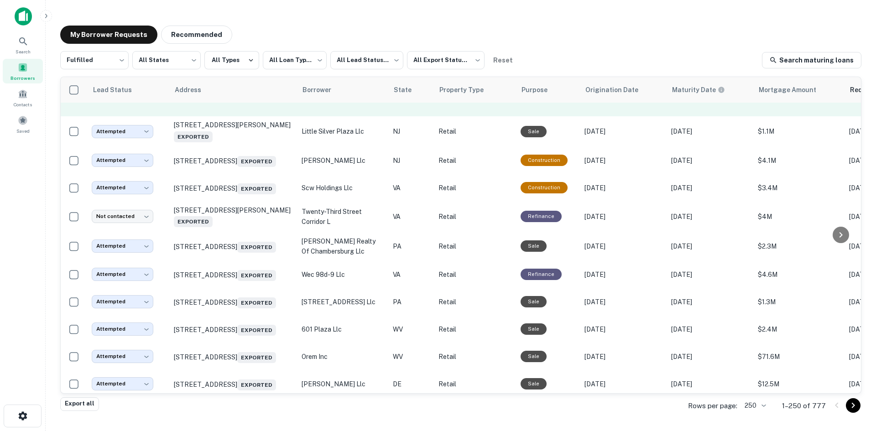
scroll to position [1495, 0]
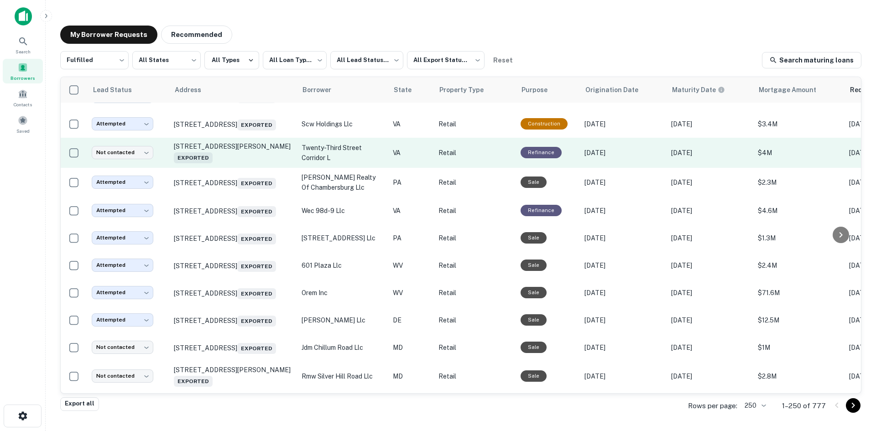
click at [243, 168] on td "1503 Mount Vernon Ave Alexandria, VA 22301 Exported" at bounding box center [233, 153] width 128 height 30
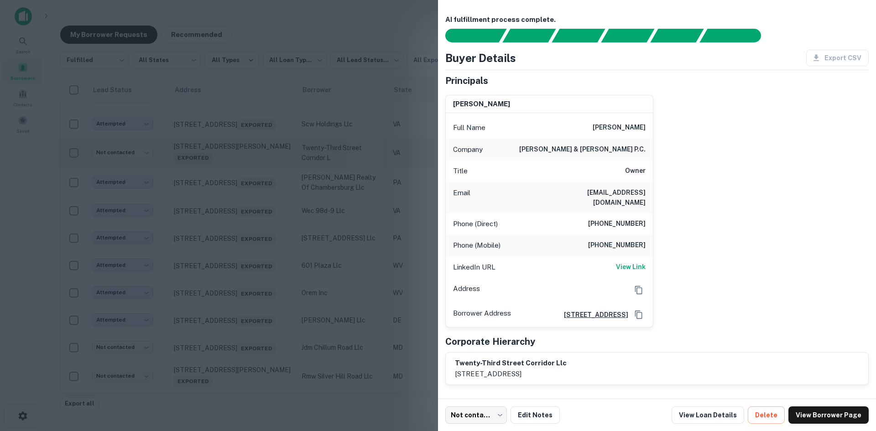
click at [241, 218] on div at bounding box center [438, 215] width 876 height 431
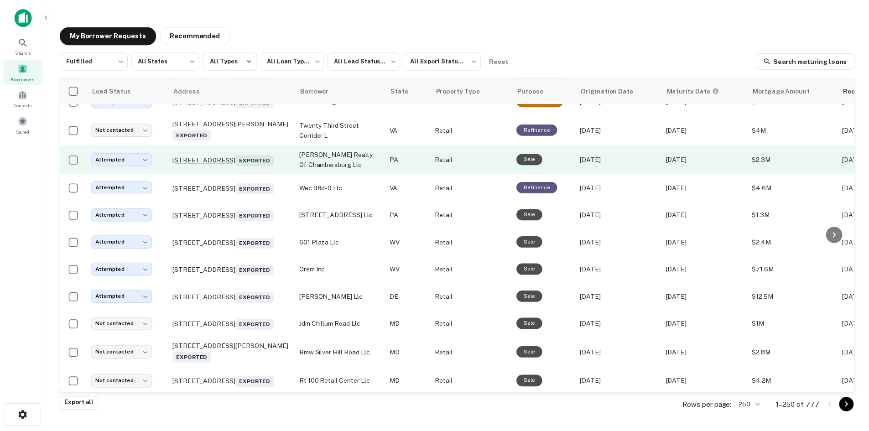
scroll to position [1678, 0]
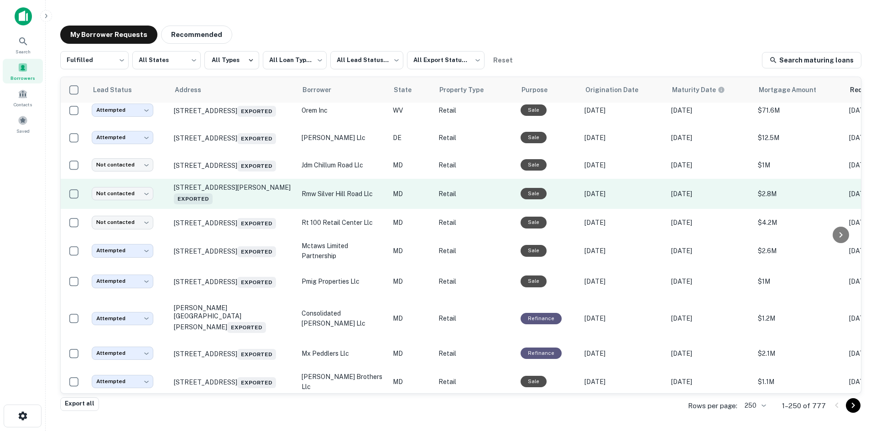
click at [244, 209] on td "4025 Silver Hill Rd Suitland, MD 20746 Exported" at bounding box center [233, 194] width 128 height 30
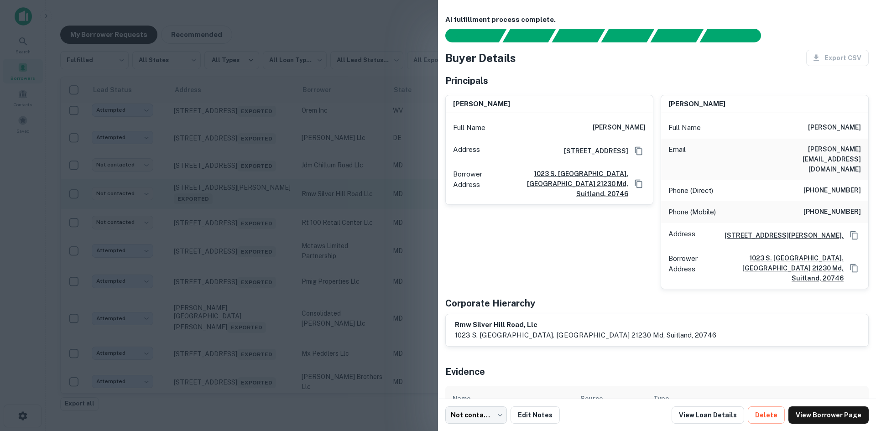
click at [244, 282] on div at bounding box center [438, 215] width 876 height 431
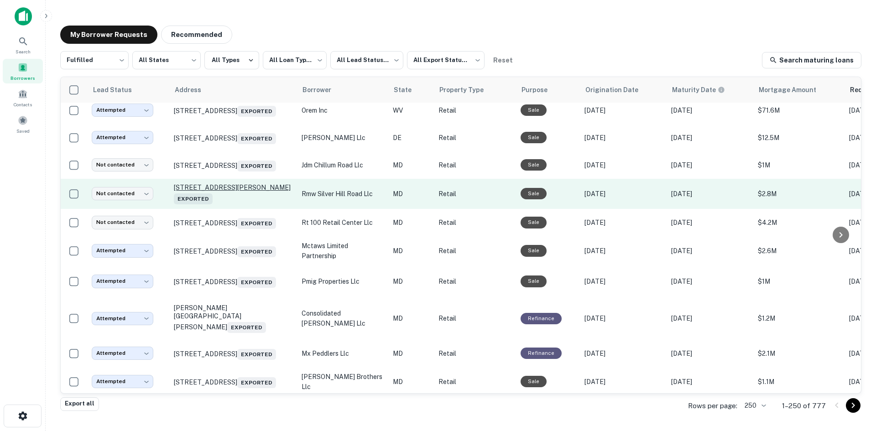
click at [238, 204] on p "4025 Silver Hill Rd Suitland, MD 20746 Exported" at bounding box center [233, 193] width 119 height 21
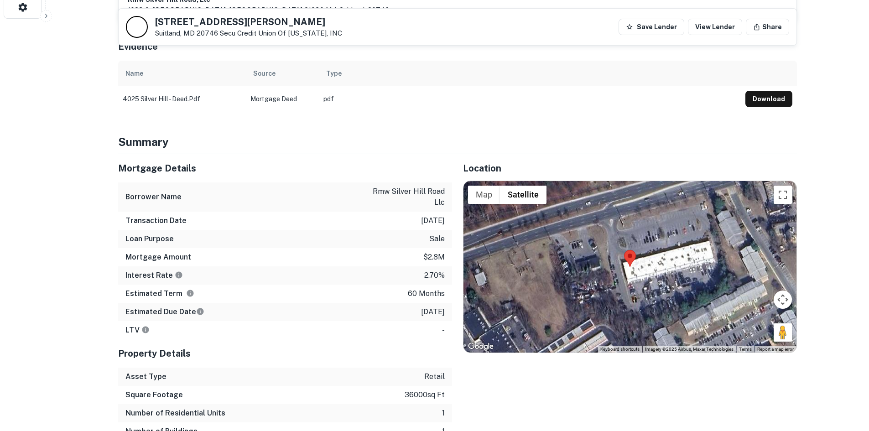
scroll to position [411, 0]
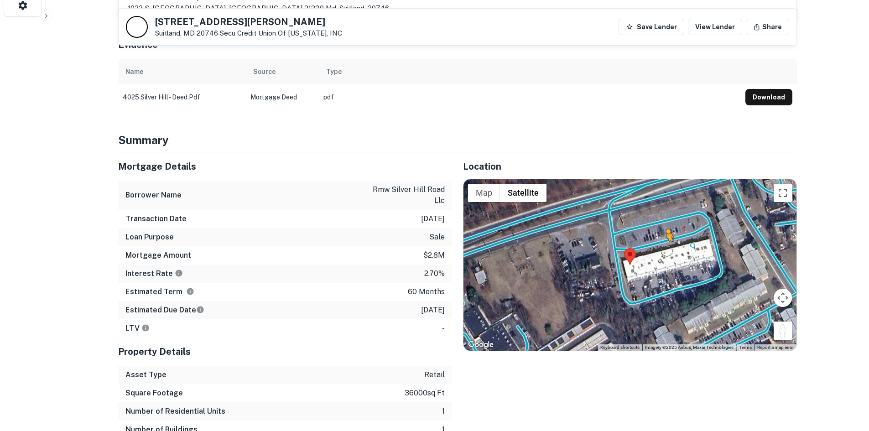
drag, startPoint x: 773, startPoint y: 299, endPoint x: 655, endPoint y: 207, distance: 149.8
click at [655, 207] on div "To activate drag with keyboard, press Alt + Enter. Once in keyboard drag state,…" at bounding box center [629, 265] width 333 height 172
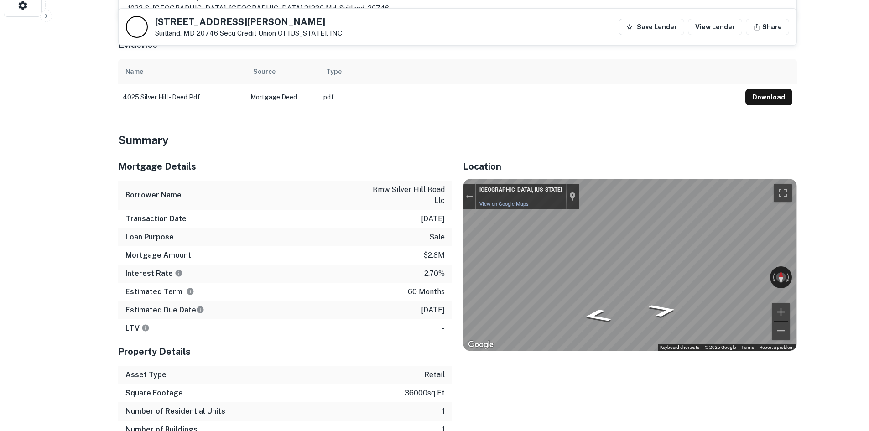
click at [442, 202] on div "Mortgage Details Borrower Name rmw silver hill road llc Transaction Date 3/8/20…" at bounding box center [452, 304] width 690 height 305
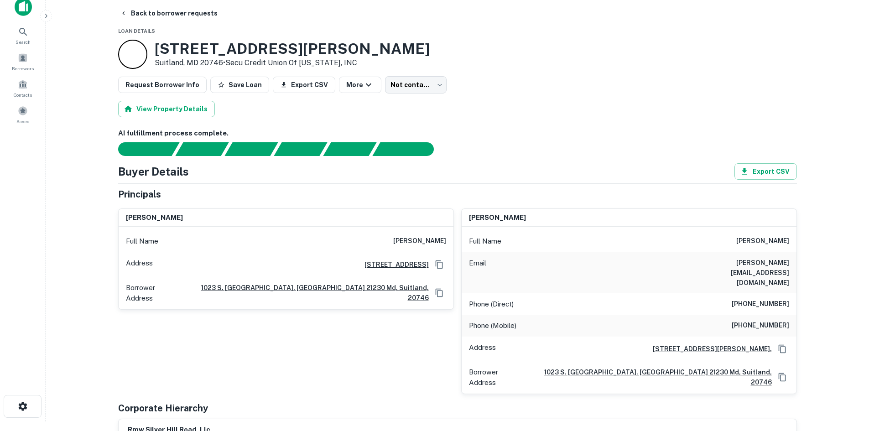
scroll to position [0, 0]
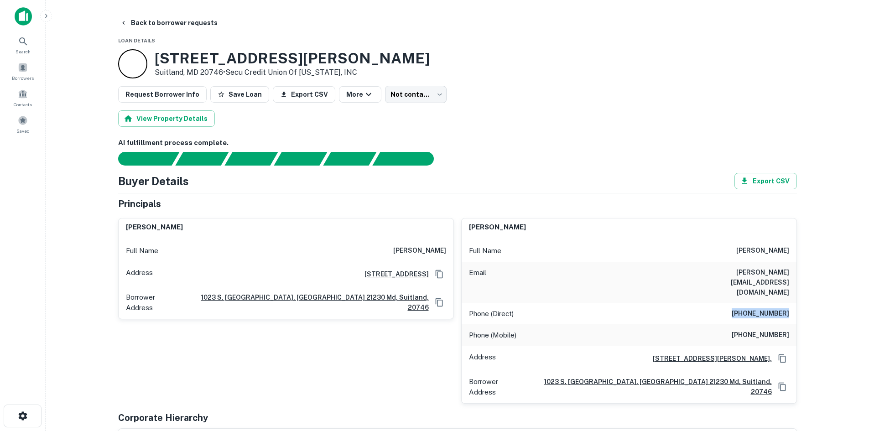
drag, startPoint x: 732, startPoint y: 292, endPoint x: 801, endPoint y: 290, distance: 68.9
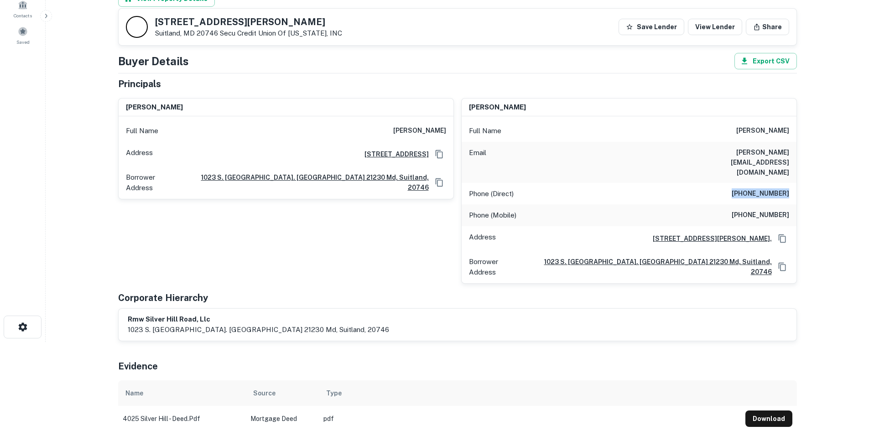
scroll to position [46, 0]
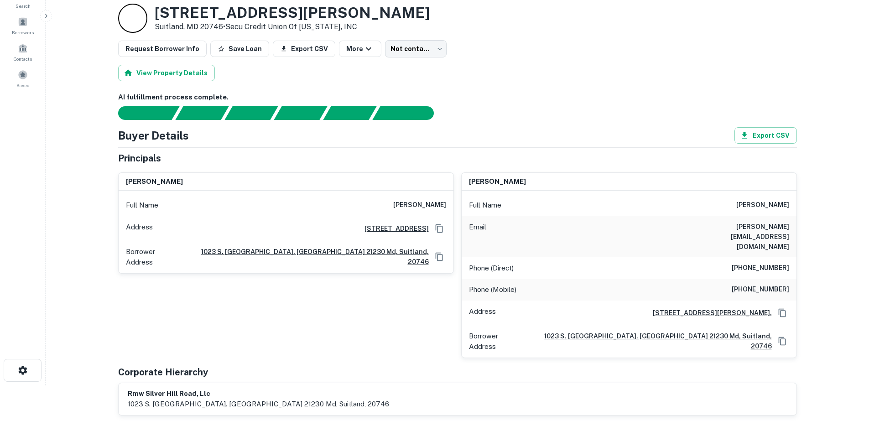
click at [439, 206] on h6 "henry s. kim" at bounding box center [419, 205] width 53 height 11
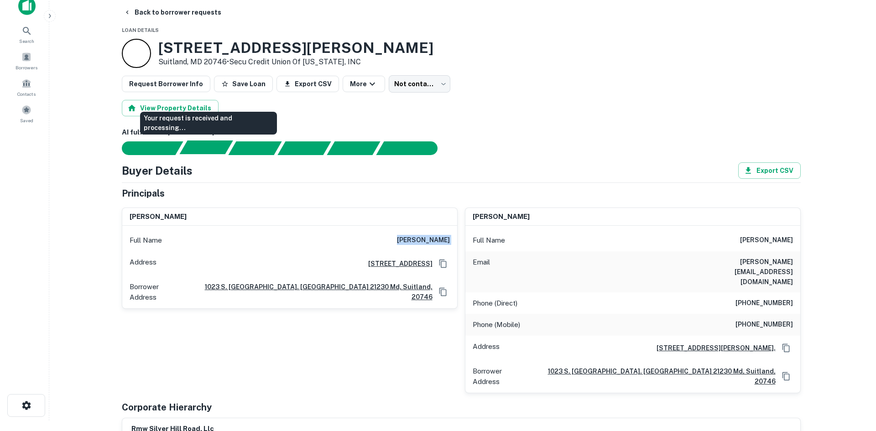
scroll to position [0, 0]
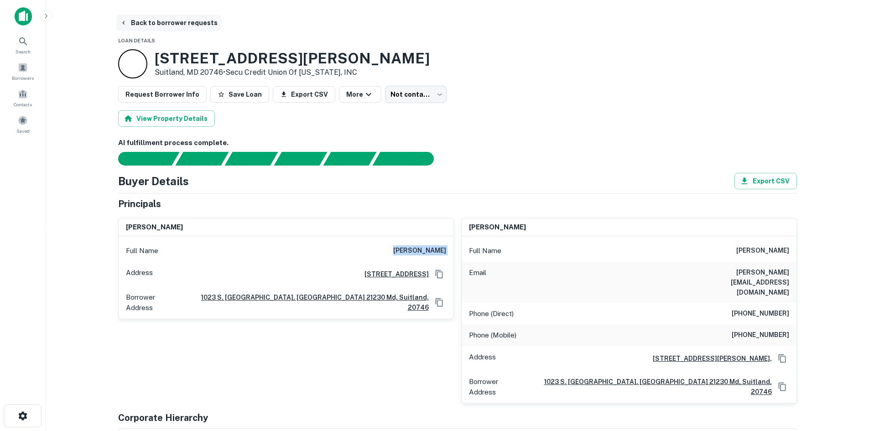
click at [164, 16] on button "Back to borrower requests" at bounding box center [168, 23] width 105 height 16
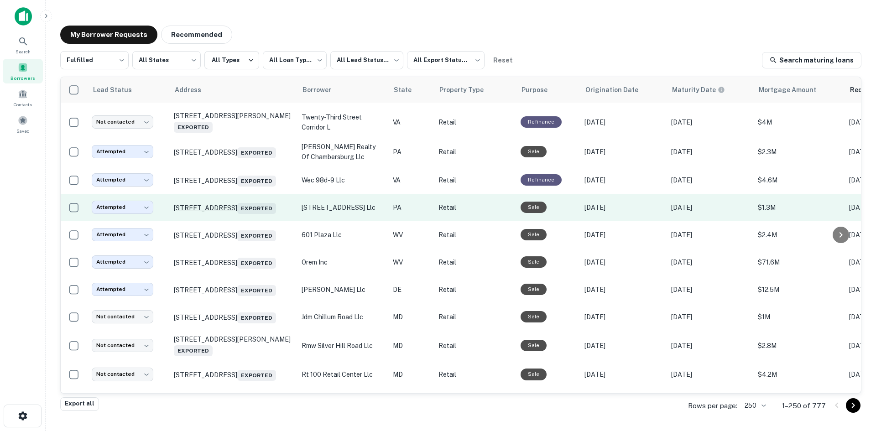
scroll to position [1541, 0]
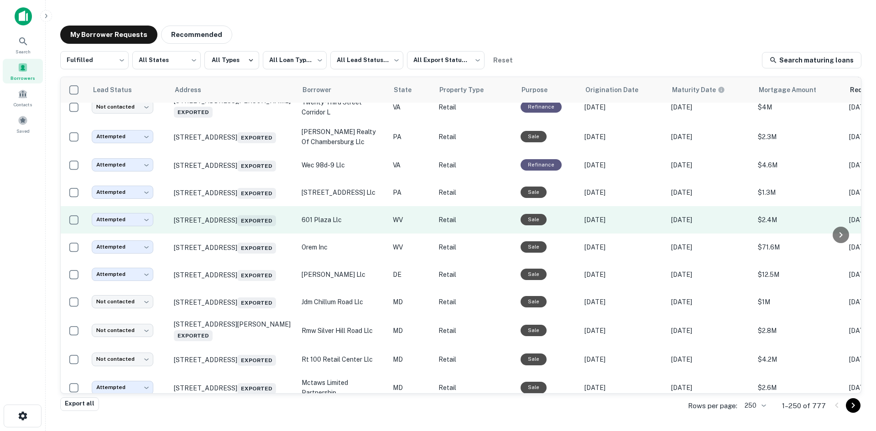
click at [243, 234] on td "1000 Grand Central Mall Vienna, WV 26105 Exported" at bounding box center [233, 219] width 128 height 27
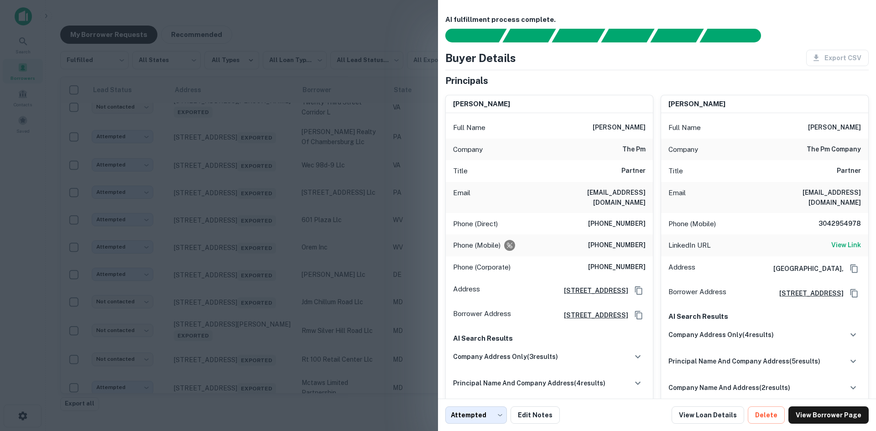
click at [242, 293] on div at bounding box center [438, 215] width 876 height 431
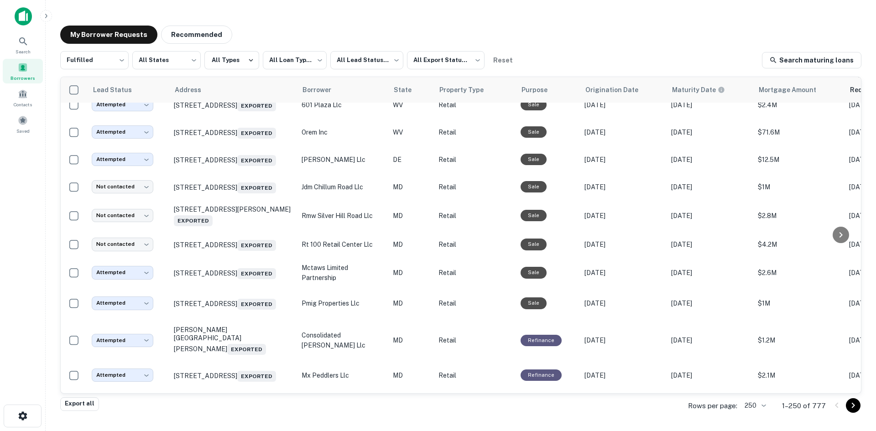
scroll to position [1678, 0]
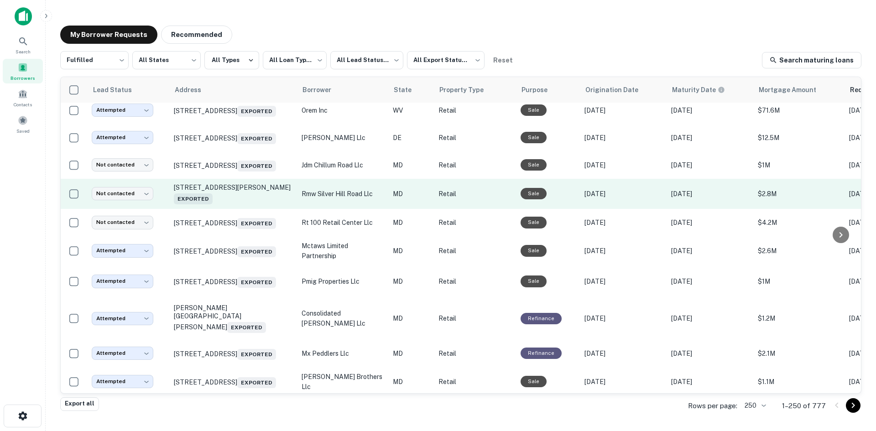
click at [238, 209] on td "4025 Silver Hill Rd Suitland, MD 20746 Exported" at bounding box center [233, 194] width 128 height 30
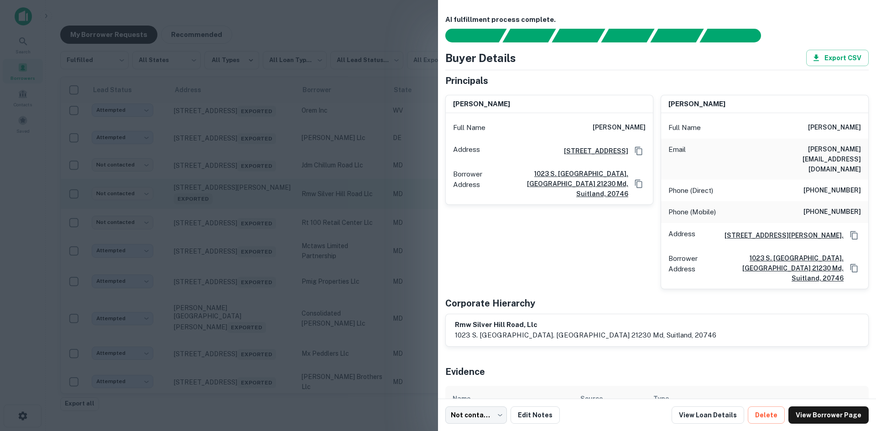
click at [238, 282] on div at bounding box center [438, 215] width 876 height 431
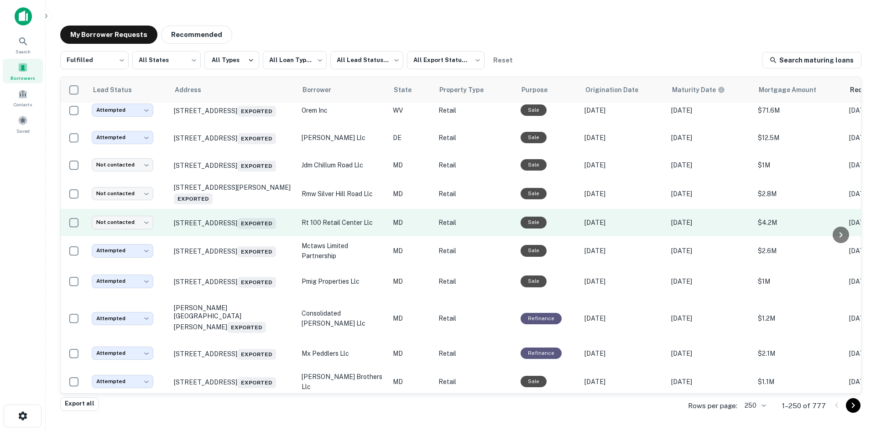
click at [255, 236] on td "28 Magothy Beach Rd Pasadena, MD 21122 Exported" at bounding box center [233, 222] width 128 height 27
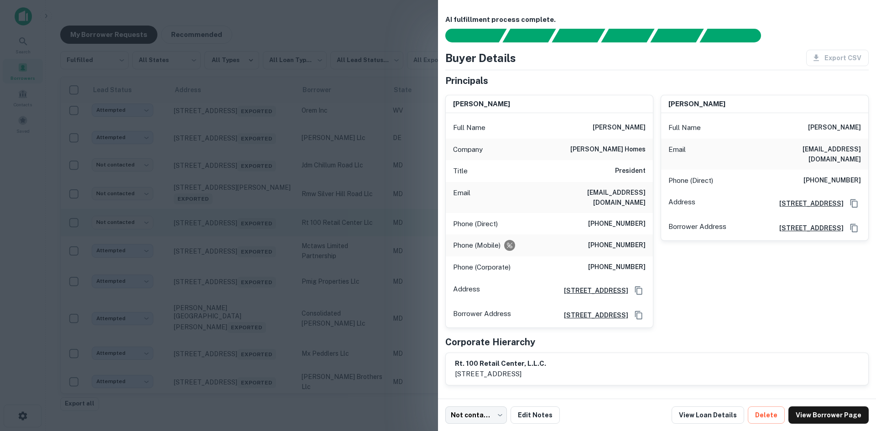
click at [255, 311] on div at bounding box center [438, 215] width 876 height 431
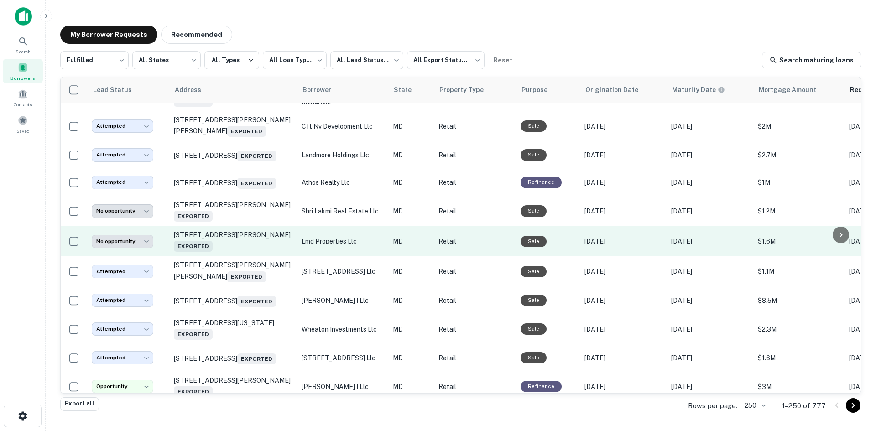
scroll to position [2316, 0]
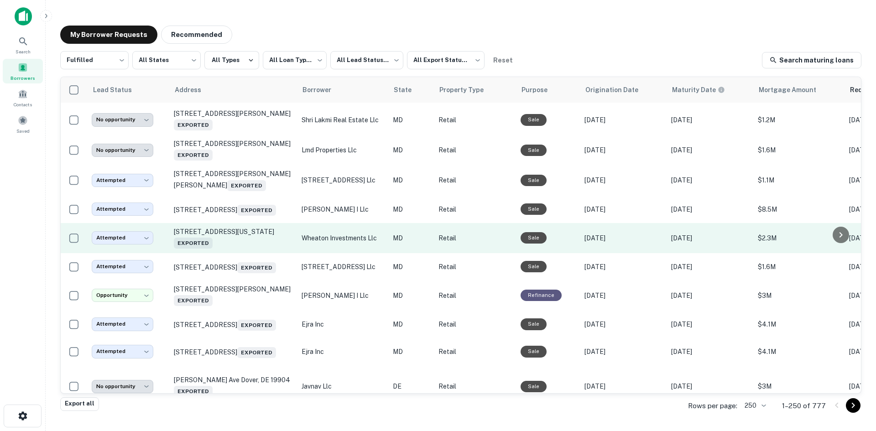
click at [238, 253] on td "12102 Georgia Ave Silver Spring, MD 20902 Exported" at bounding box center [233, 238] width 128 height 30
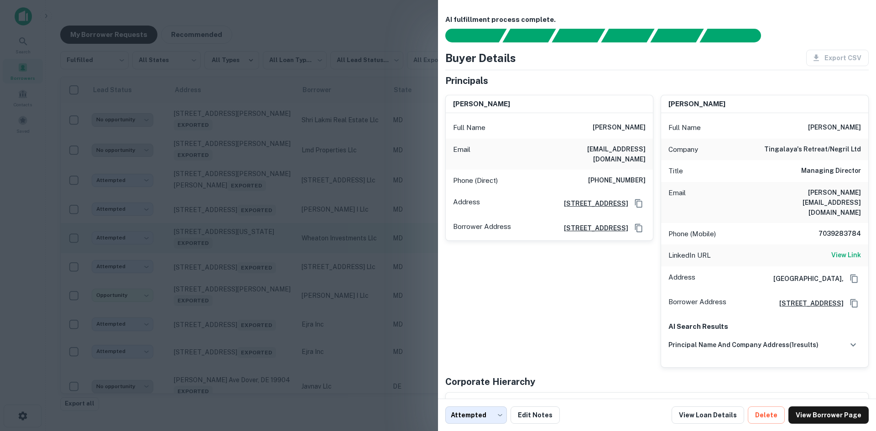
click at [238, 327] on div at bounding box center [438, 215] width 876 height 431
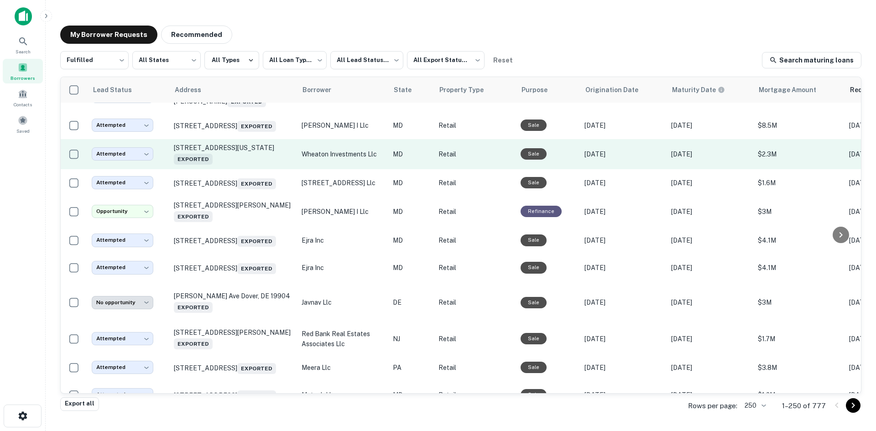
scroll to position [2453, 0]
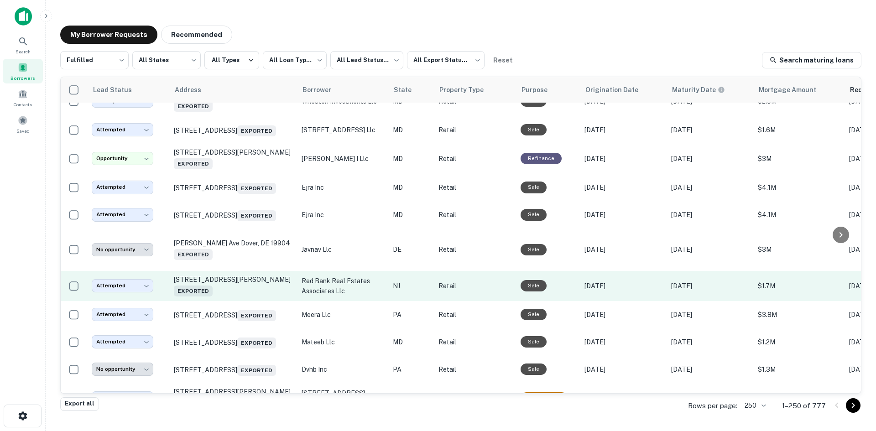
click at [250, 301] on td "37 Newman Springs Rd E Shrewsbury, NJ 07702 Exported" at bounding box center [233, 286] width 128 height 30
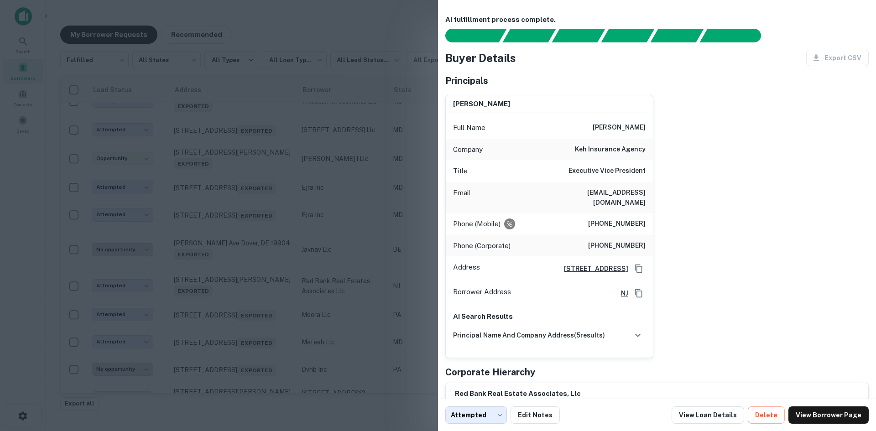
click at [247, 356] on div at bounding box center [438, 215] width 876 height 431
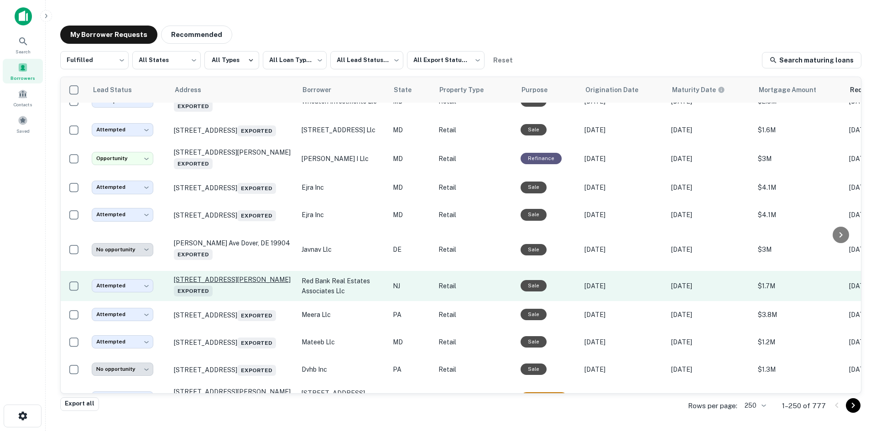
click at [246, 296] on p "37 Newman Springs Rd E Shrewsbury, NJ 07702 Exported" at bounding box center [233, 286] width 119 height 21
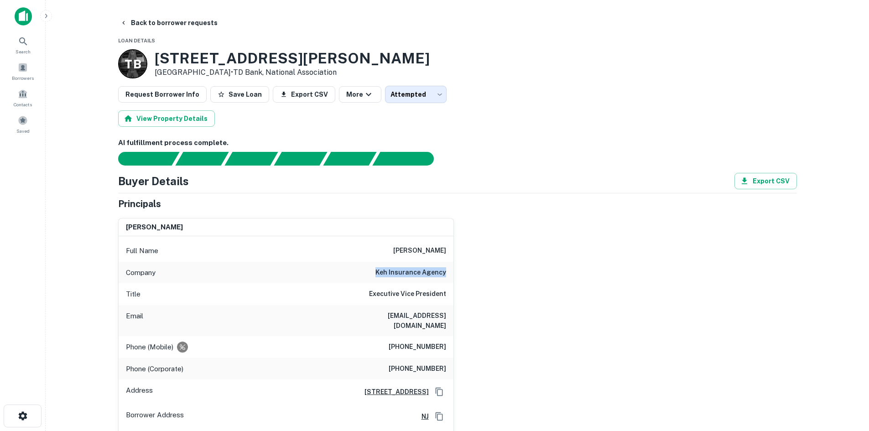
drag, startPoint x: 374, startPoint y: 270, endPoint x: 447, endPoint y: 265, distance: 73.2
click at [447, 265] on div "Company keh insurance agency" at bounding box center [286, 273] width 335 height 22
click at [409, 247] on h6 "steven a. kantor" at bounding box center [419, 250] width 53 height 11
drag, startPoint x: 389, startPoint y: 245, endPoint x: 472, endPoint y: 255, distance: 83.6
click at [472, 255] on div "steven a. kantor Full Name steven a. kantor Company keh insurance agency Title …" at bounding box center [454, 346] width 686 height 270
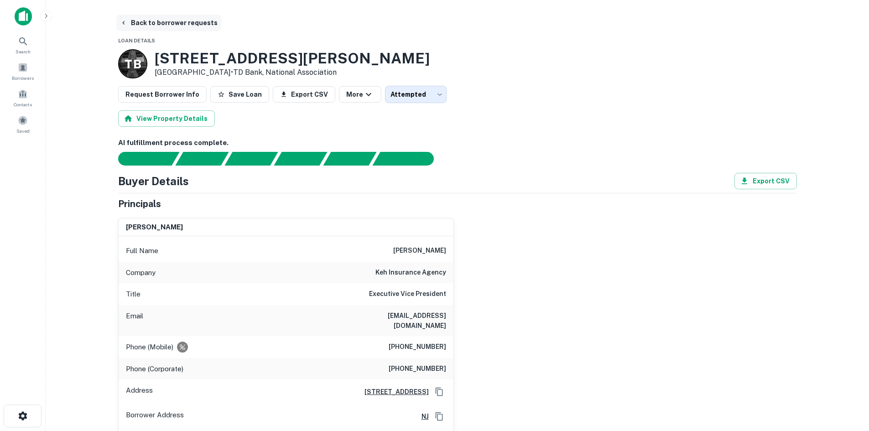
click at [171, 28] on button "Back to borrower requests" at bounding box center [168, 23] width 105 height 16
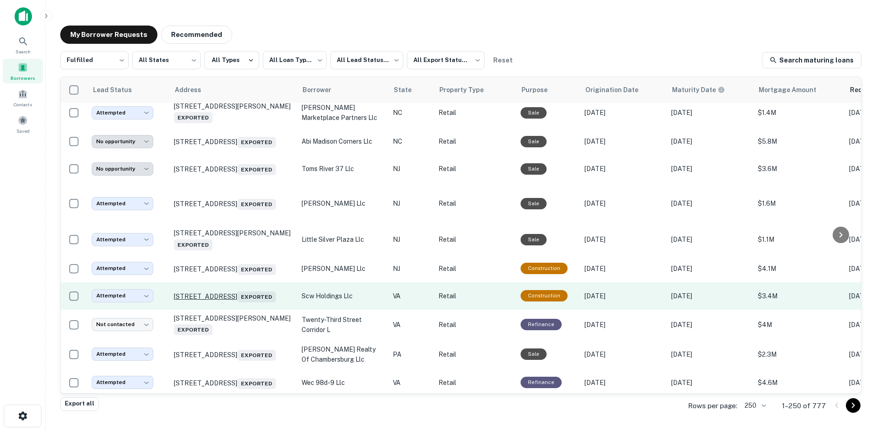
scroll to position [1414, 0]
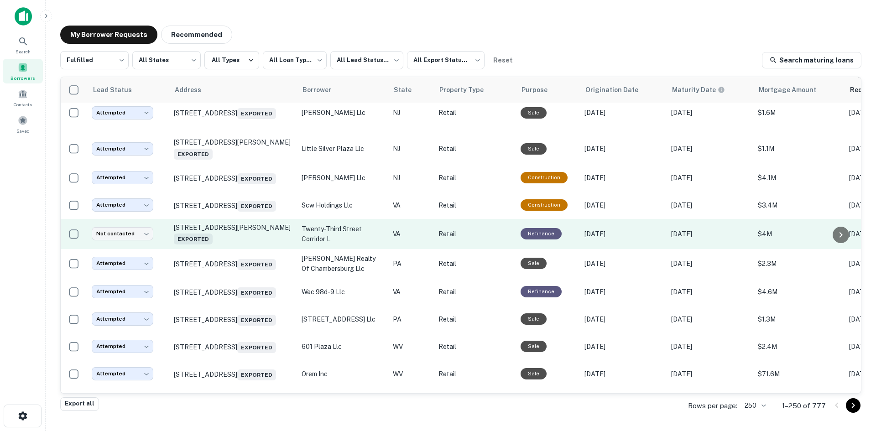
click at [259, 249] on td "1503 Mount Vernon Ave Alexandria, VA 22301 Exported" at bounding box center [233, 234] width 128 height 30
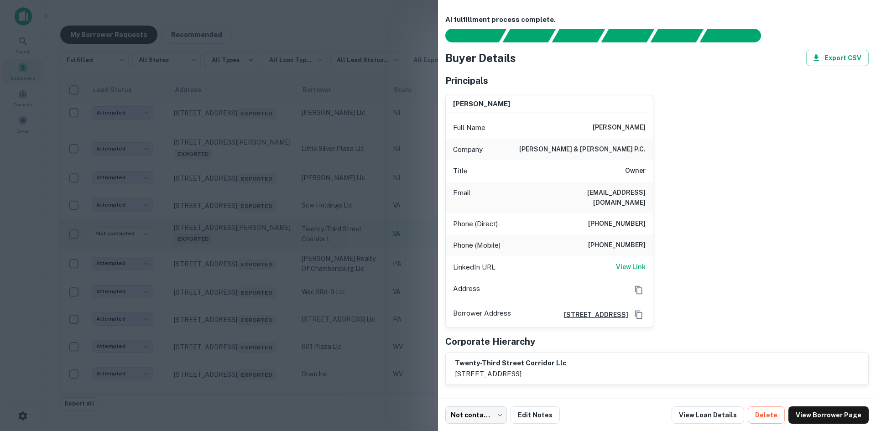
click at [259, 302] on div at bounding box center [438, 215] width 876 height 431
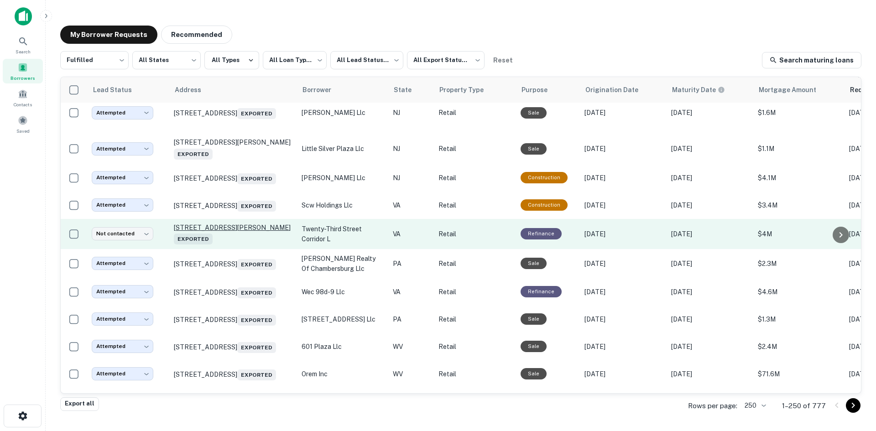
click at [244, 244] on p "1503 Mount Vernon Ave Alexandria, VA 22301 Exported" at bounding box center [233, 234] width 119 height 21
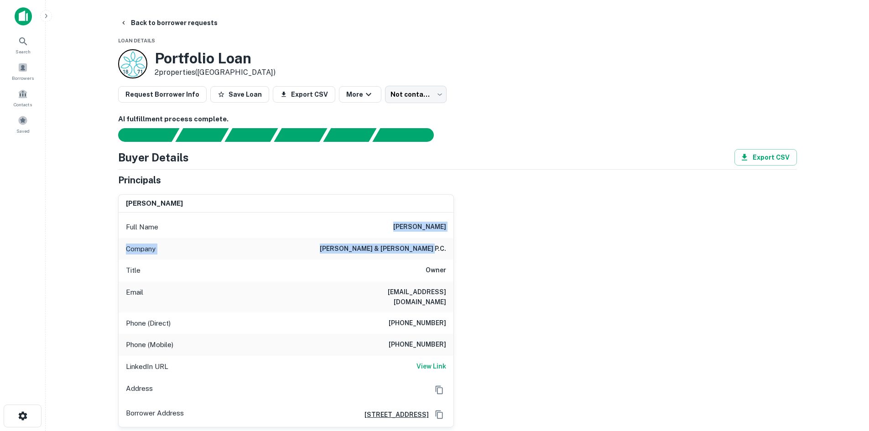
drag, startPoint x: 376, startPoint y: 228, endPoint x: 470, endPoint y: 250, distance: 95.9
click at [470, 250] on div "jerome p friedlander Full Name jerome p friedlander Company friedlander & fried…" at bounding box center [454, 307] width 686 height 240
click at [172, 25] on button "Back to borrower requests" at bounding box center [168, 23] width 105 height 16
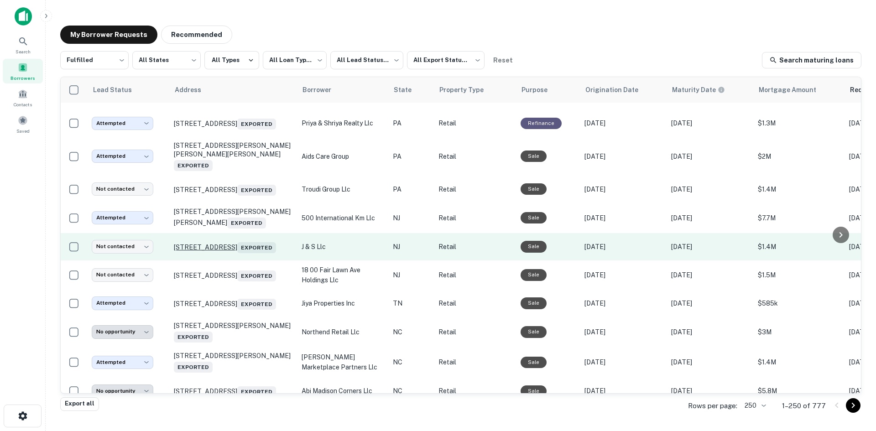
scroll to position [1085, 0]
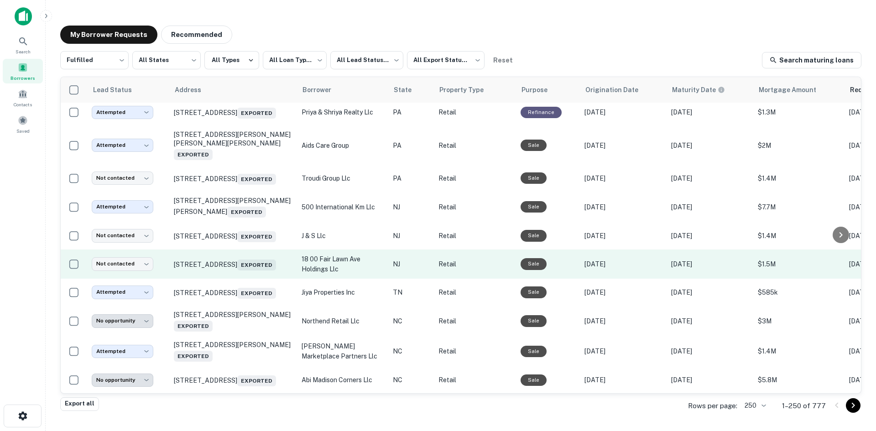
click at [248, 279] on td "1810 Fair Lawn Ave Fair Lawn, NJ 07410 Exported" at bounding box center [233, 264] width 128 height 29
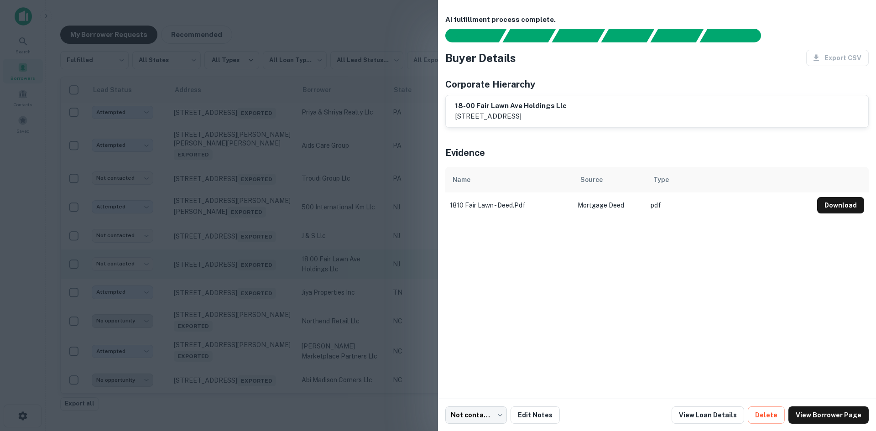
click at [248, 327] on div at bounding box center [438, 215] width 876 height 431
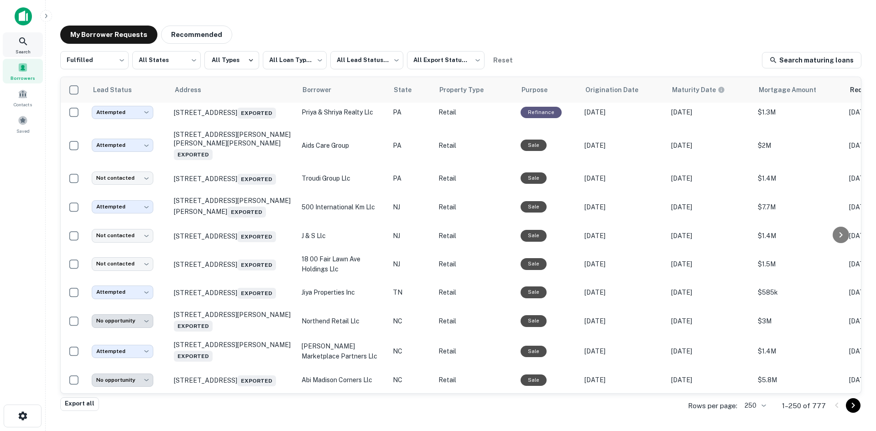
click at [27, 50] on span "Search" at bounding box center [23, 51] width 15 height 7
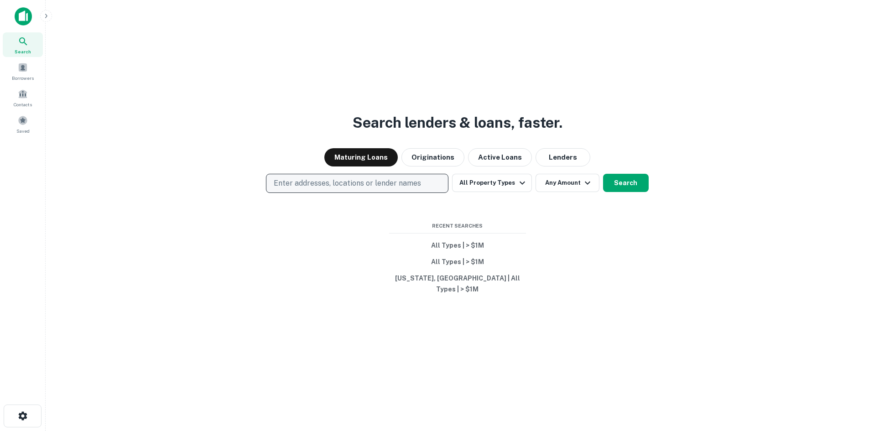
click at [309, 189] on p "Enter addresses, locations or lender names" at bounding box center [347, 183] width 147 height 11
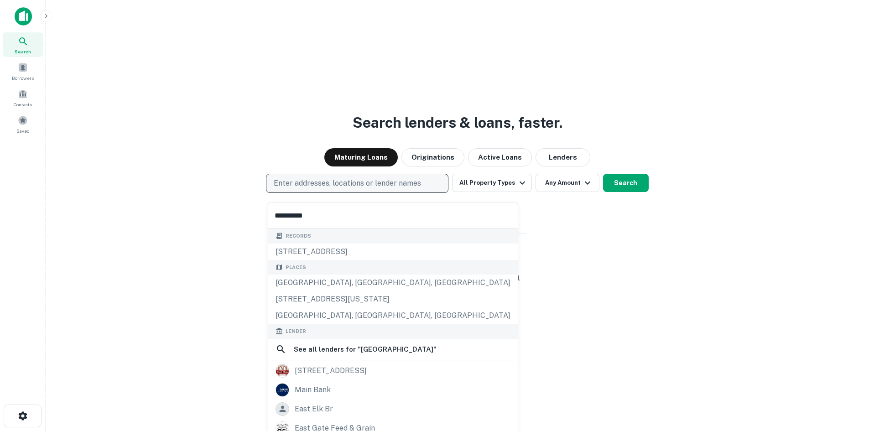
type input "**********"
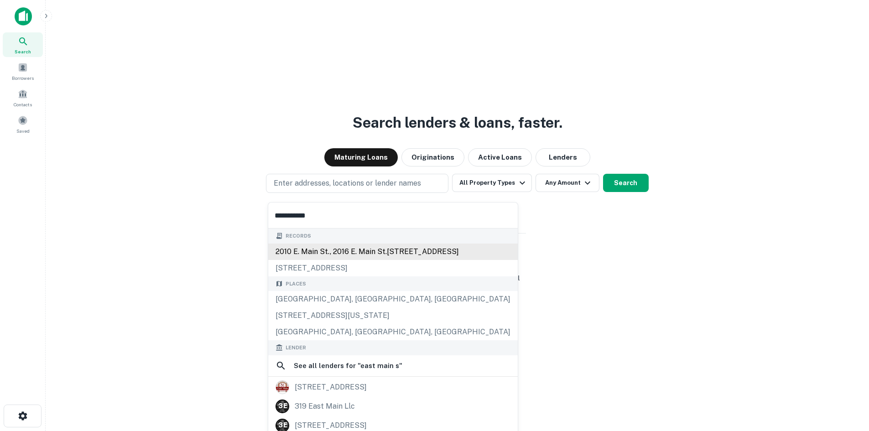
click at [313, 253] on div "2010 e. main st., 2016 e. main st.2026 e main st., richmond, va, 23223" at bounding box center [393, 252] width 250 height 16
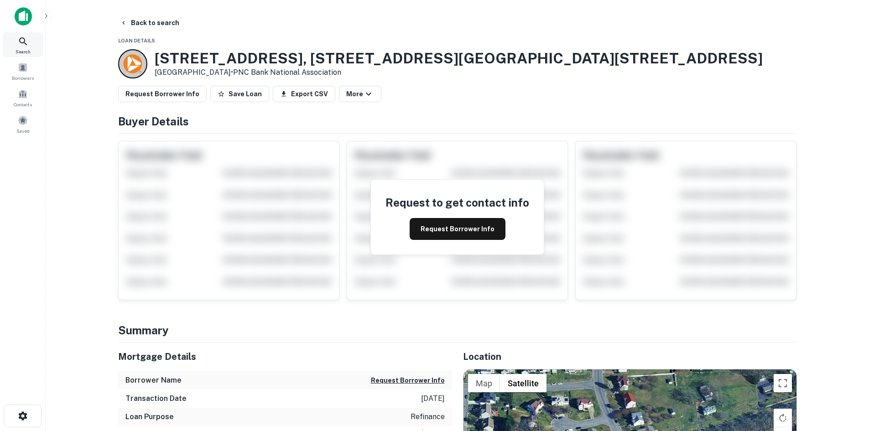
click at [16, 43] on div "Search" at bounding box center [23, 44] width 40 height 25
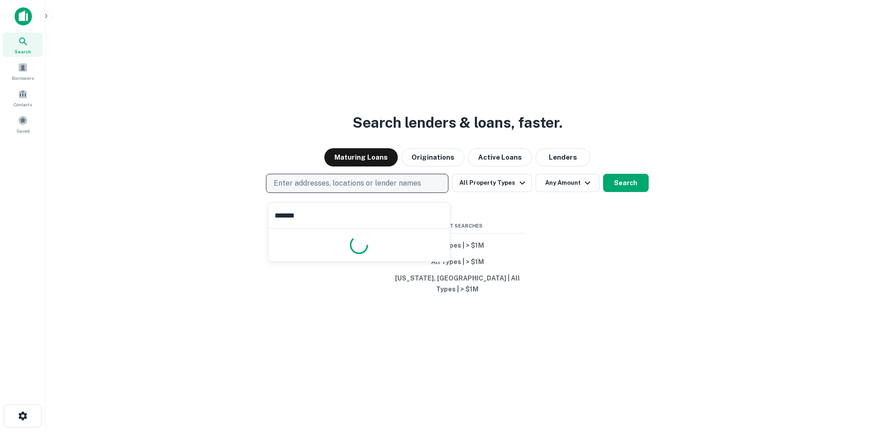
type input "********"
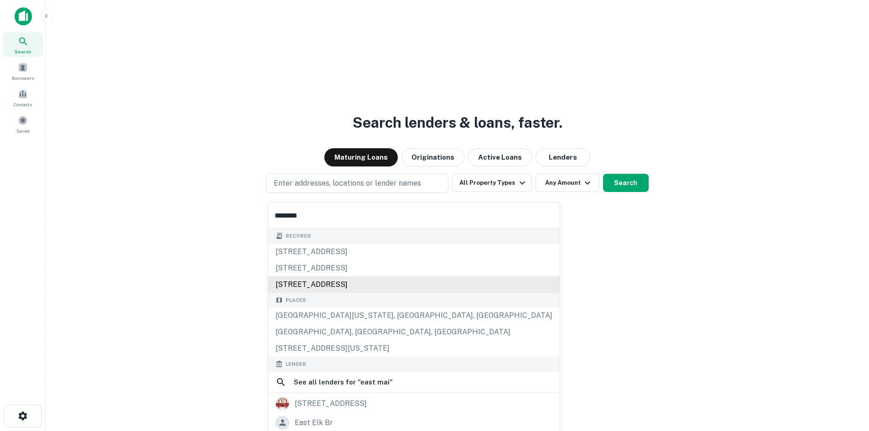
click at [336, 277] on div "[STREET_ADDRESS]" at bounding box center [413, 284] width 291 height 16
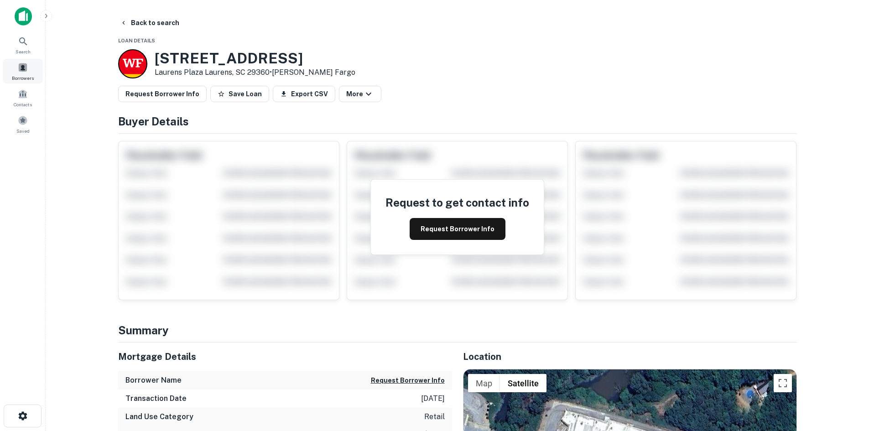
click at [26, 67] on span at bounding box center [23, 67] width 10 height 10
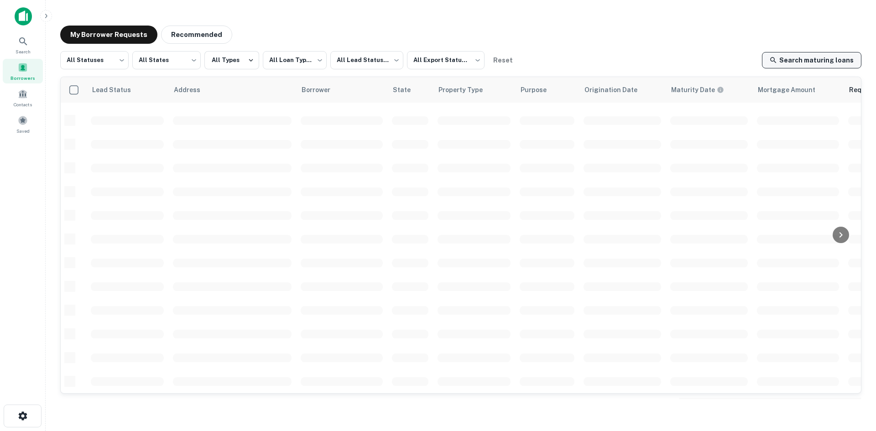
click at [814, 61] on link "Search maturing loans" at bounding box center [811, 60] width 99 height 16
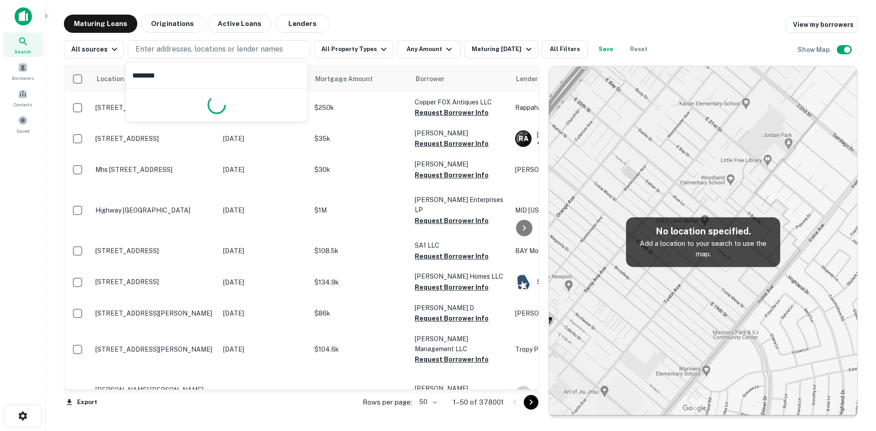
type input "*********"
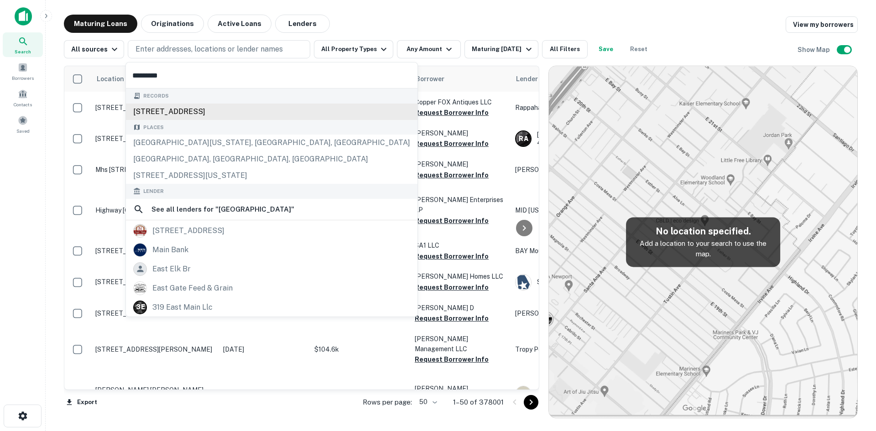
click at [229, 112] on div "917 east main street, laurens, sc, 29360" at bounding box center [271, 112] width 291 height 16
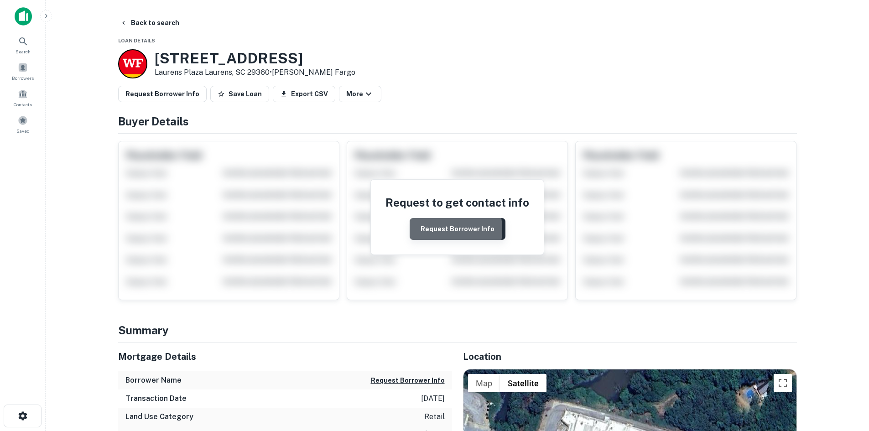
click at [427, 229] on button "Request Borrower Info" at bounding box center [458, 229] width 96 height 22
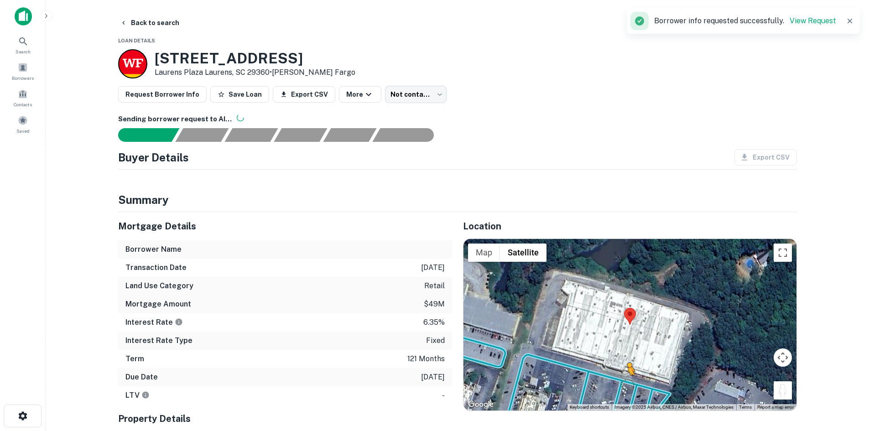
drag, startPoint x: 780, startPoint y: 393, endPoint x: 618, endPoint y: 385, distance: 162.1
click at [618, 385] on div "To activate drag with keyboard, press Alt + Enter. Once in keyboard drag state,…" at bounding box center [629, 325] width 333 height 172
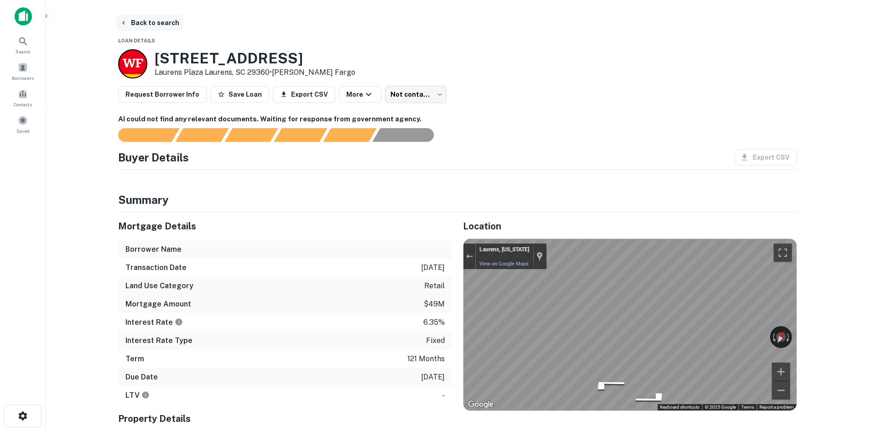
click at [160, 19] on button "Back to search" at bounding box center [149, 23] width 67 height 16
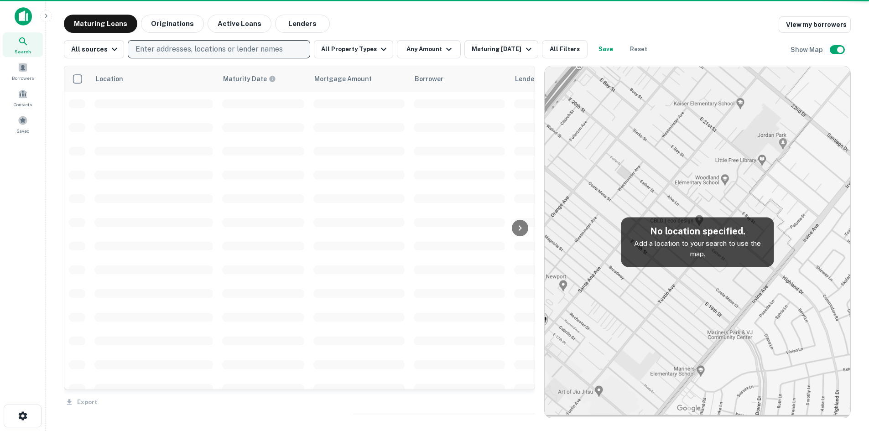
click at [187, 53] on p "Enter addresses, locations or lender names" at bounding box center [208, 49] width 147 height 11
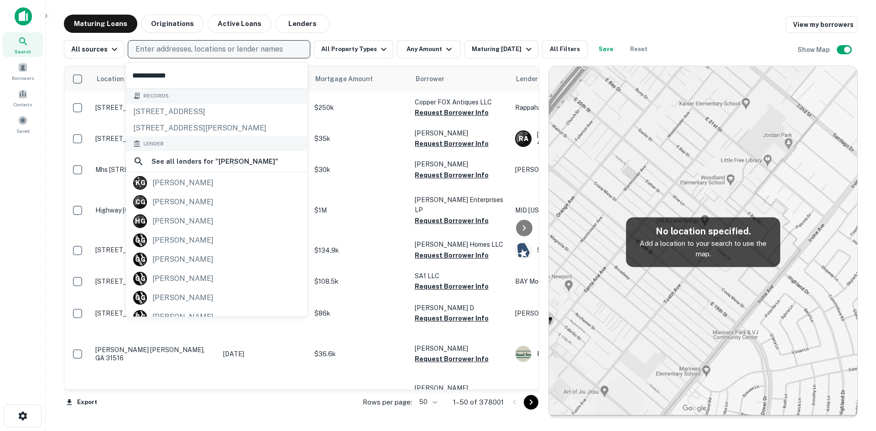
type input "**********"
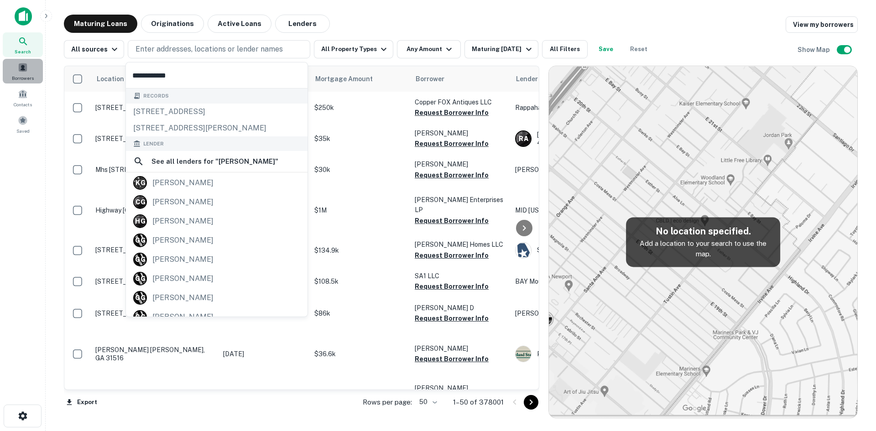
click at [31, 71] on div "Borrowers" at bounding box center [23, 71] width 40 height 25
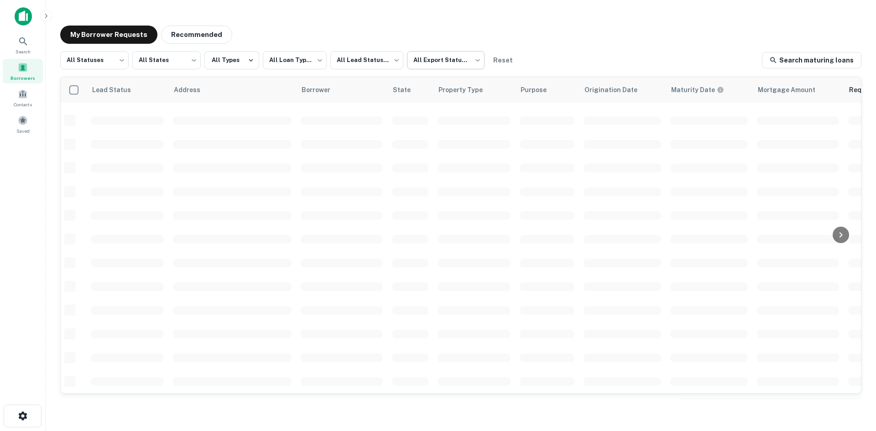
click at [471, 64] on body "**********" at bounding box center [438, 215] width 876 height 431
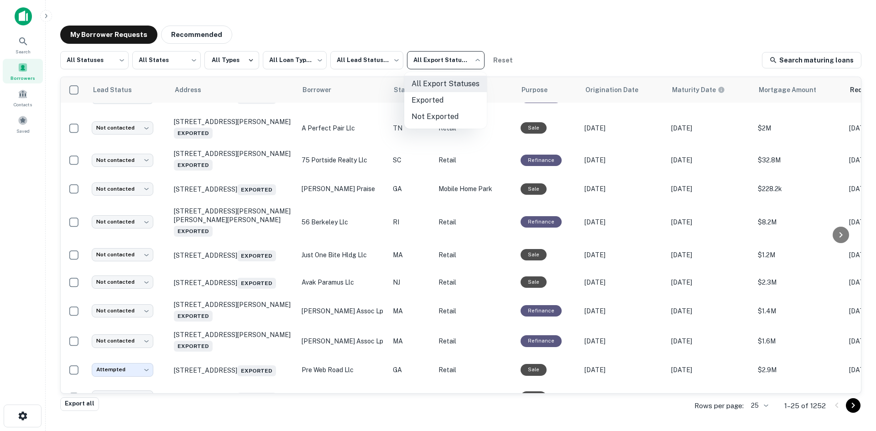
click at [471, 64] on div at bounding box center [438, 215] width 876 height 431
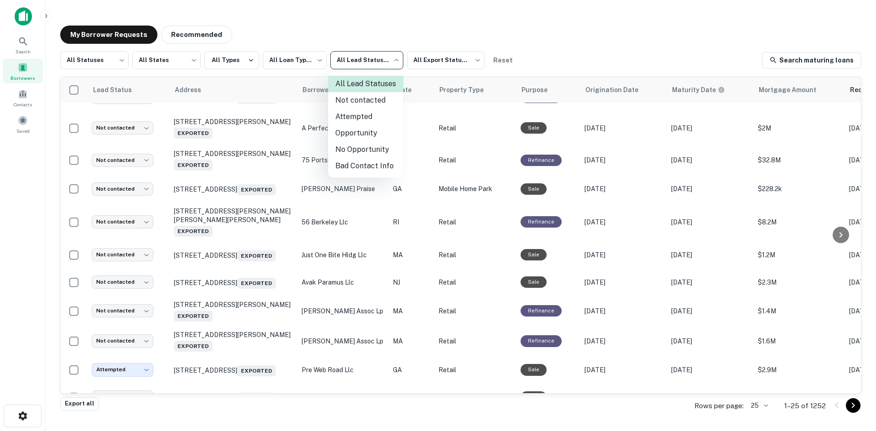
click at [390, 59] on body "**********" at bounding box center [438, 215] width 876 height 431
click at [374, 127] on li "Opportunity" at bounding box center [365, 133] width 75 height 16
type input "**********"
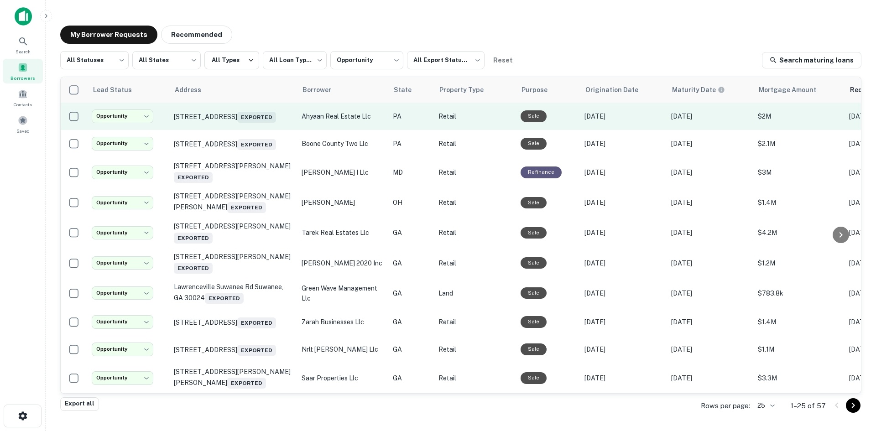
click at [242, 130] on td "[STREET_ADDRESS][PERSON_NAME] Exported" at bounding box center [233, 116] width 128 height 27
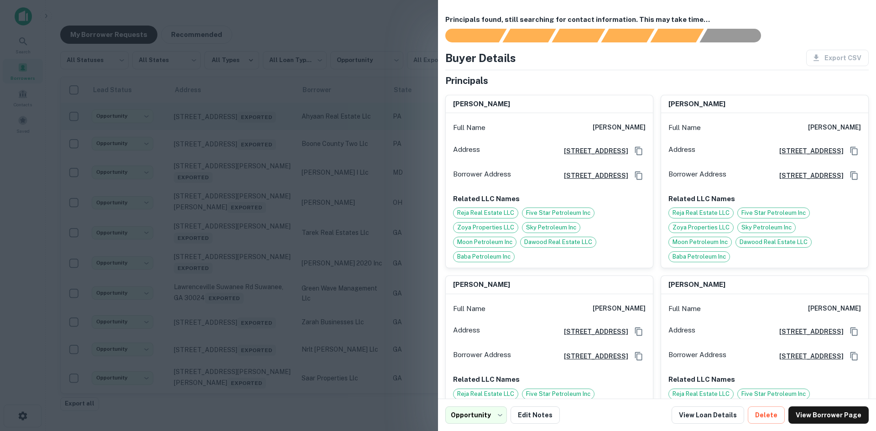
click at [242, 131] on div at bounding box center [438, 215] width 876 height 431
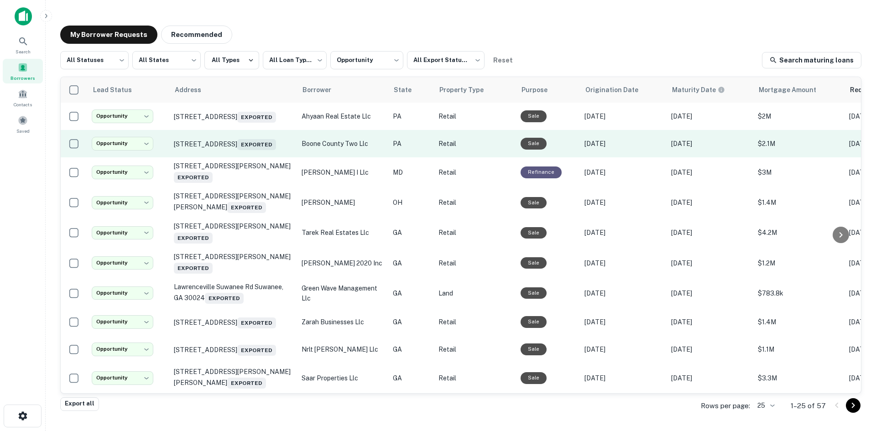
click at [244, 157] on td "[STREET_ADDRESS] Exported" at bounding box center [233, 143] width 128 height 27
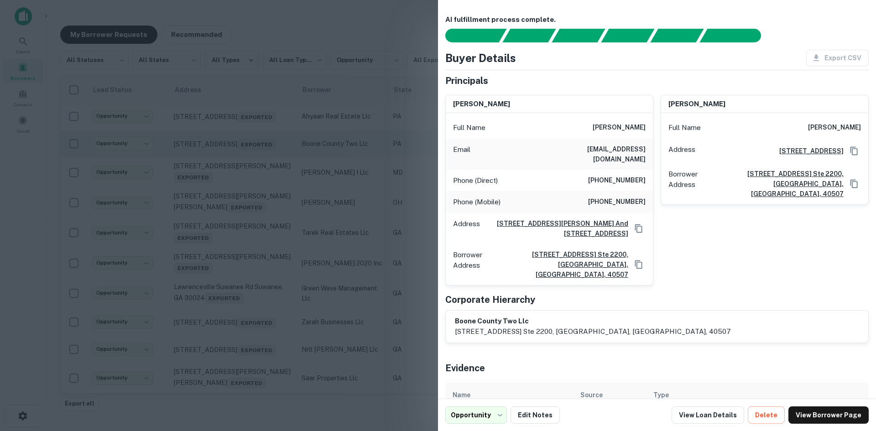
click at [244, 160] on div at bounding box center [438, 215] width 876 height 431
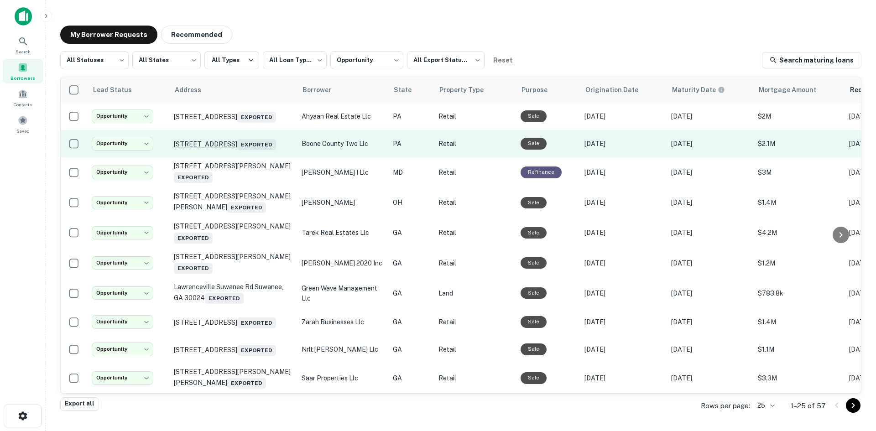
click at [240, 150] on p "[STREET_ADDRESS] Exported" at bounding box center [233, 143] width 119 height 13
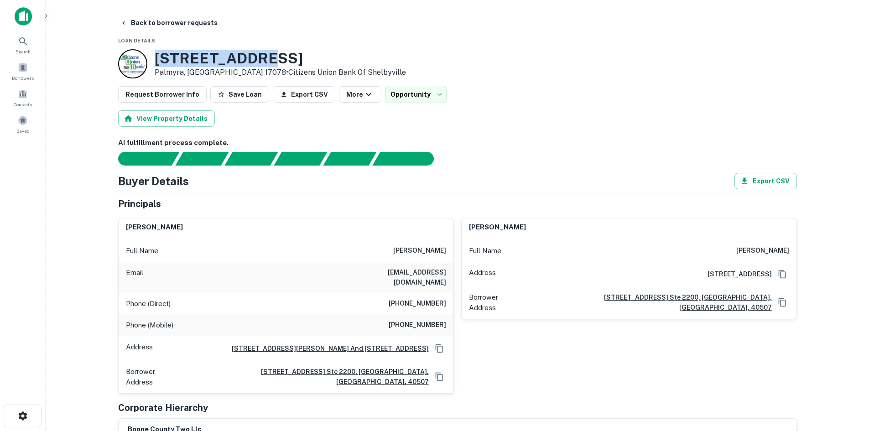
drag, startPoint x: 155, startPoint y: 56, endPoint x: 257, endPoint y: 53, distance: 102.7
click at [257, 53] on h3 "[STREET_ADDRESS]" at bounding box center [280, 58] width 251 height 17
copy h3 "[STREET_ADDRESS]"
click at [159, 52] on h3 "[STREET_ADDRESS]" at bounding box center [280, 58] width 251 height 17
click at [152, 59] on div "[STREET_ADDRESS] • Citizens Union Bank Of [GEOGRAPHIC_DATA]" at bounding box center [262, 63] width 288 height 29
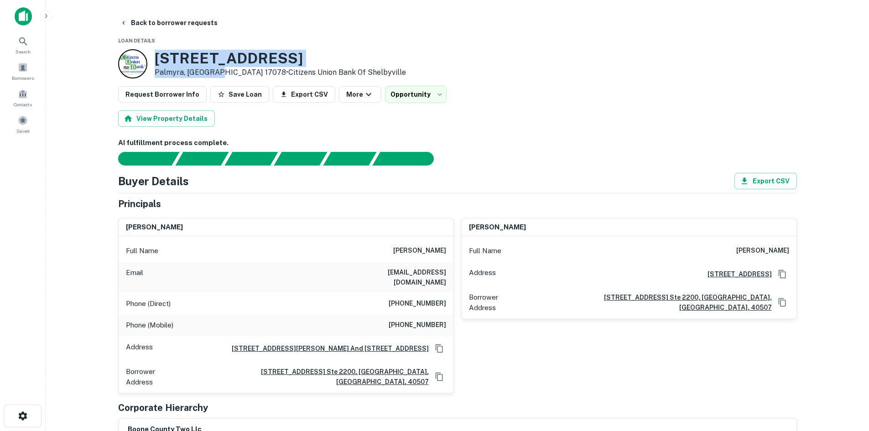
drag, startPoint x: 152, startPoint y: 58, endPoint x: 203, endPoint y: 70, distance: 52.3
click at [203, 70] on div "[STREET_ADDRESS] • Citizens Union Bank Of [GEOGRAPHIC_DATA]" at bounding box center [262, 63] width 288 height 29
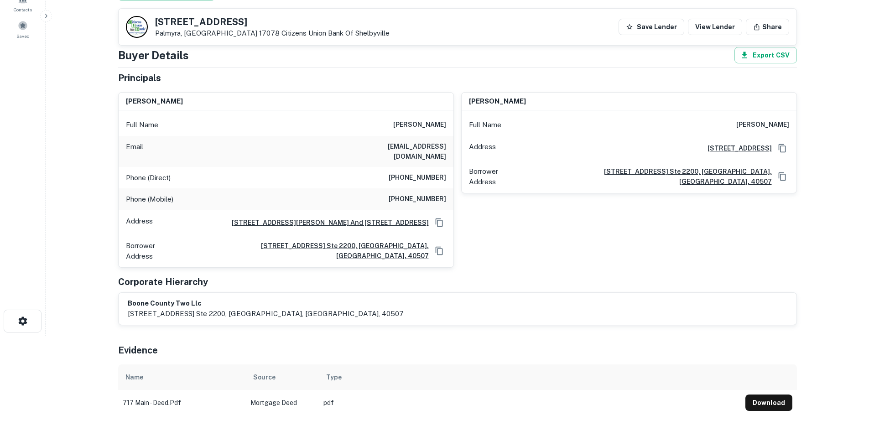
scroll to position [91, 0]
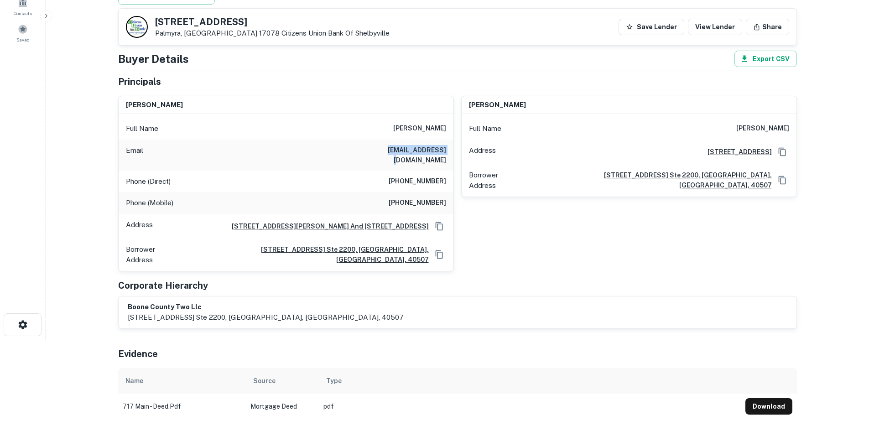
drag, startPoint x: 369, startPoint y: 145, endPoint x: 452, endPoint y: 146, distance: 83.9
click at [452, 146] on div "Email [EMAIL_ADDRESS][DOMAIN_NAME]" at bounding box center [286, 155] width 335 height 31
copy h6 "[EMAIL_ADDRESS][DOMAIN_NAME]"
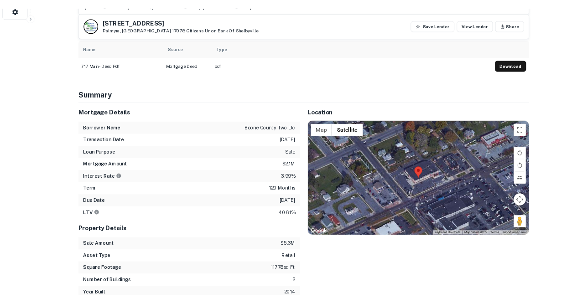
scroll to position [283, 0]
